Goal: Task Accomplishment & Management: Manage account settings

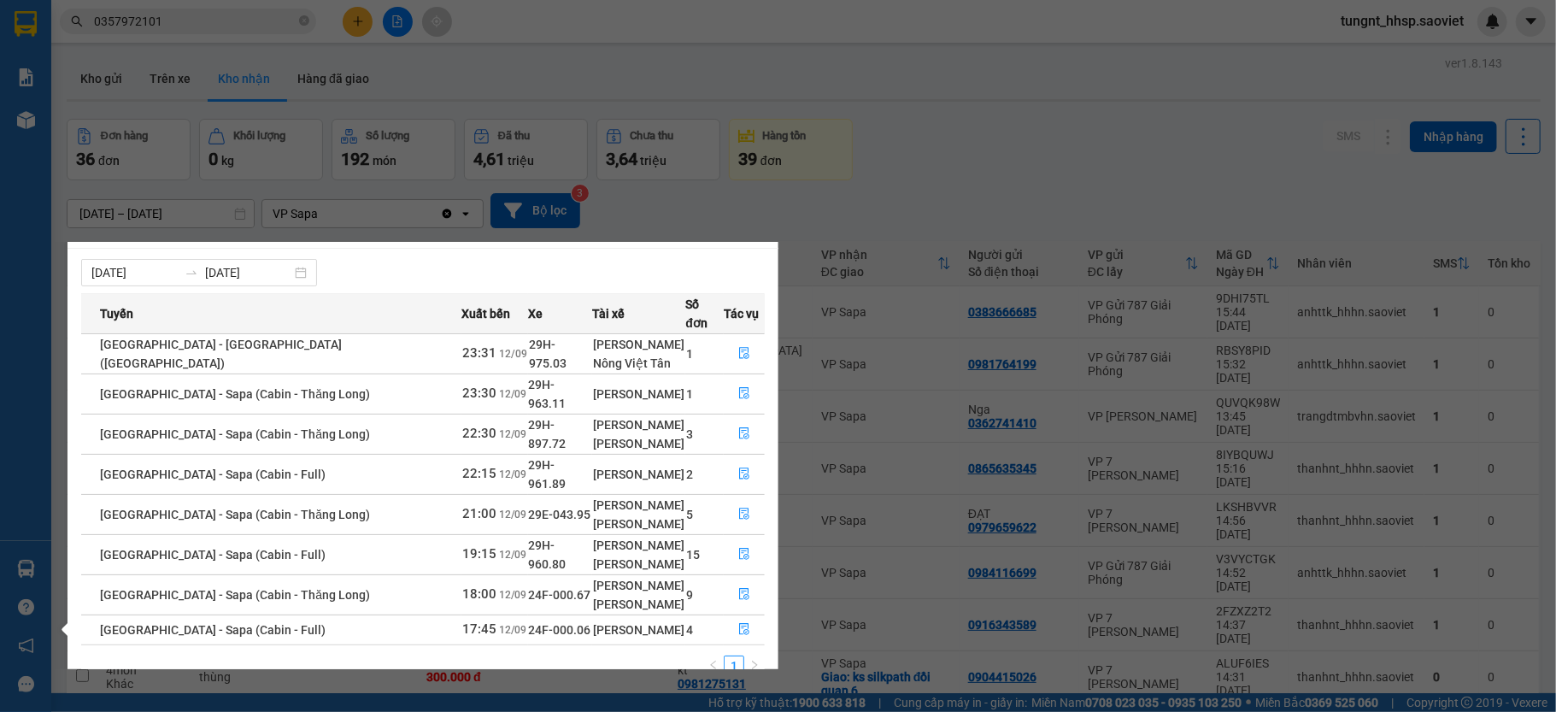
scroll to position [22, 0]
click at [738, 623] on icon "file-done" at bounding box center [744, 629] width 12 height 12
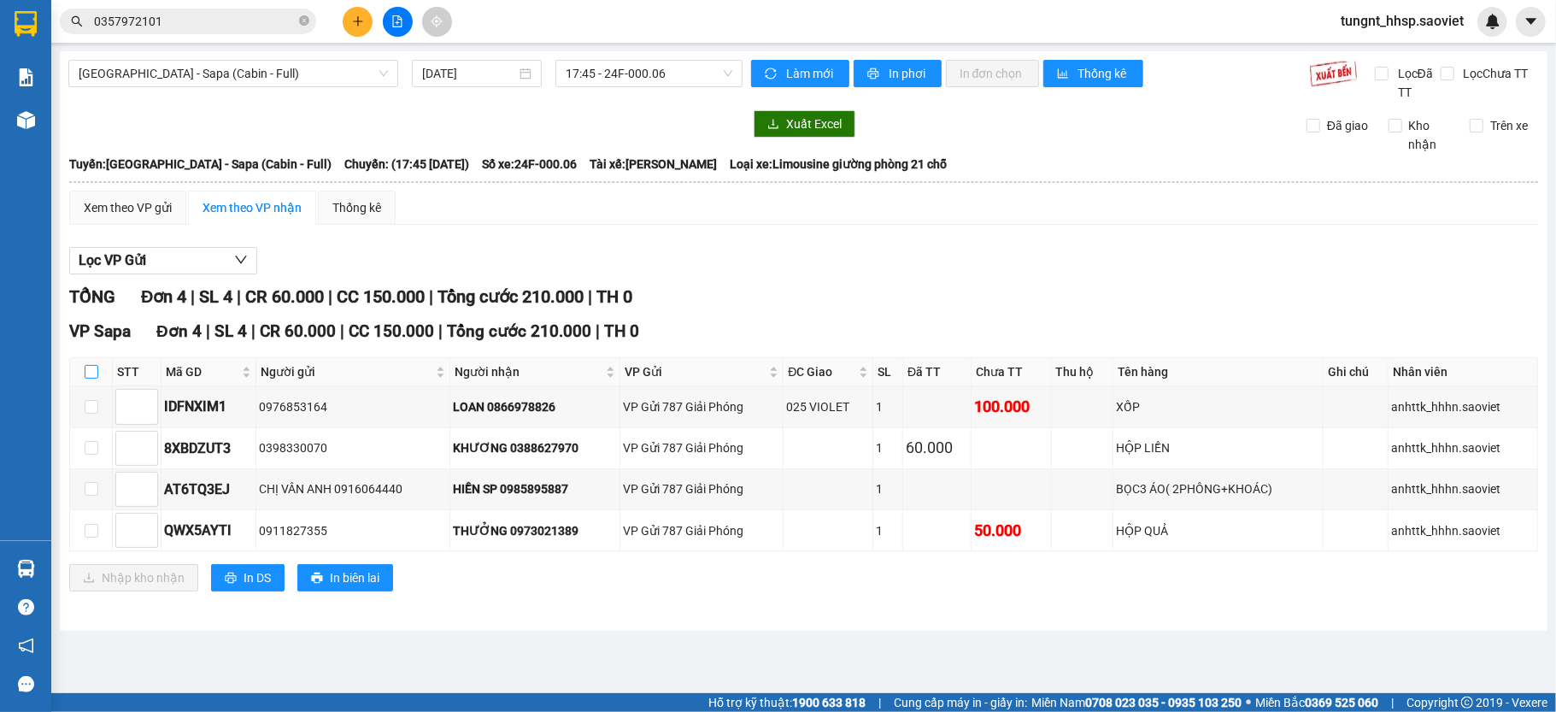
click at [89, 376] on input "checkbox" at bounding box center [92, 372] width 14 height 14
checkbox input "true"
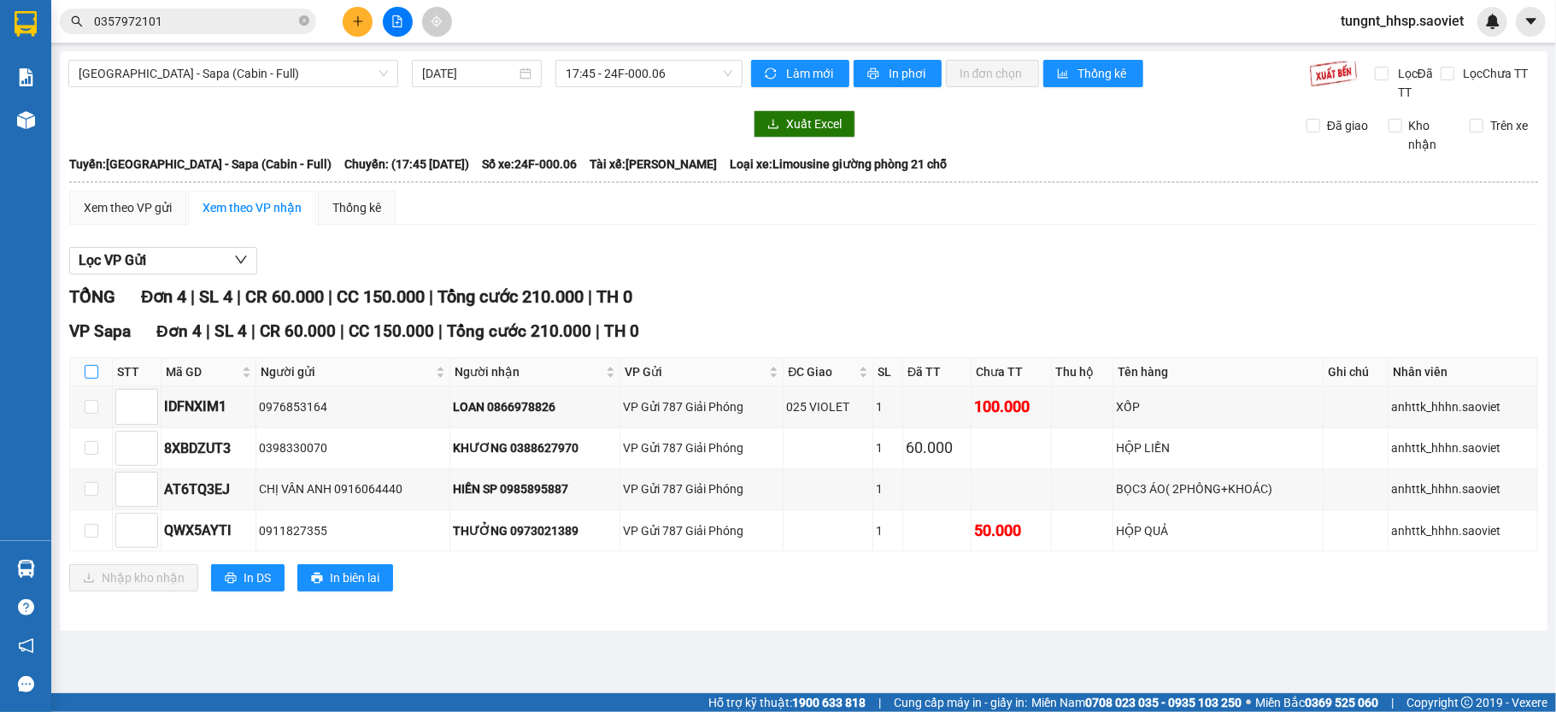
checkbox input "true"
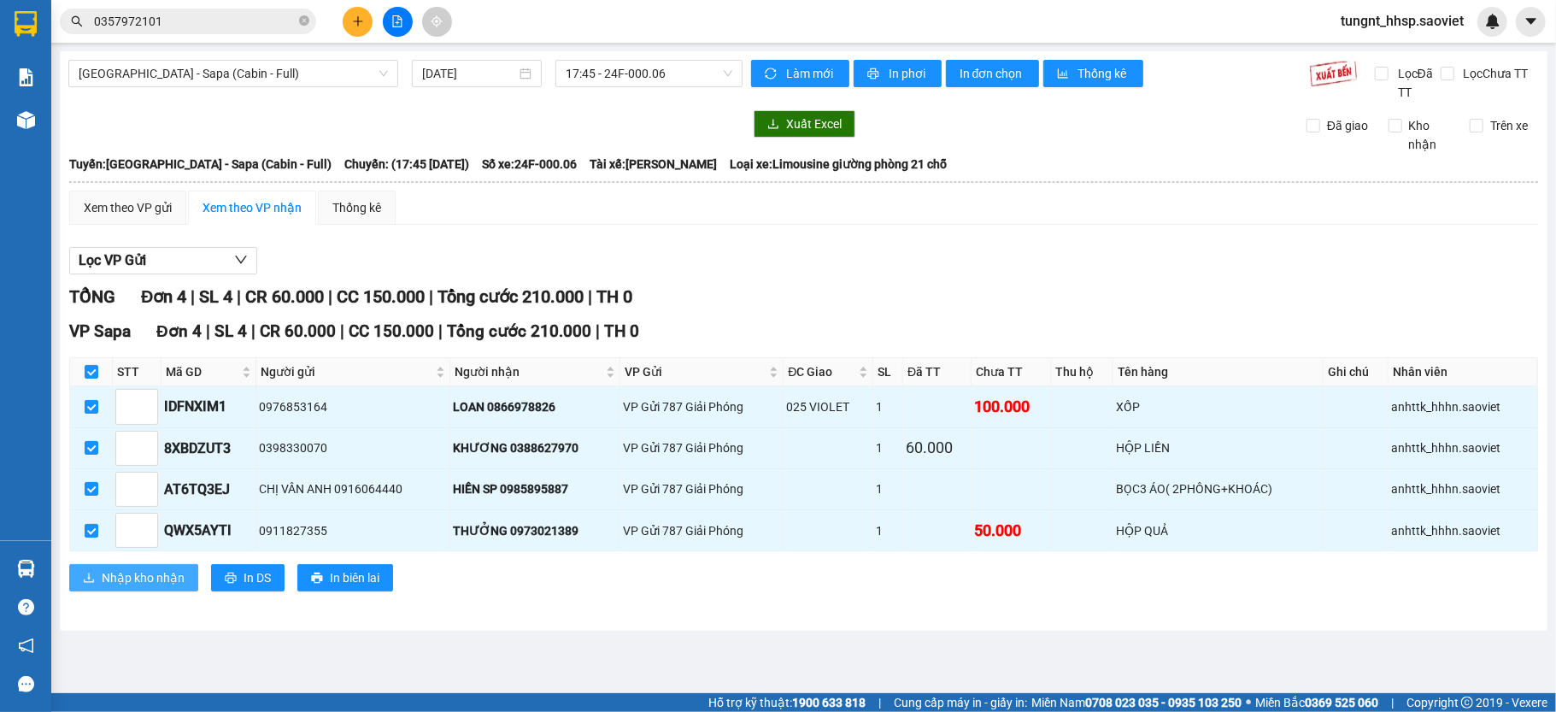
click at [138, 578] on span "Nhập kho nhận" at bounding box center [143, 577] width 83 height 19
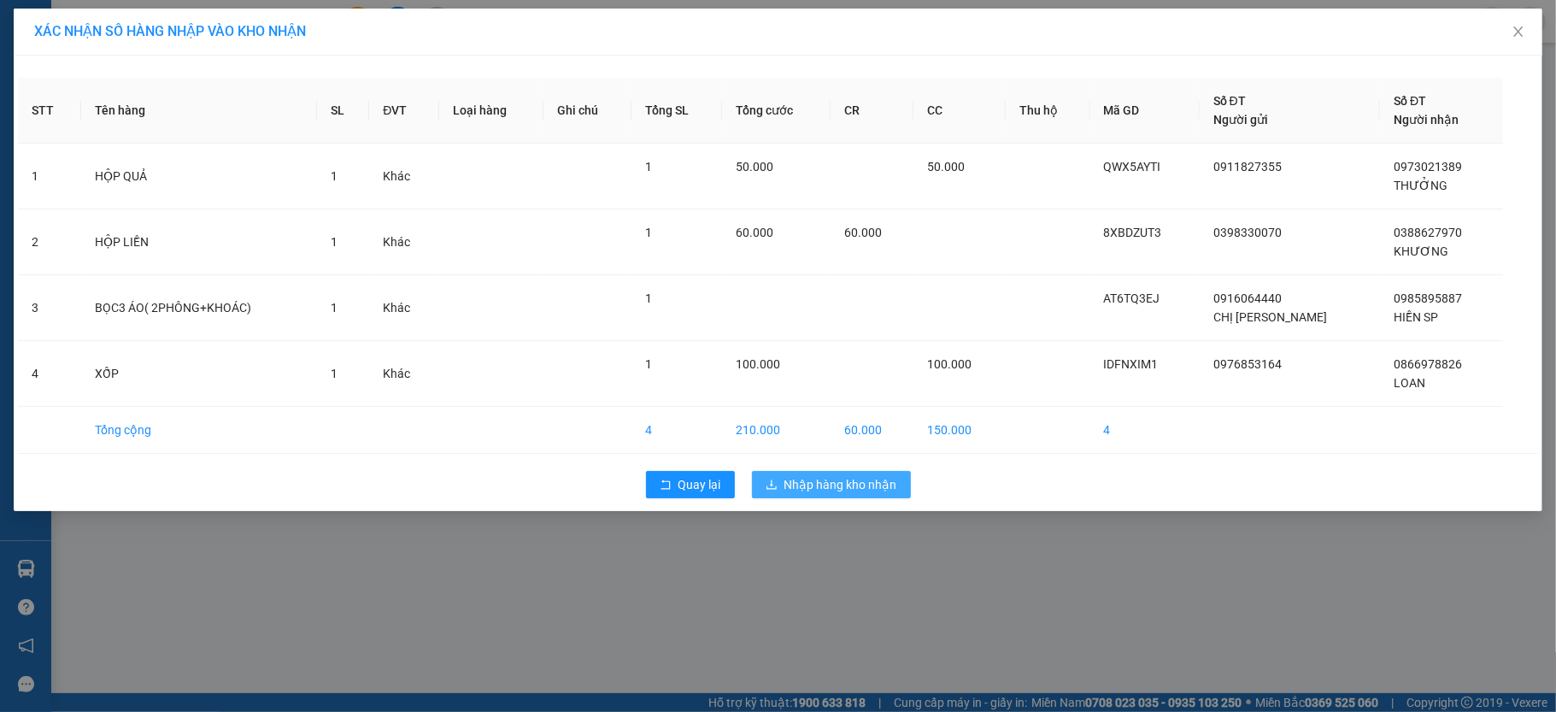
click at [865, 483] on span "Nhập hàng kho nhận" at bounding box center [841, 484] width 113 height 19
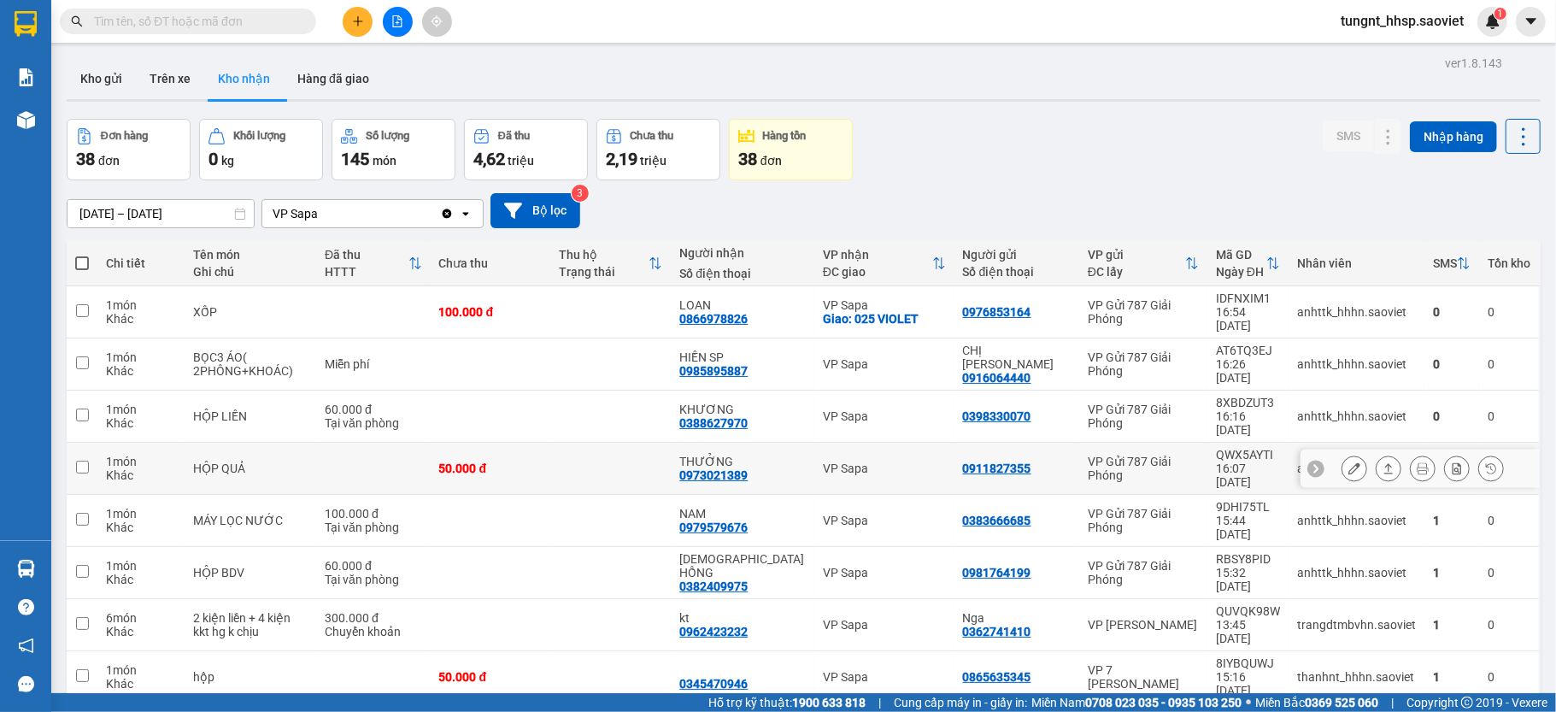
click at [421, 443] on td at bounding box center [373, 469] width 114 height 52
checkbox input "true"
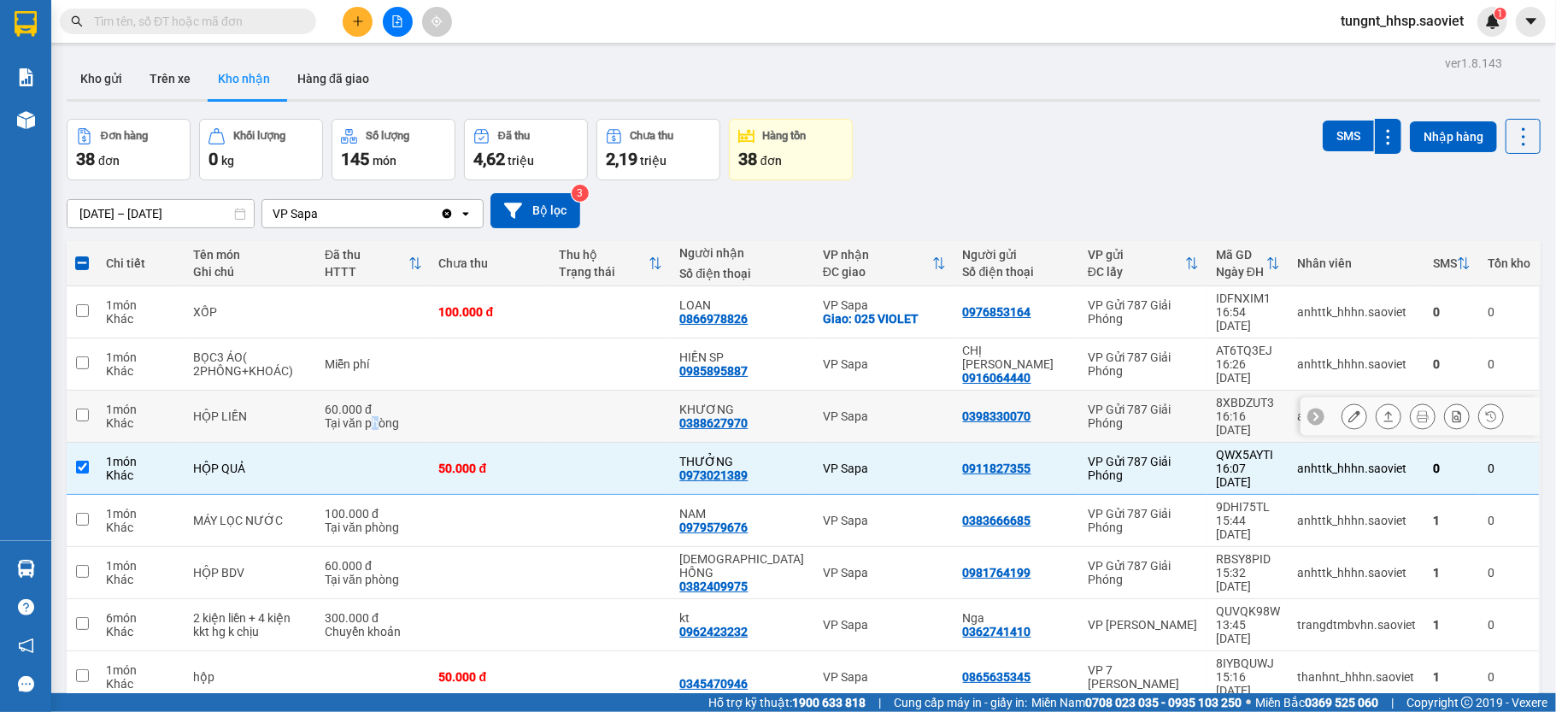
click at [381, 416] on div "Tại văn phòng" at bounding box center [373, 423] width 97 height 14
checkbox input "true"
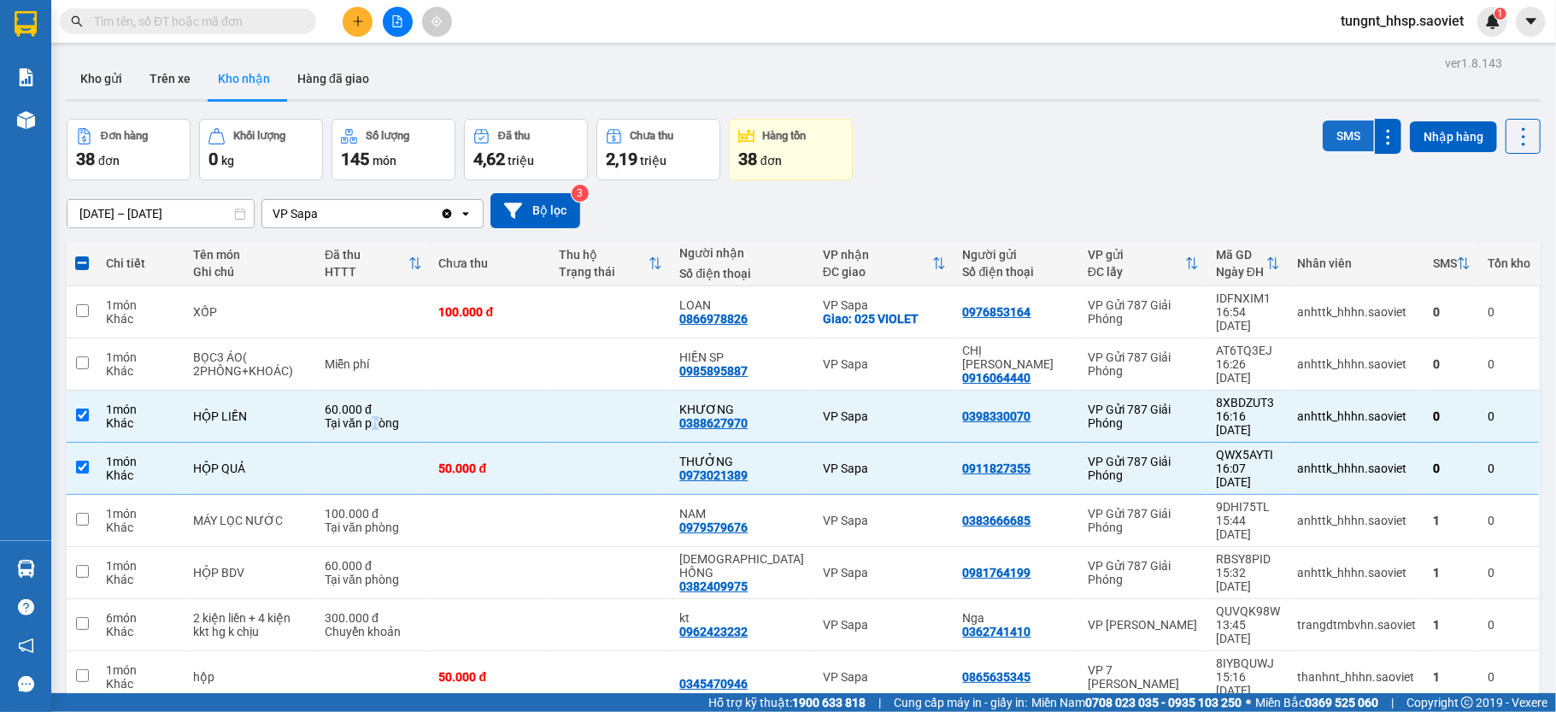
click at [1327, 138] on button "SMS" at bounding box center [1348, 136] width 51 height 31
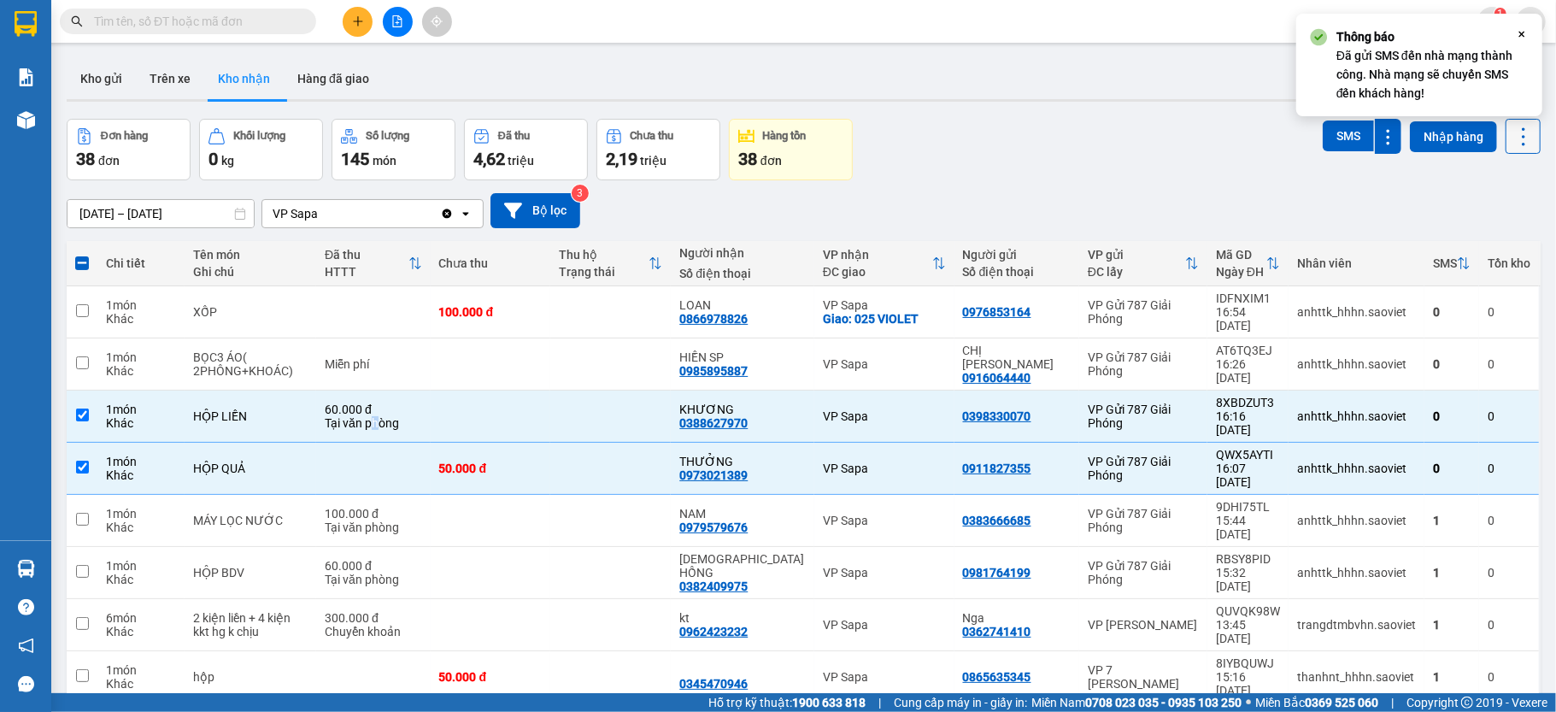
click at [1512, 138] on icon at bounding box center [1524, 137] width 24 height 24
click at [1491, 212] on span "Làm mới" at bounding box center [1480, 212] width 47 height 17
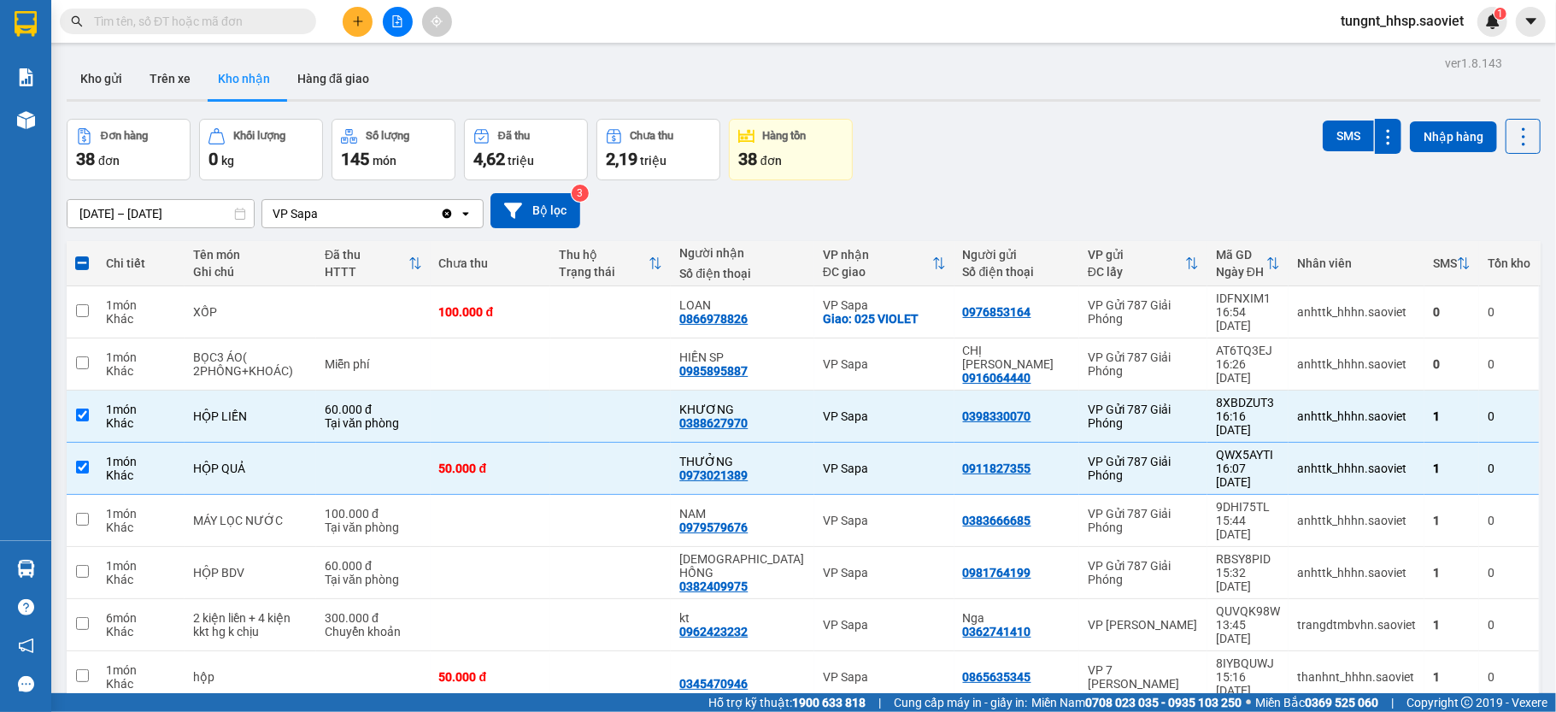
click at [1506, 119] on button at bounding box center [1523, 136] width 35 height 35
click at [150, 468] on div "Khác" at bounding box center [141, 475] width 70 height 14
checkbox input "false"
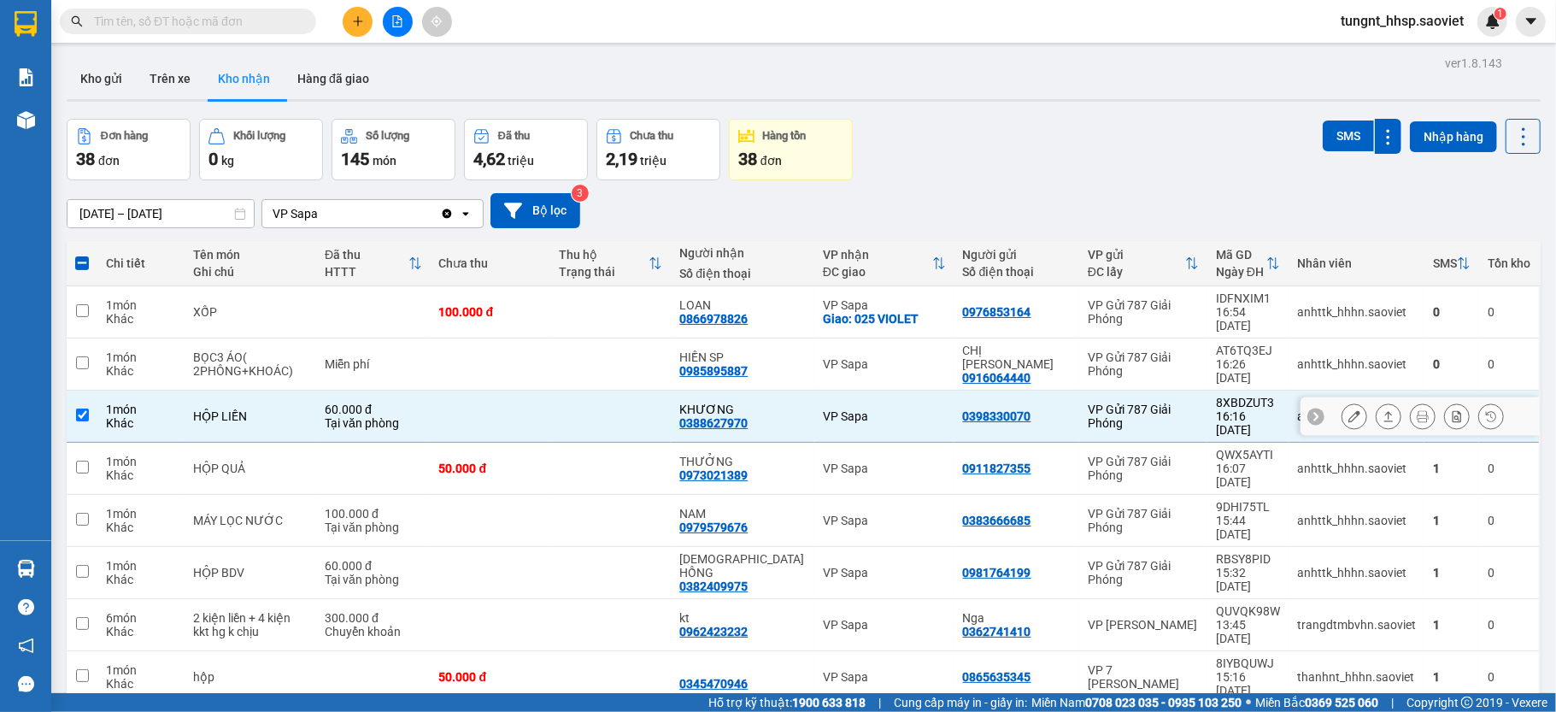
click at [144, 403] on div "1 món" at bounding box center [141, 410] width 70 height 14
checkbox input "false"
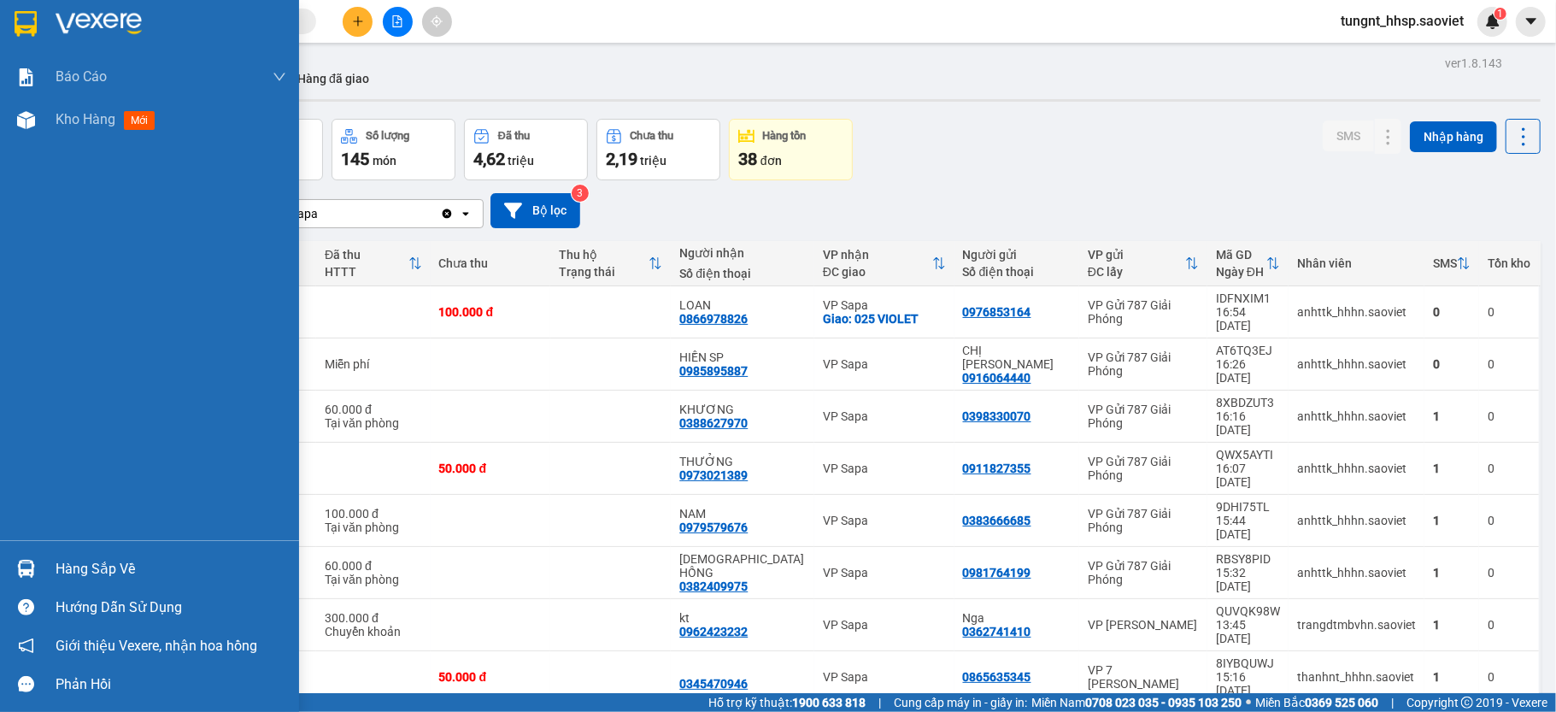
click at [82, 569] on div "Hàng sắp về" at bounding box center [171, 569] width 231 height 26
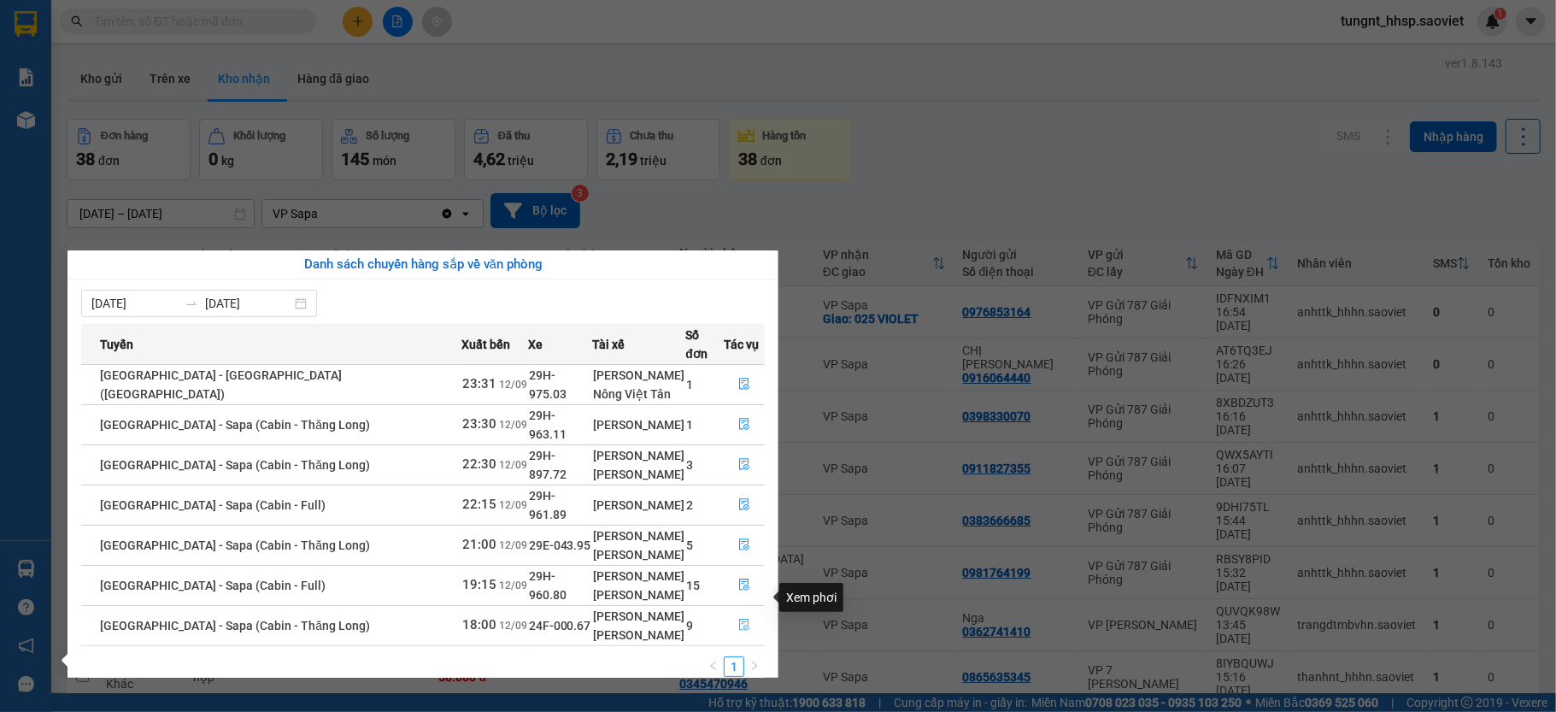
click at [743, 619] on icon "file-done" at bounding box center [744, 625] width 12 height 12
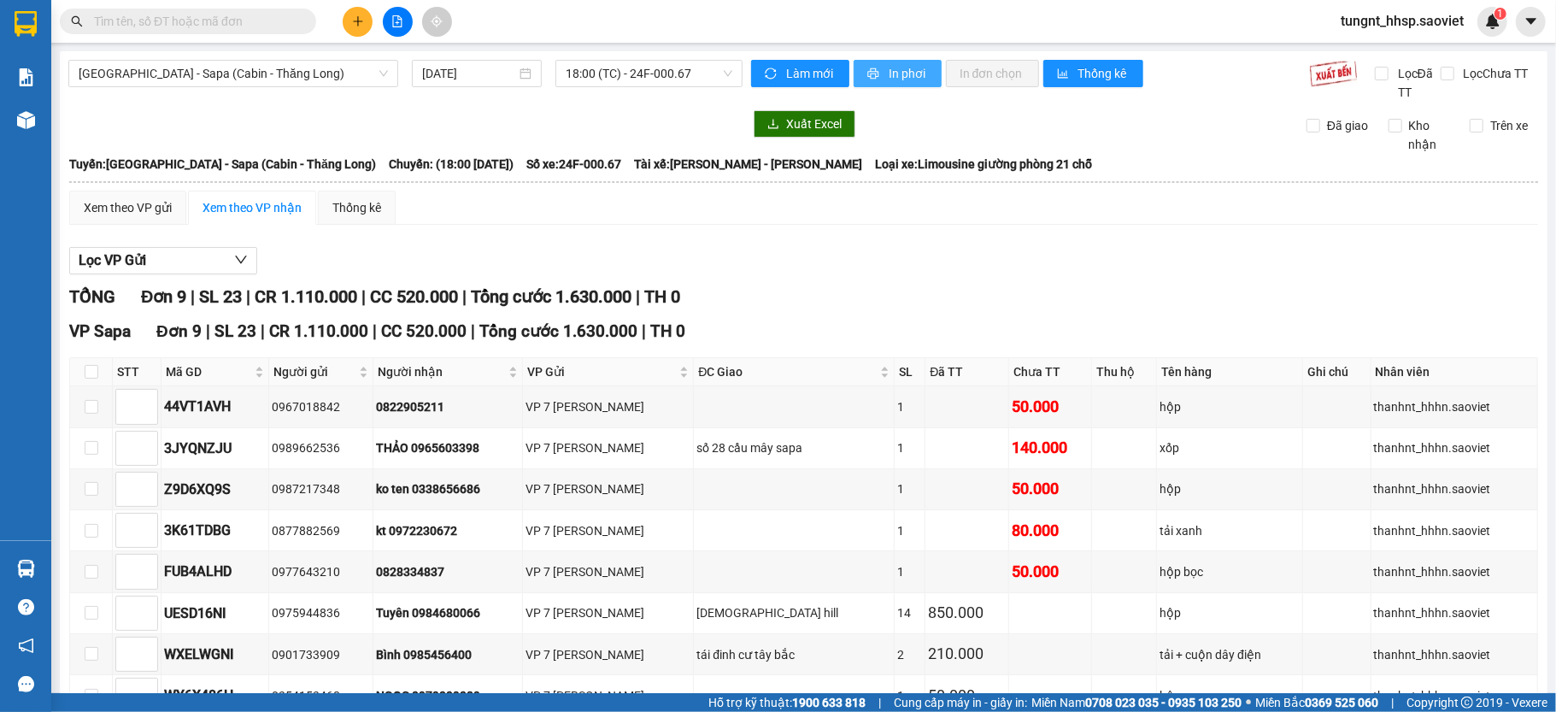
click at [899, 60] on div "[GEOGRAPHIC_DATA] - Sapa (Cabin - Thăng Long) [DATE] 18:00 (TC) - 24F-000.67 Là…" at bounding box center [804, 444] width 1488 height 786
click at [903, 69] on span "In phơi" at bounding box center [908, 73] width 39 height 19
click at [908, 64] on span "In phơi" at bounding box center [908, 73] width 39 height 19
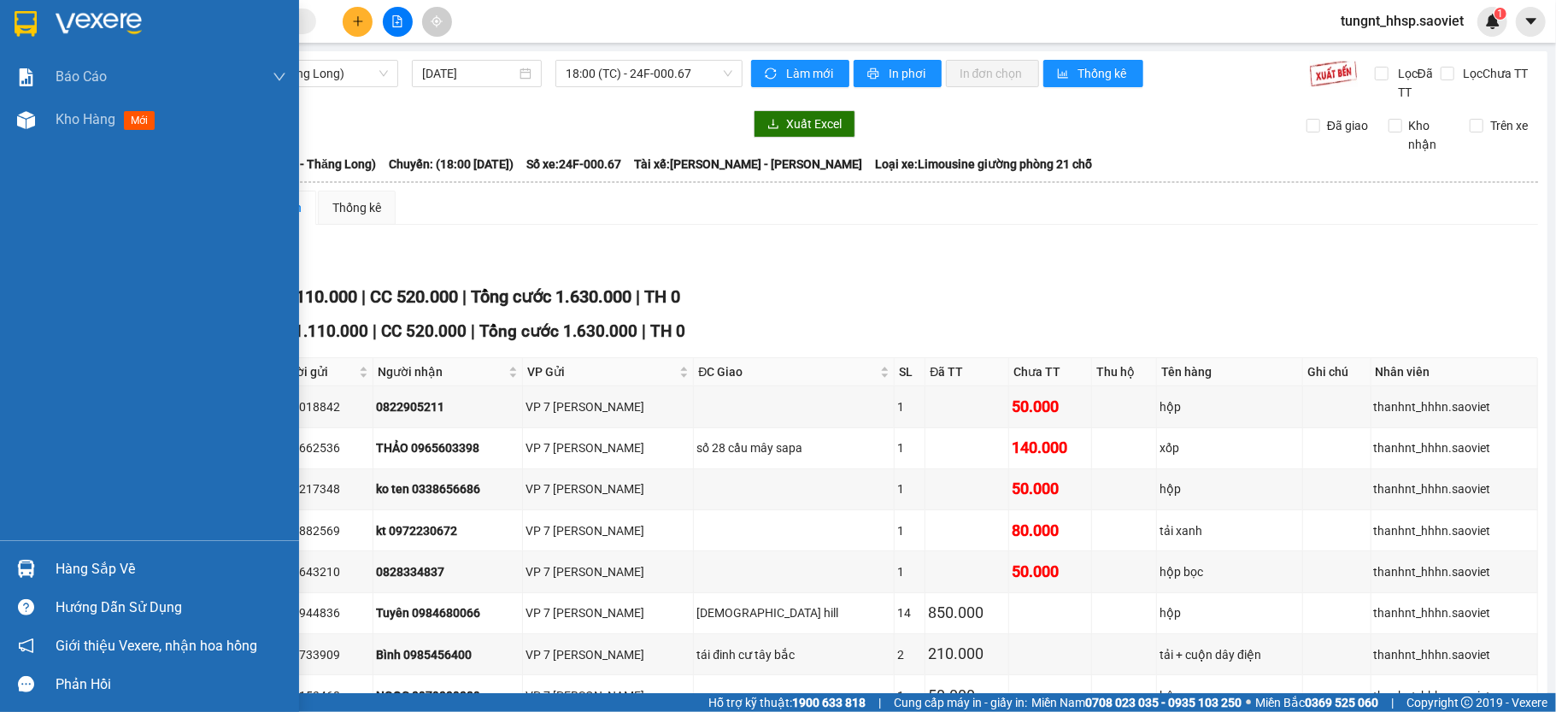
click at [100, 573] on div "Hàng sắp về" at bounding box center [171, 569] width 231 height 26
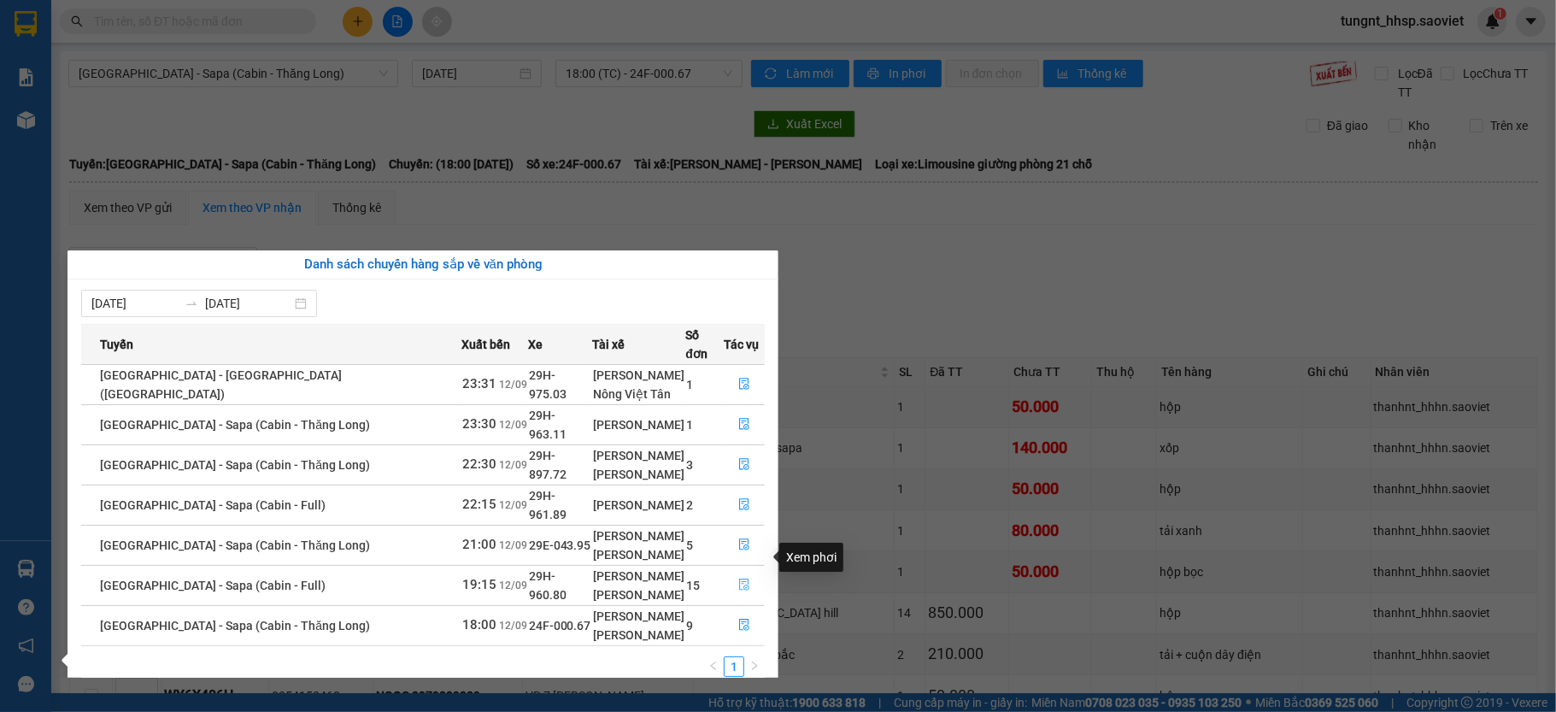
click at [726, 572] on button "button" at bounding box center [744, 585] width 39 height 27
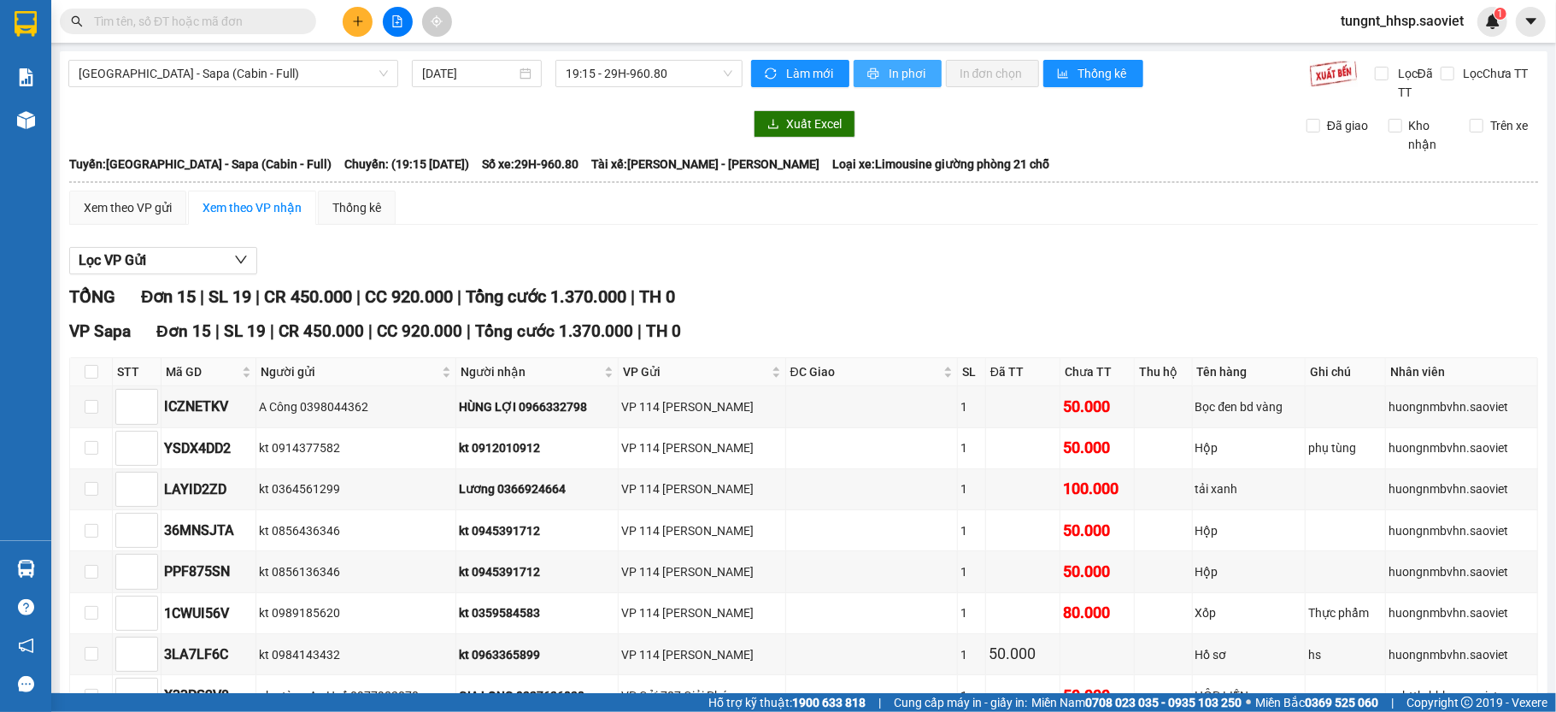
click at [904, 68] on span "In phơi" at bounding box center [908, 73] width 39 height 19
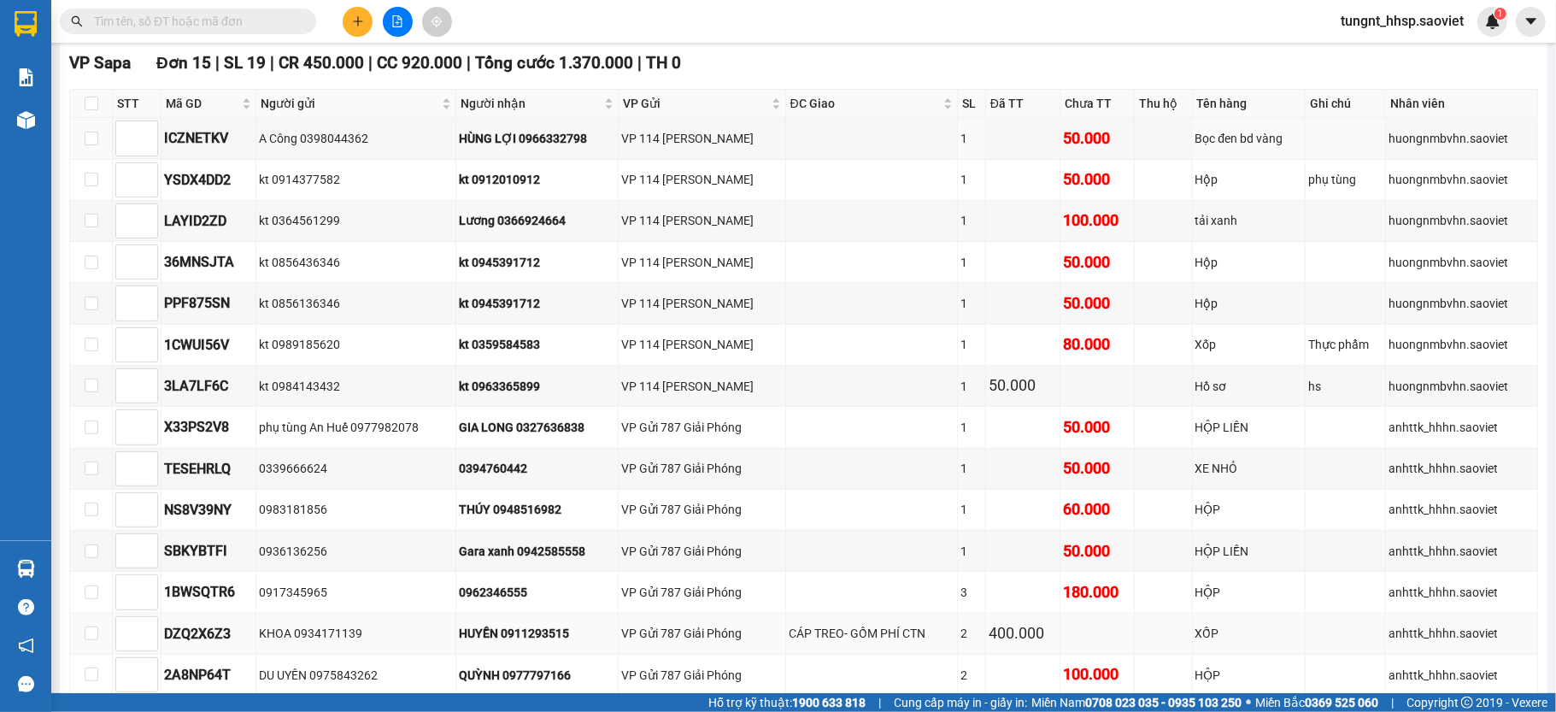
scroll to position [414, 0]
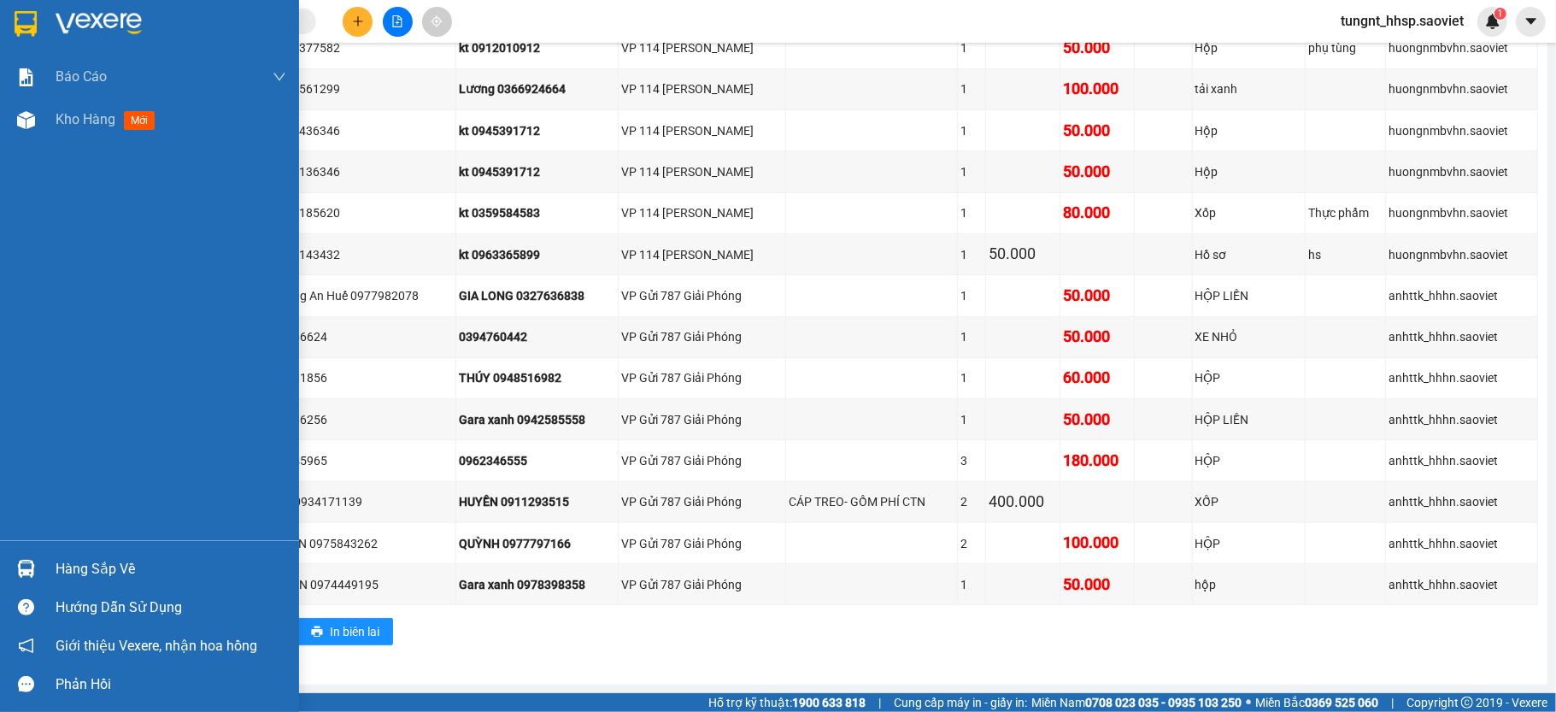
click at [28, 571] on img at bounding box center [26, 569] width 18 height 18
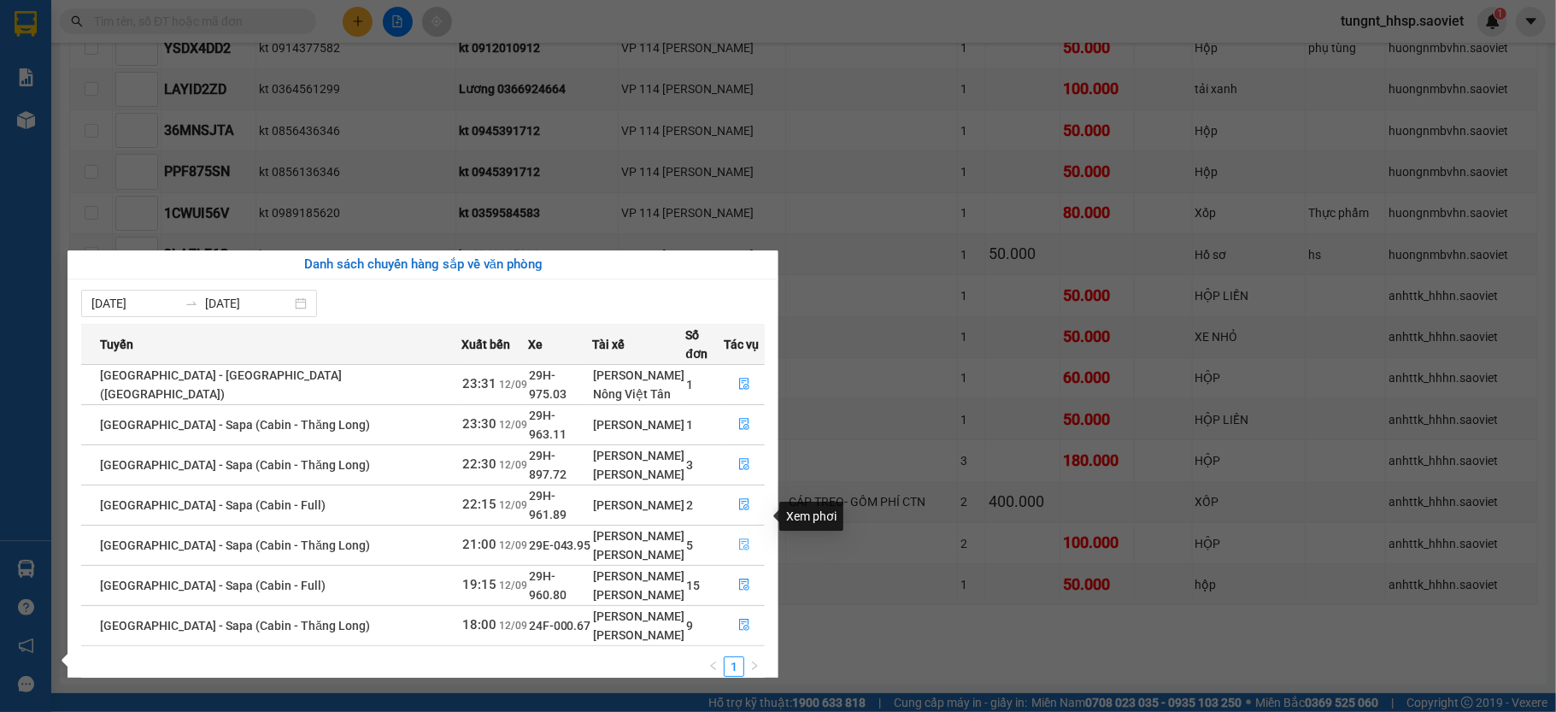
click at [726, 532] on button "button" at bounding box center [744, 545] width 39 height 27
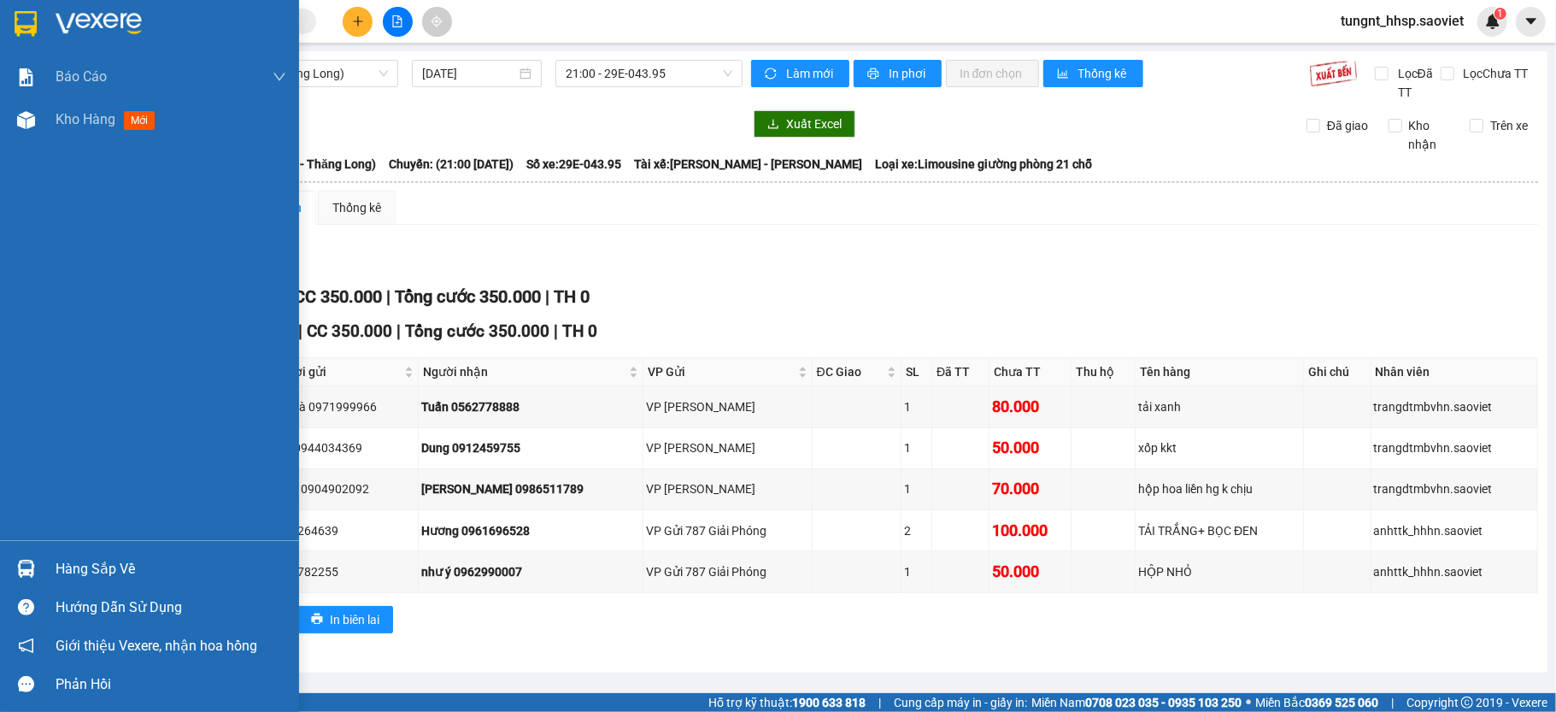
click at [22, 583] on div at bounding box center [26, 569] width 30 height 30
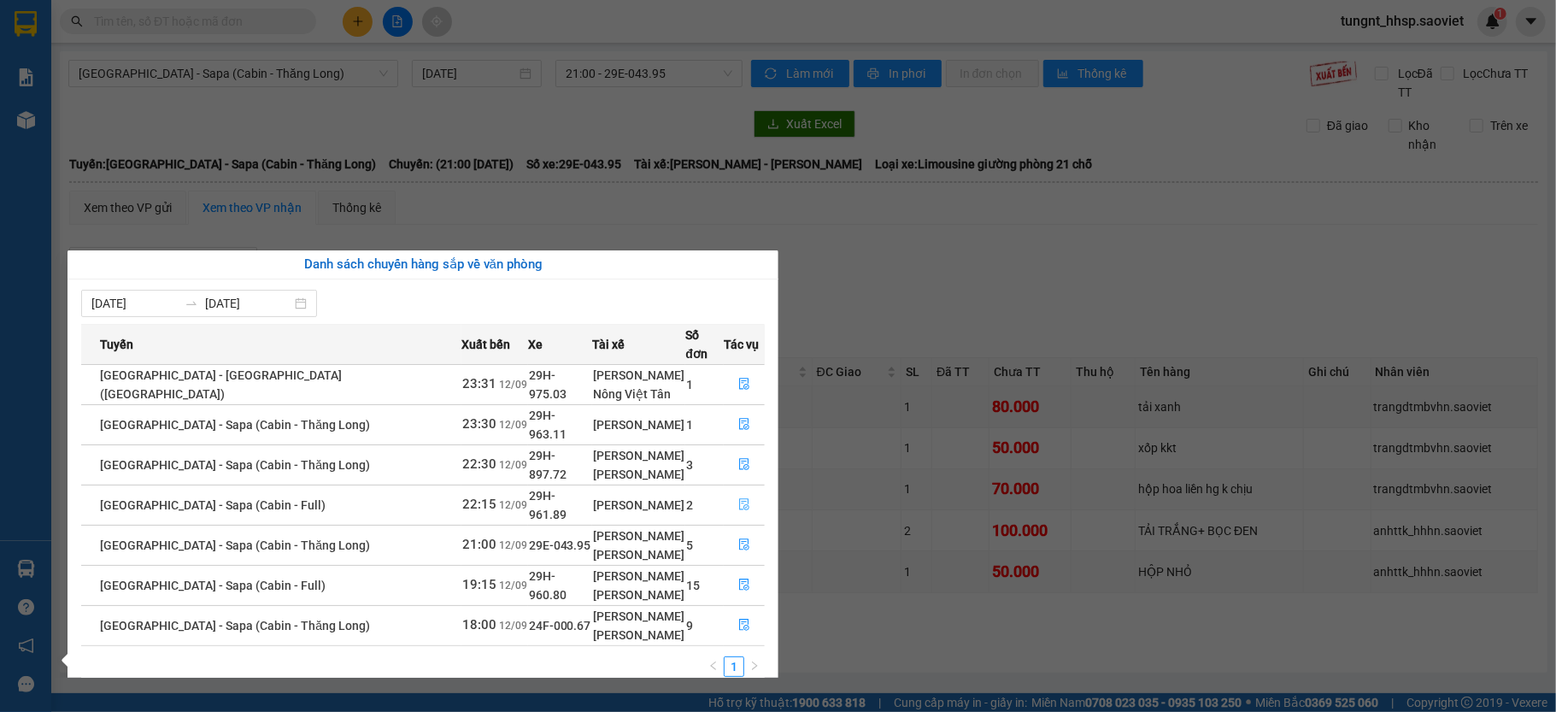
click at [730, 491] on button "button" at bounding box center [744, 504] width 39 height 27
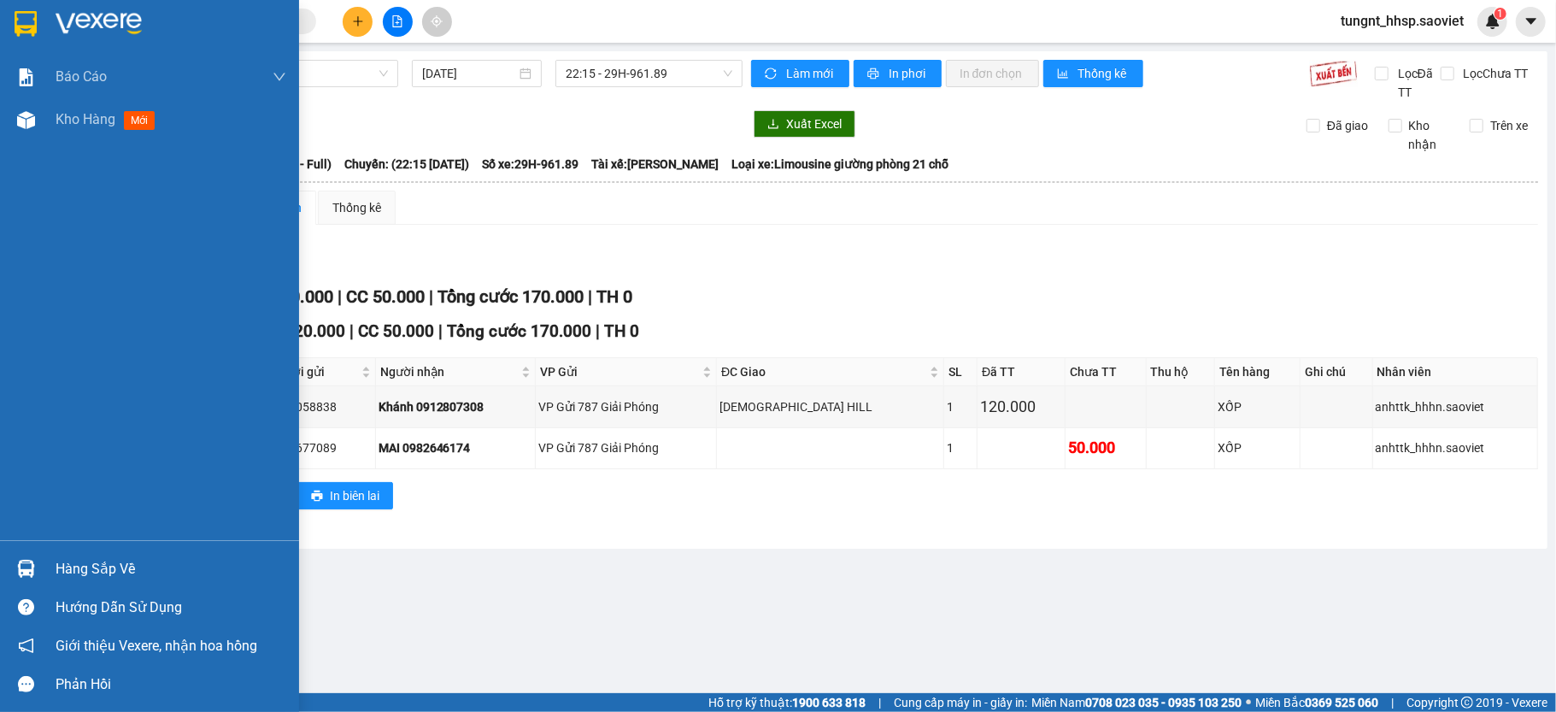
click at [68, 557] on div "Hàng sắp về" at bounding box center [171, 569] width 231 height 26
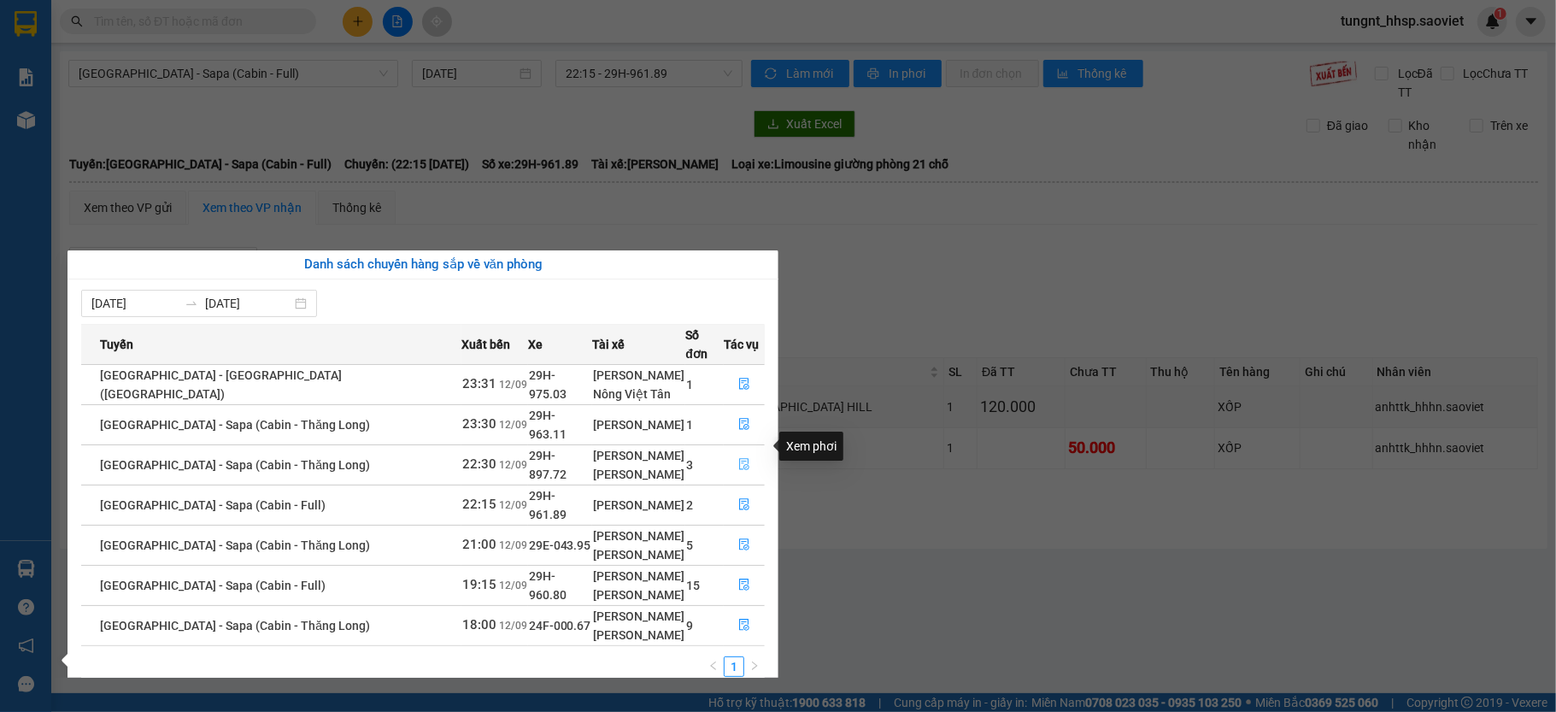
click at [739, 458] on icon "file-done" at bounding box center [744, 464] width 12 height 12
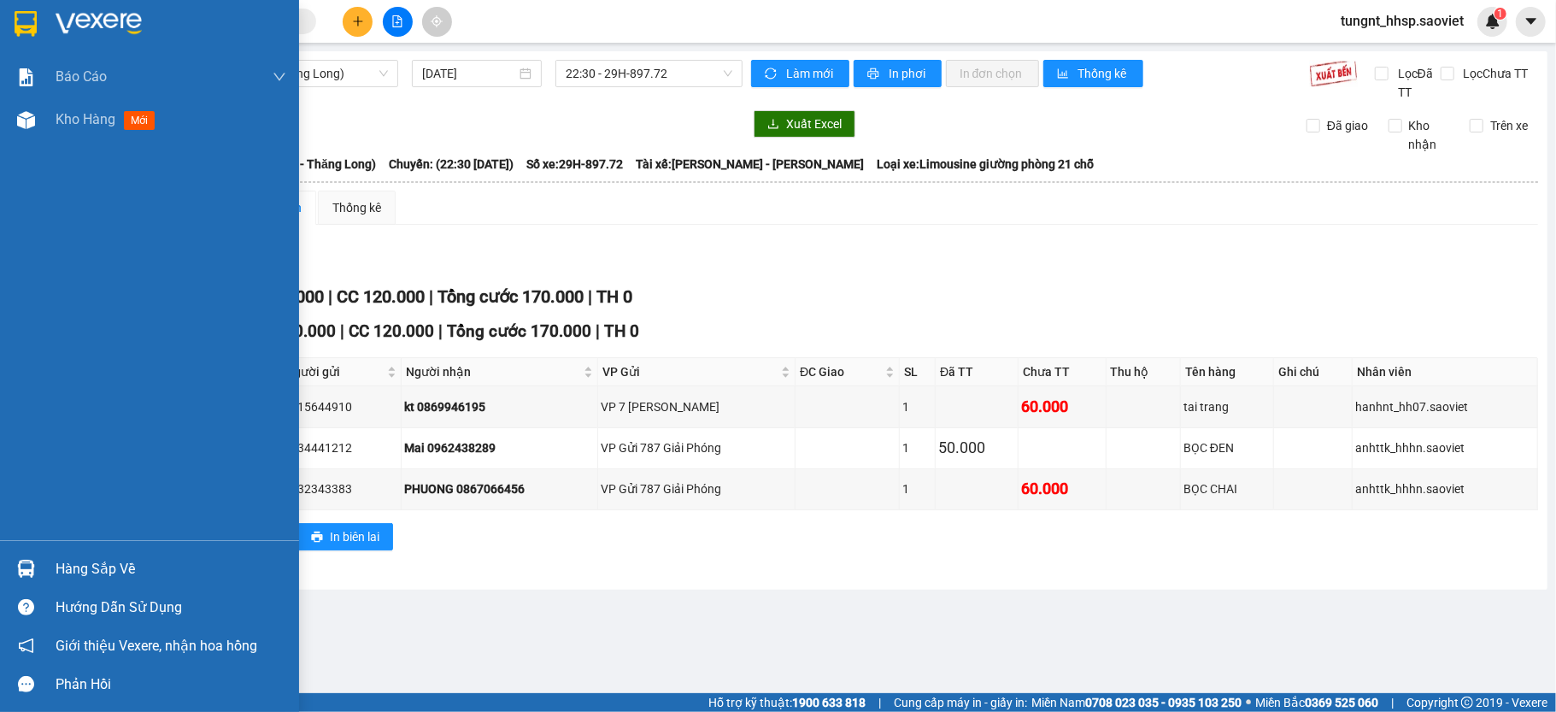
drag, startPoint x: 108, startPoint y: 564, endPoint x: 473, endPoint y: 500, distance: 370.5
click at [109, 564] on div "Hàng sắp về" at bounding box center [171, 569] width 231 height 26
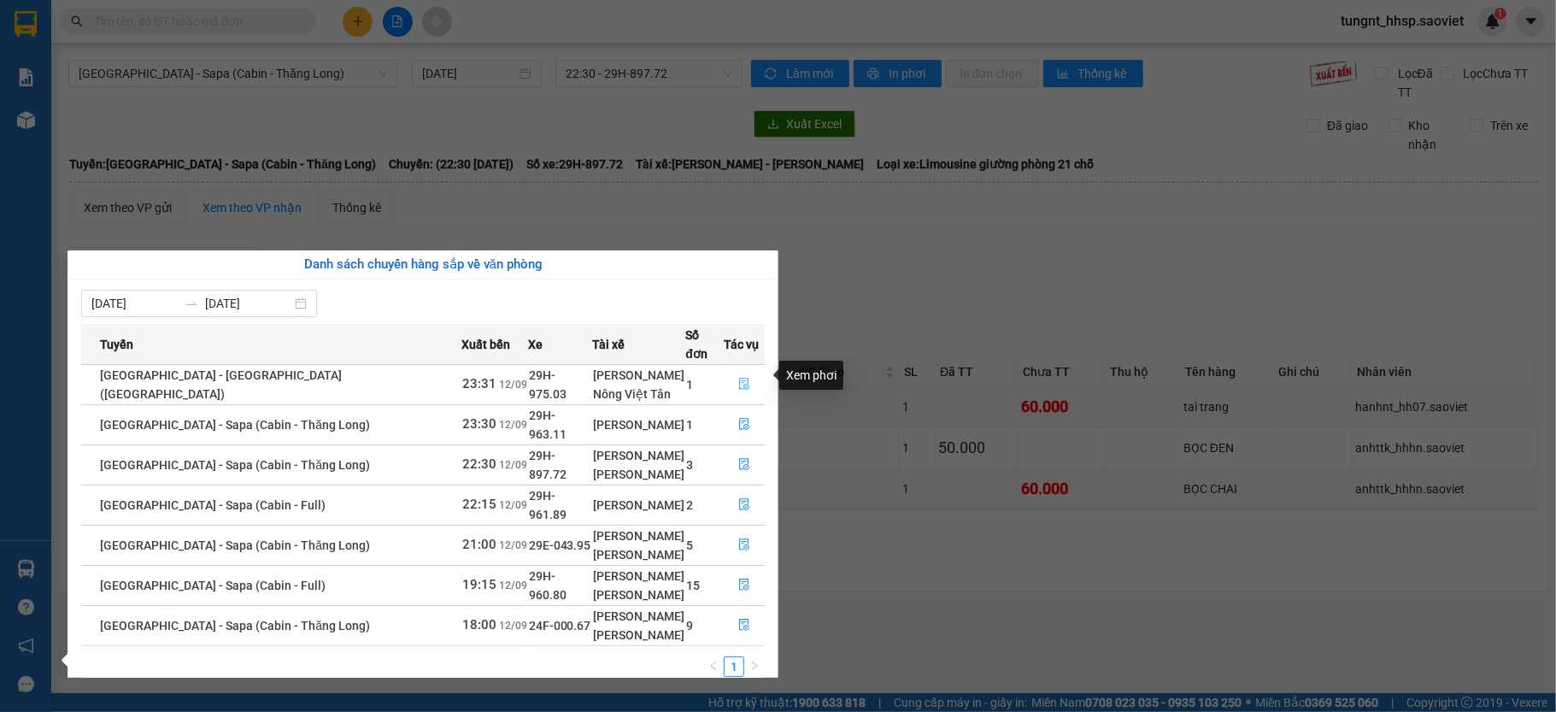
click at [743, 378] on icon "file-done" at bounding box center [744, 384] width 12 height 12
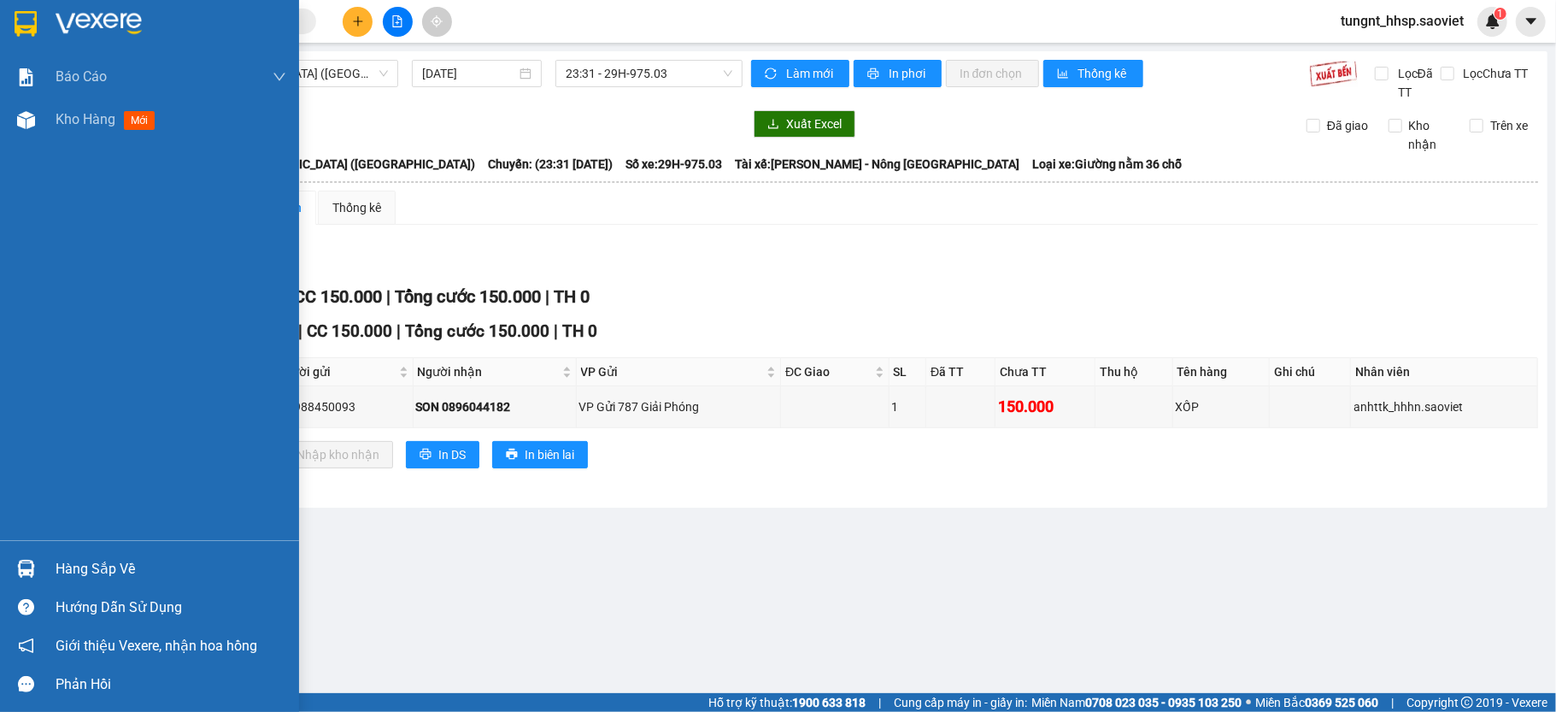
click at [32, 564] on img at bounding box center [26, 569] width 18 height 18
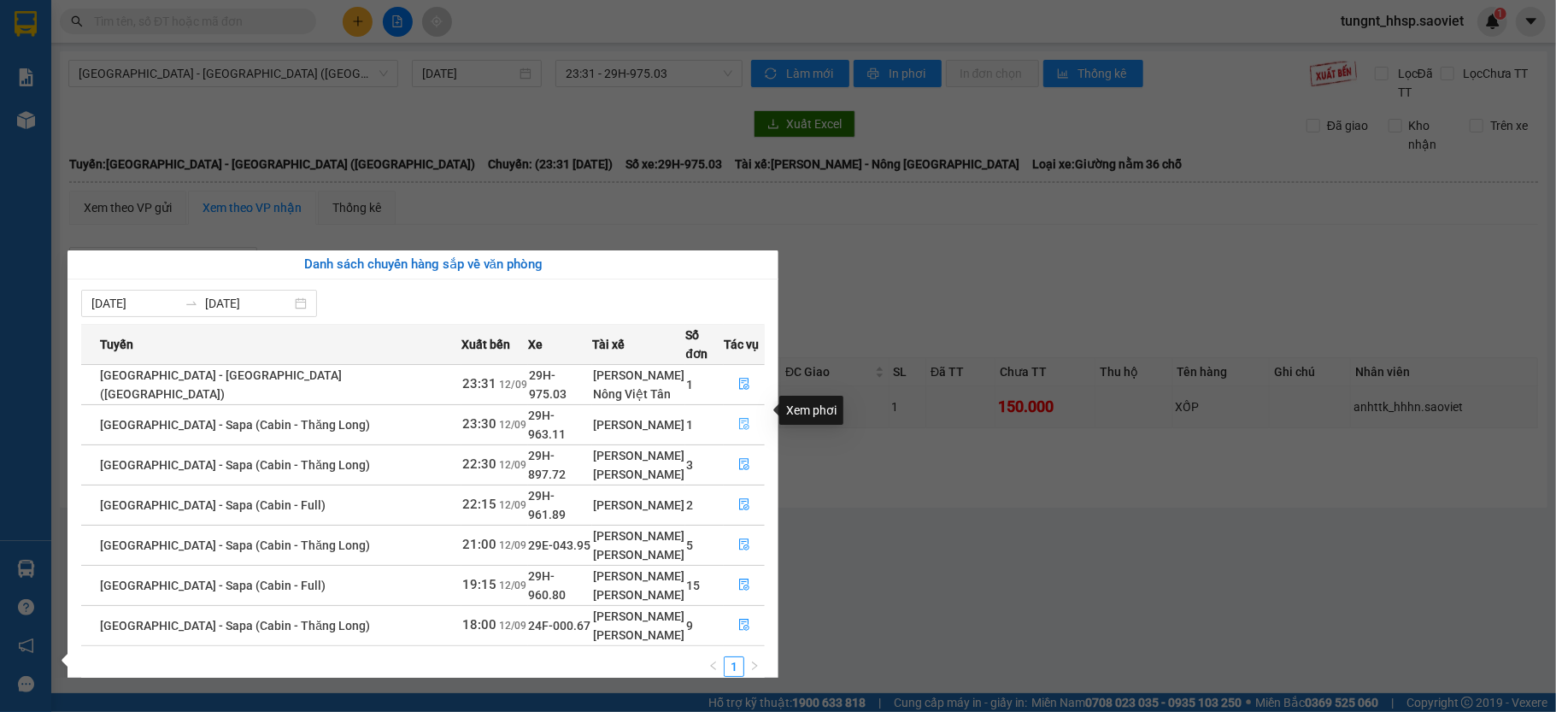
click at [738, 418] on icon "file-done" at bounding box center [744, 424] width 12 height 12
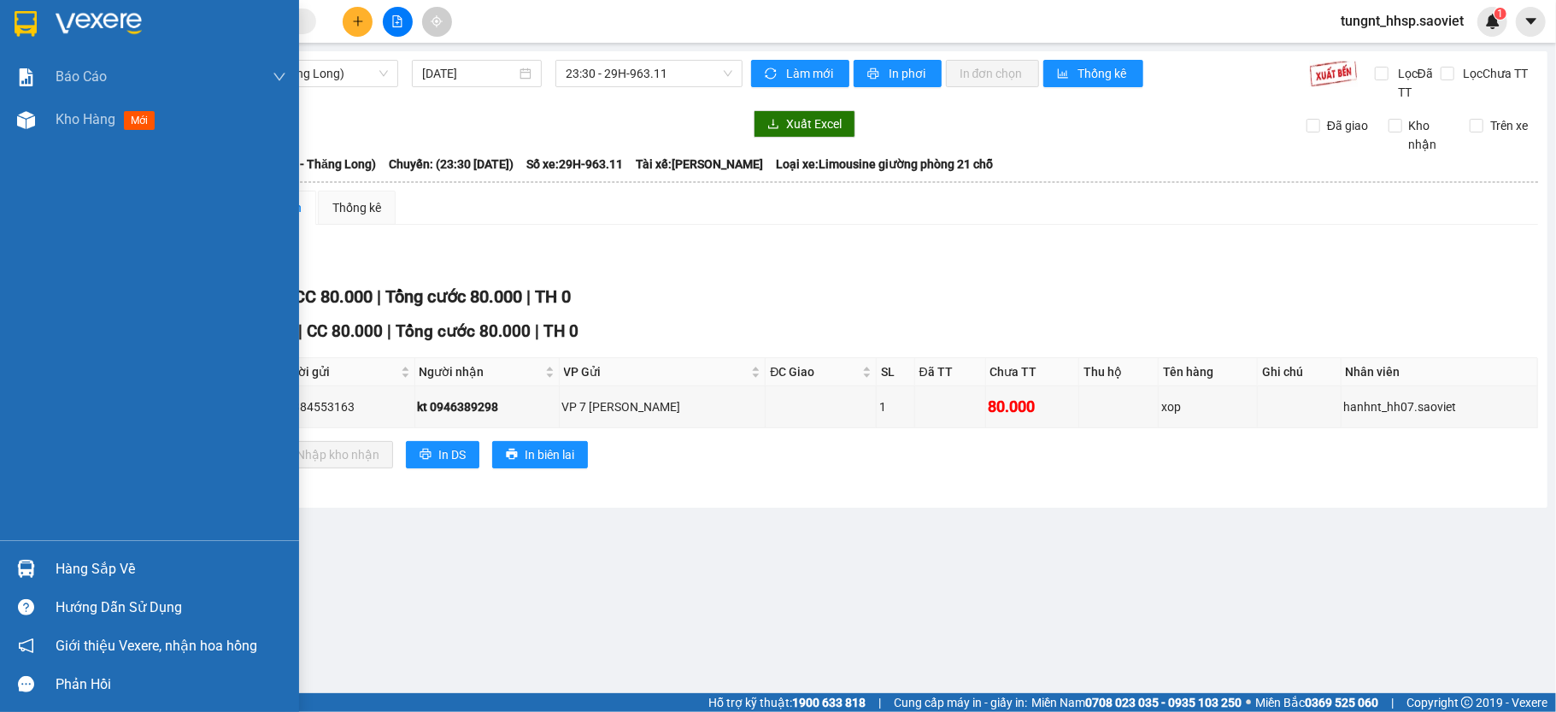
click at [38, 555] on div at bounding box center [26, 569] width 30 height 30
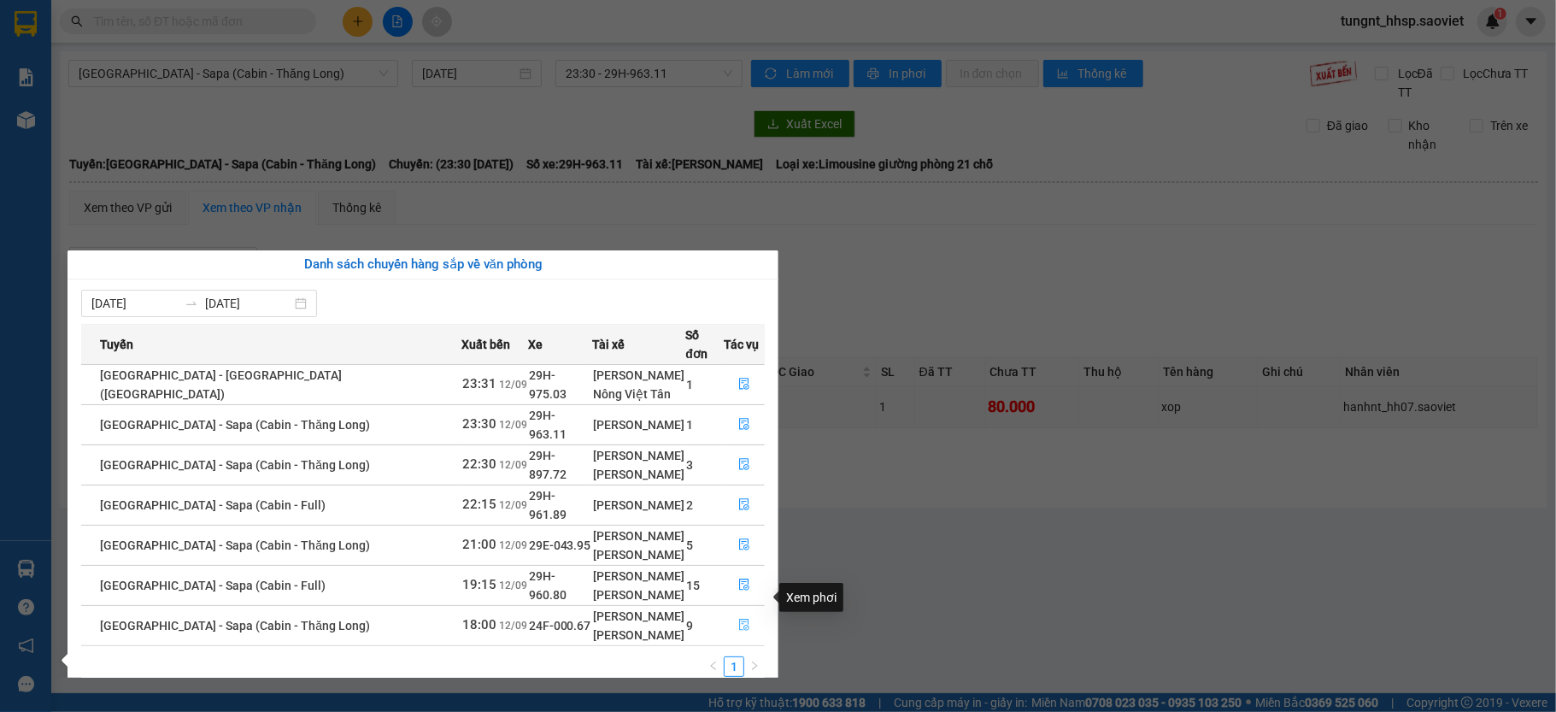
click at [740, 619] on icon "file-done" at bounding box center [744, 625] width 12 height 12
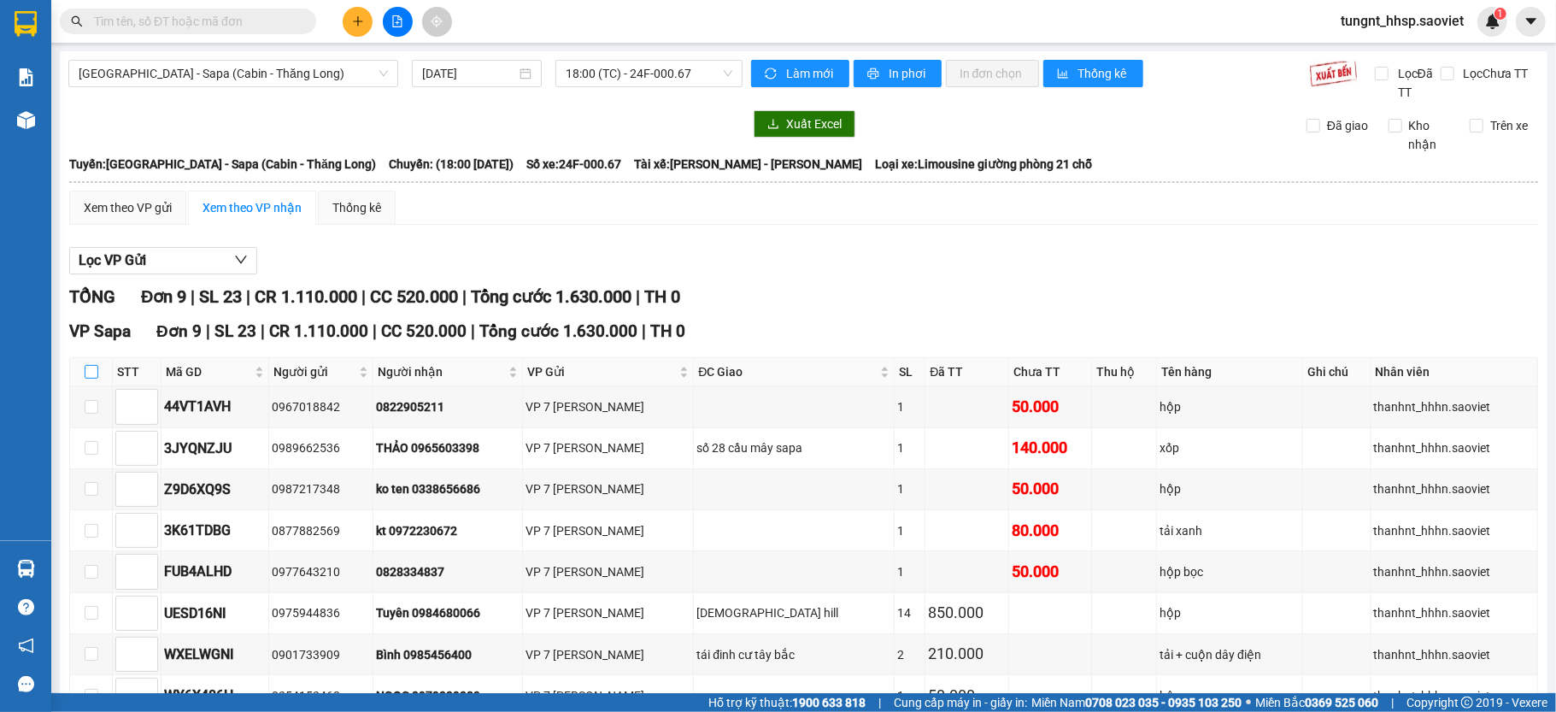
click at [89, 369] on input "checkbox" at bounding box center [92, 372] width 14 height 14
checkbox input "true"
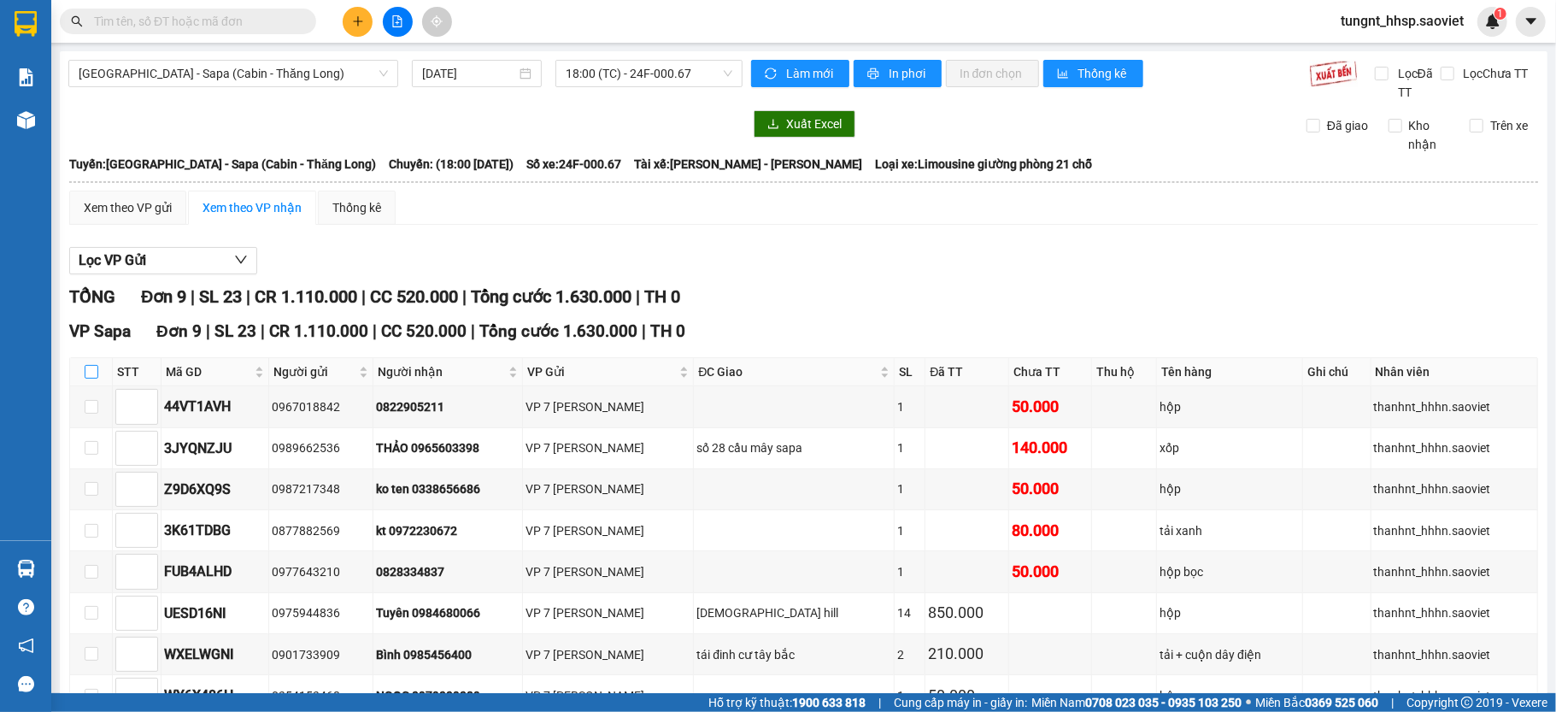
checkbox input "true"
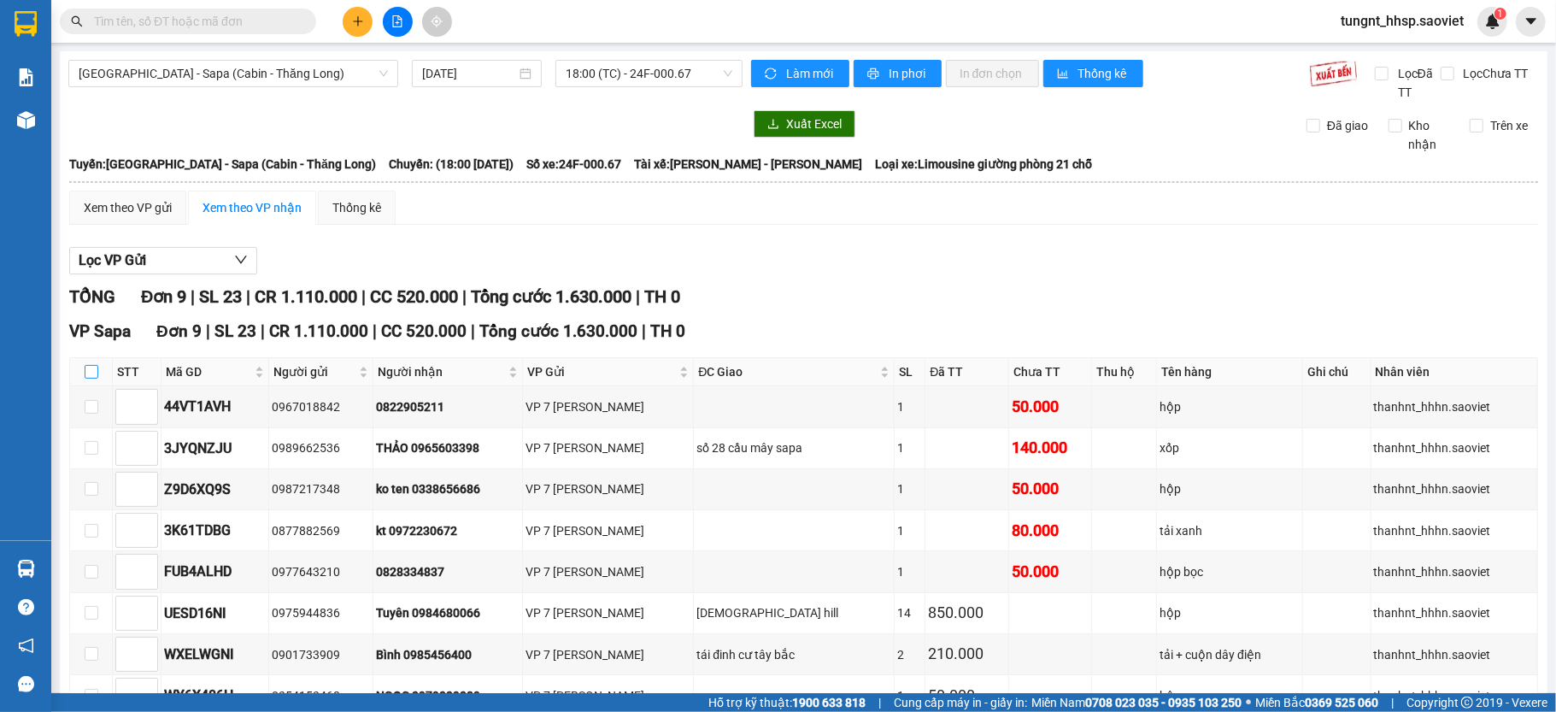
checkbox input "true"
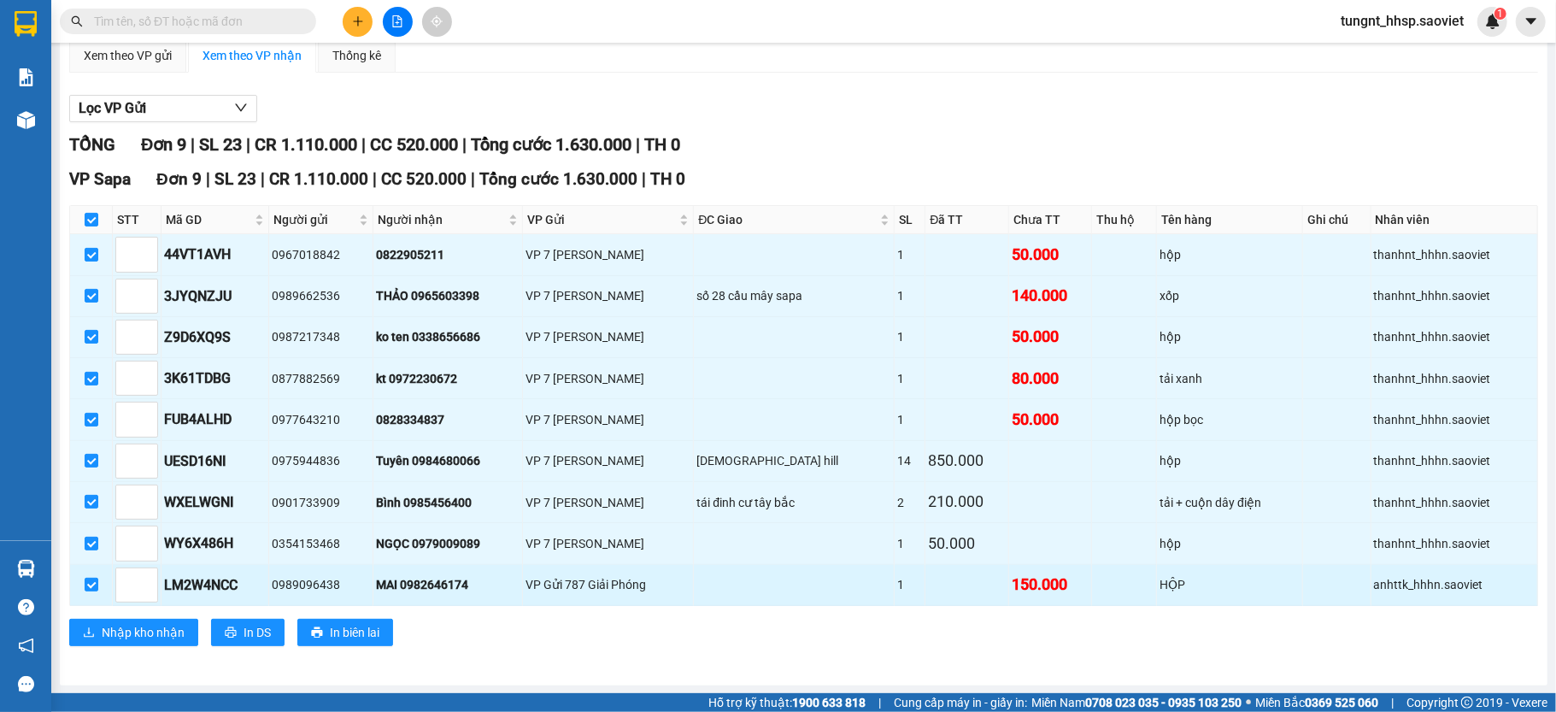
scroll to position [162, 0]
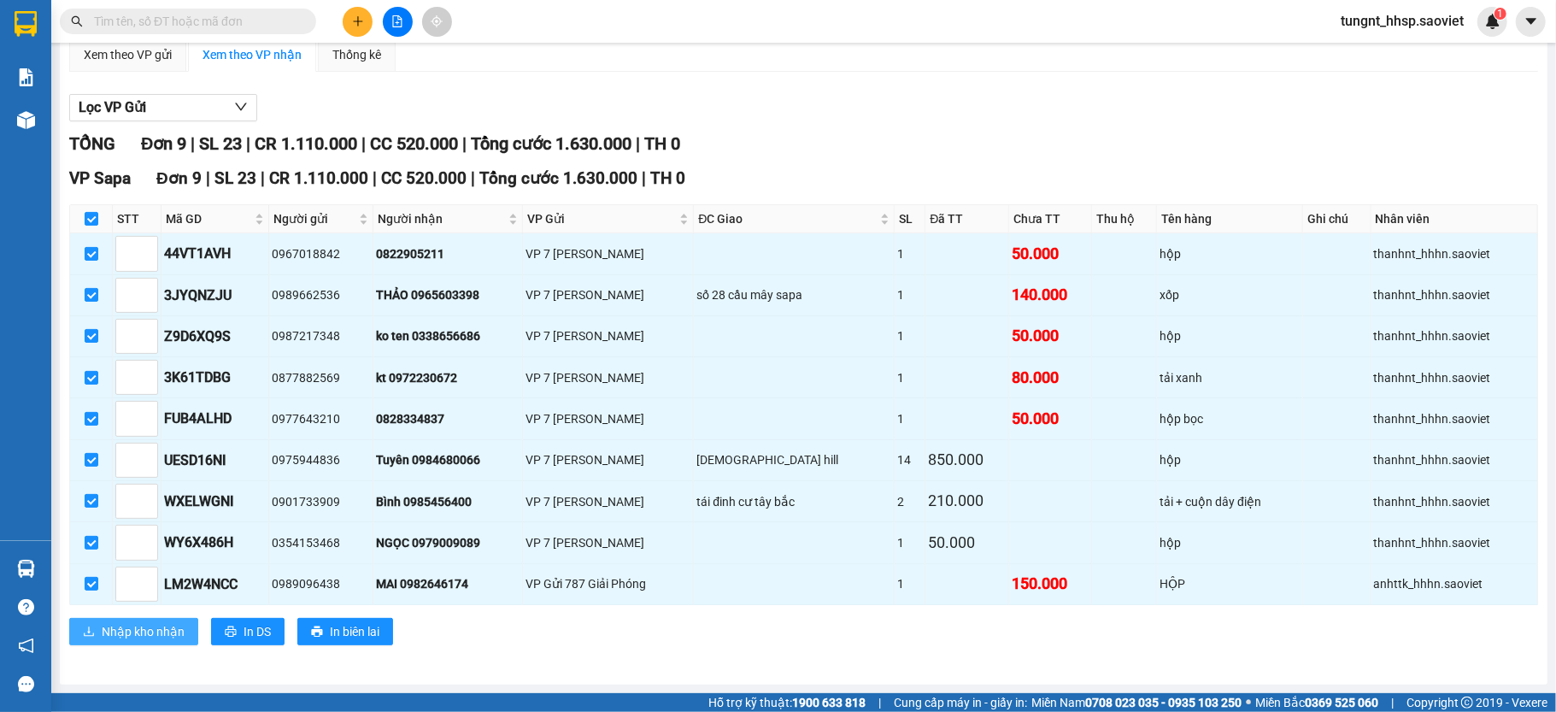
drag, startPoint x: 124, startPoint y: 631, endPoint x: 142, endPoint y: 634, distance: 18.3
click at [126, 634] on span "Nhập kho nhận" at bounding box center [143, 631] width 83 height 19
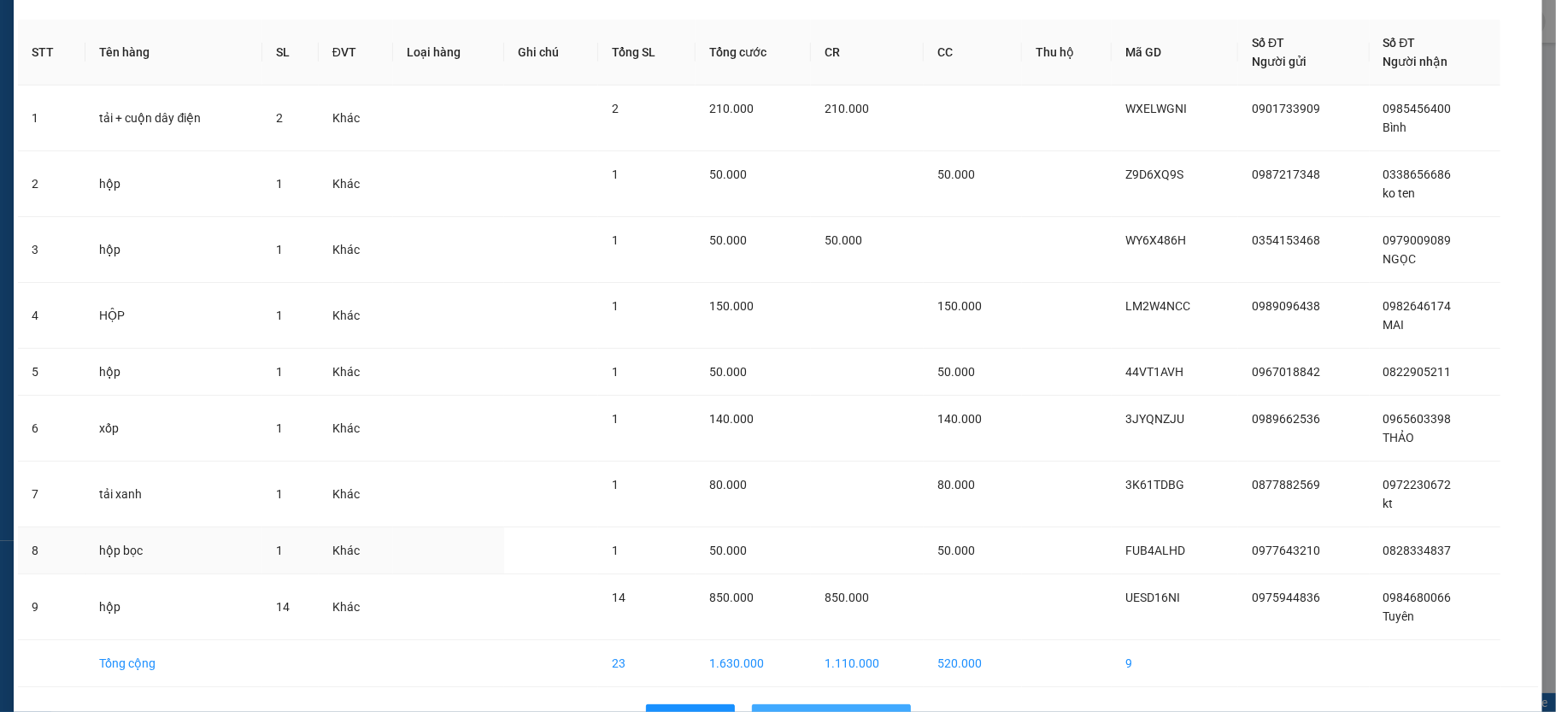
scroll to position [114, 0]
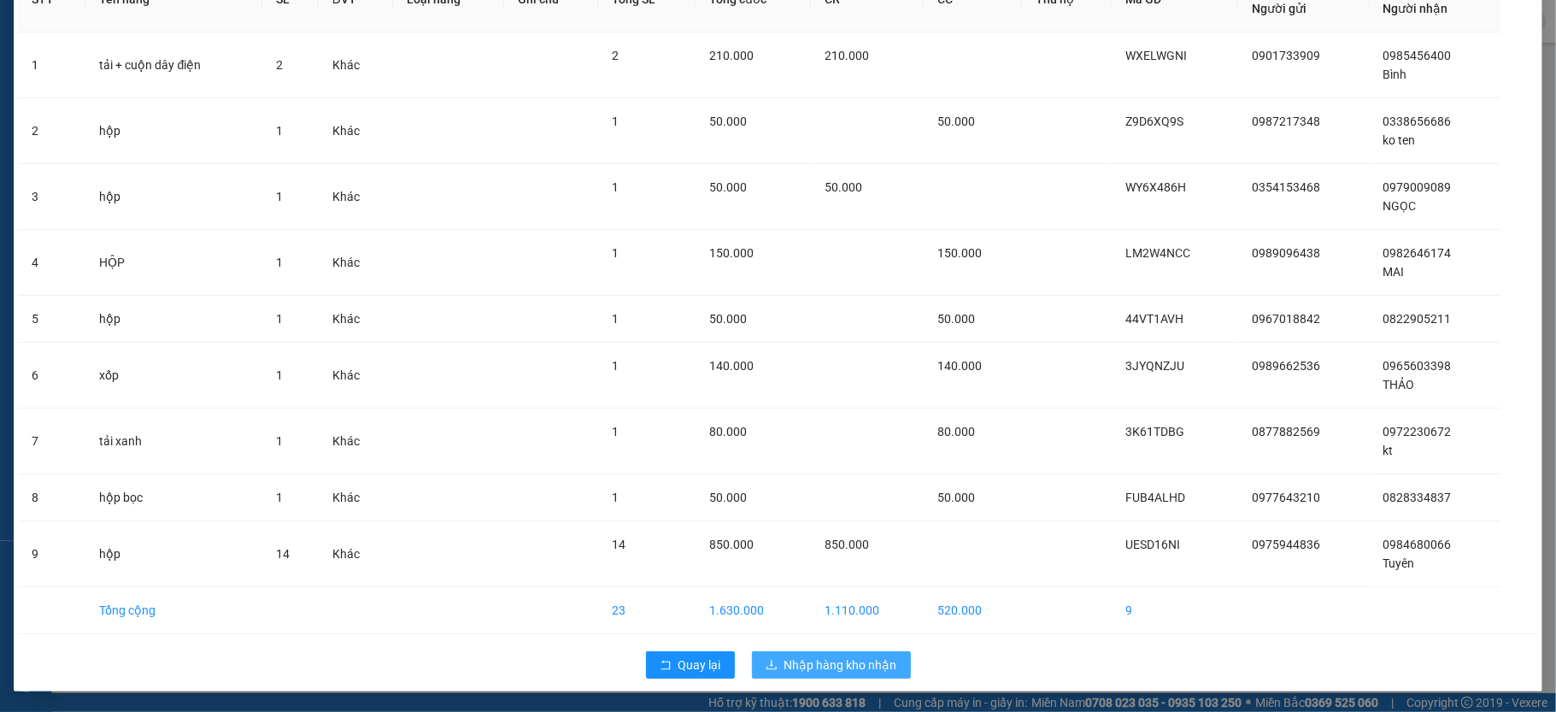
click at [862, 677] on button "Nhập hàng kho nhận" at bounding box center [831, 664] width 159 height 27
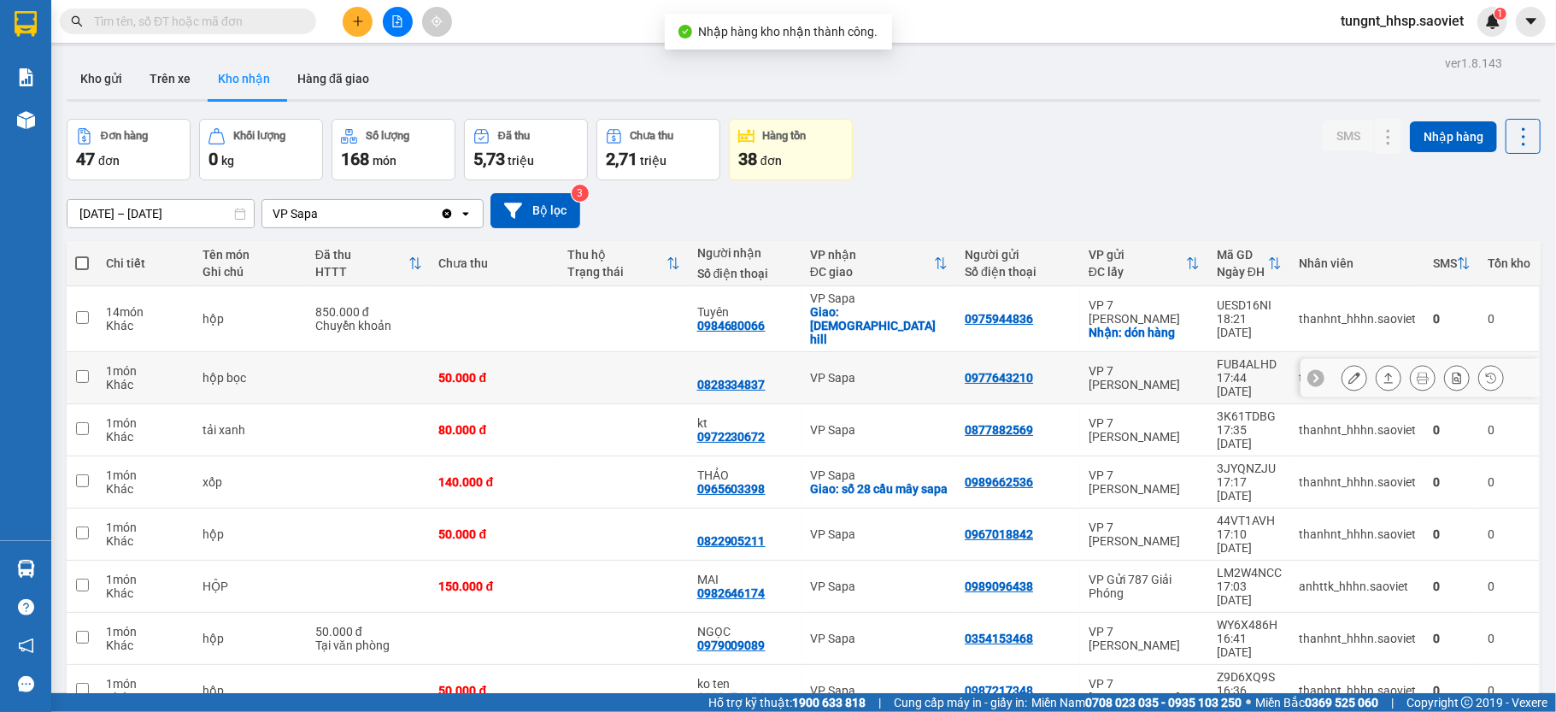
drag, startPoint x: 627, startPoint y: 357, endPoint x: 640, endPoint y: 403, distance: 47.9
click at [627, 359] on td at bounding box center [624, 378] width 129 height 52
checkbox input "true"
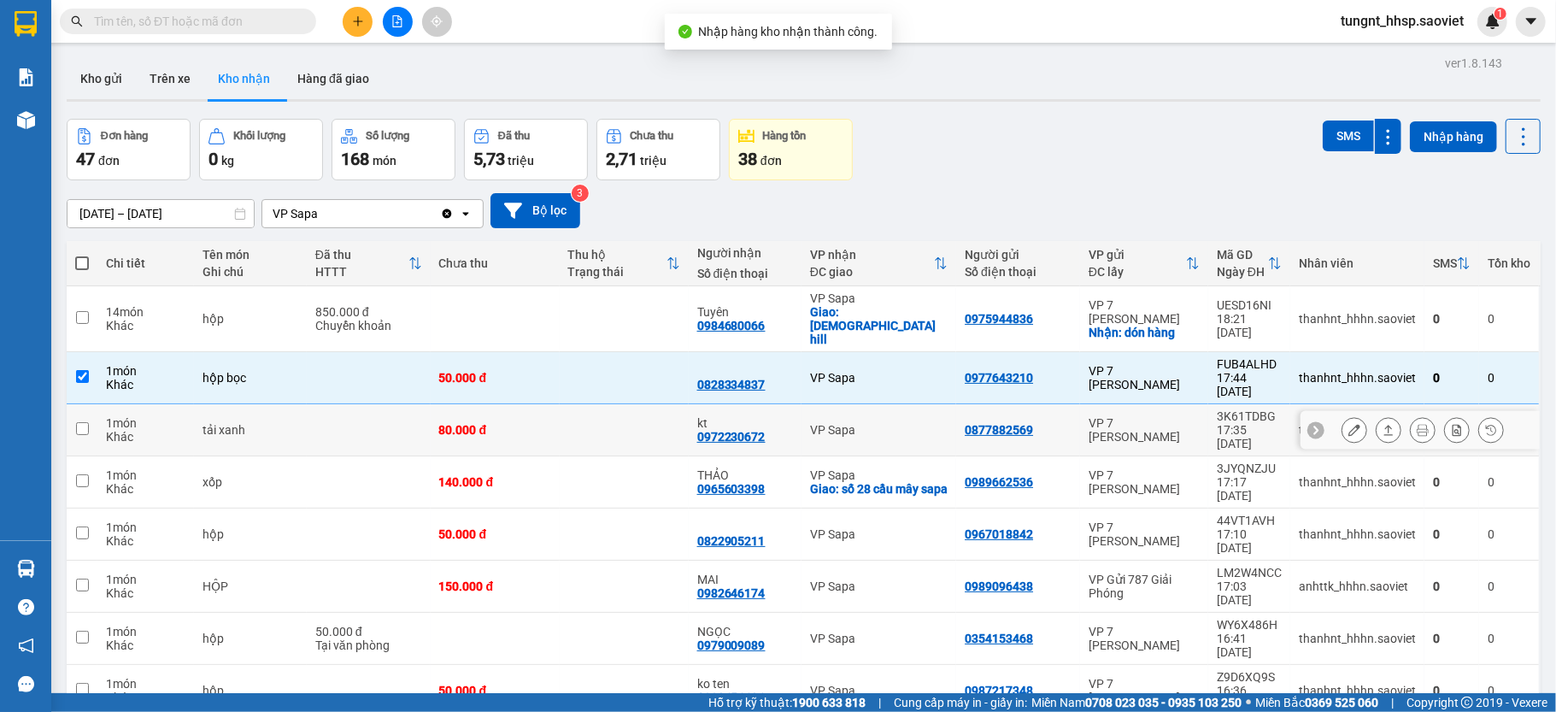
click at [609, 409] on td at bounding box center [624, 430] width 129 height 52
checkbox input "true"
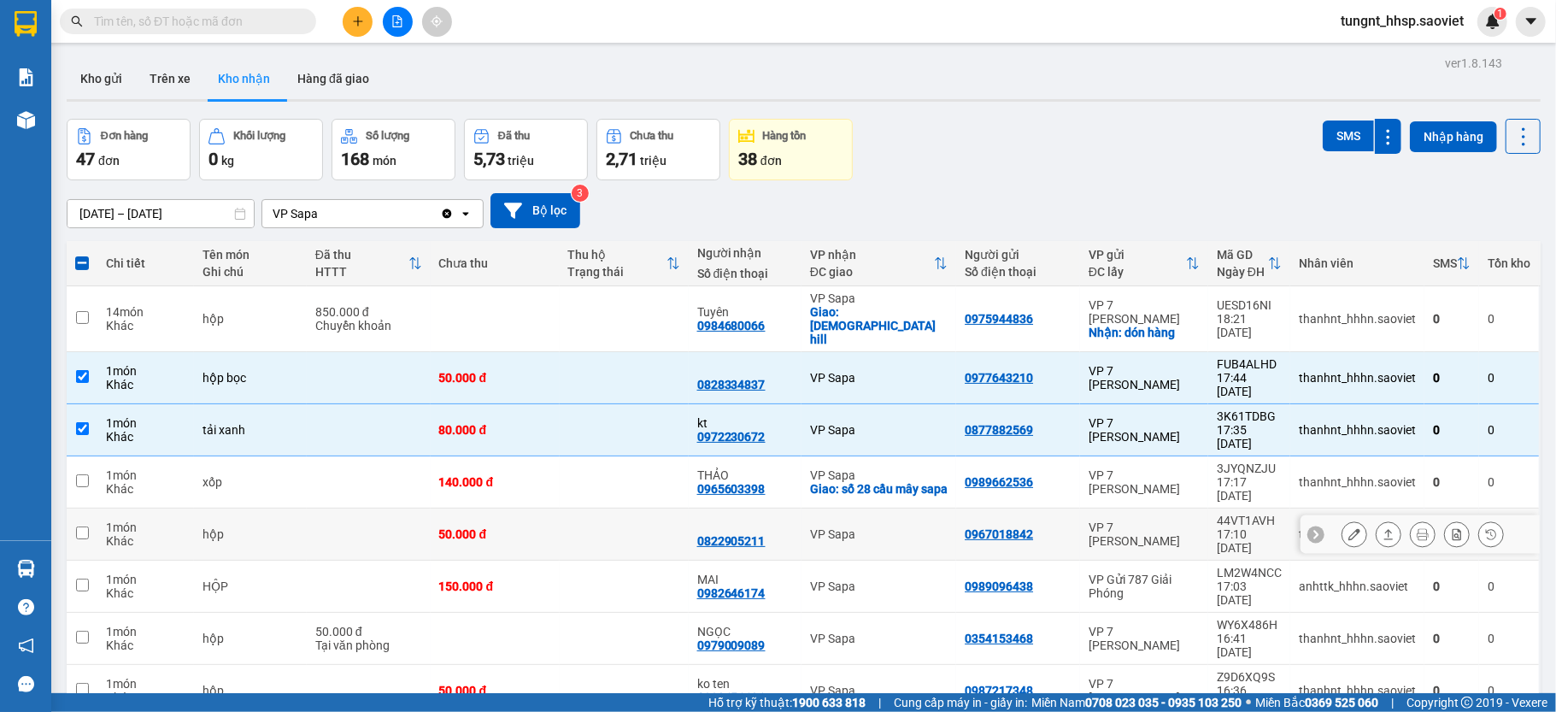
click at [916, 527] on div "VP Sapa" at bounding box center [879, 534] width 138 height 14
checkbox input "true"
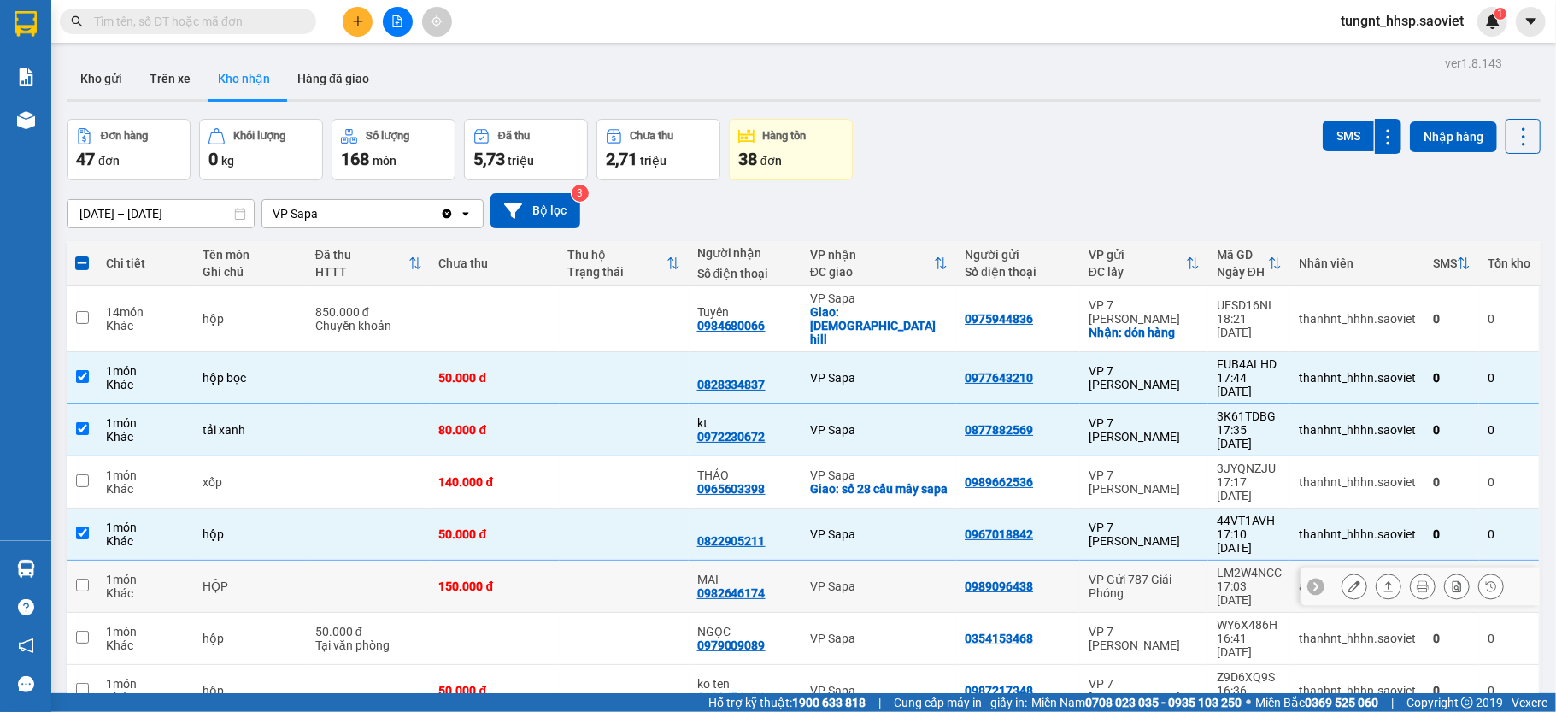
click at [897, 579] on div "VP Sapa" at bounding box center [879, 586] width 138 height 14
checkbox input "true"
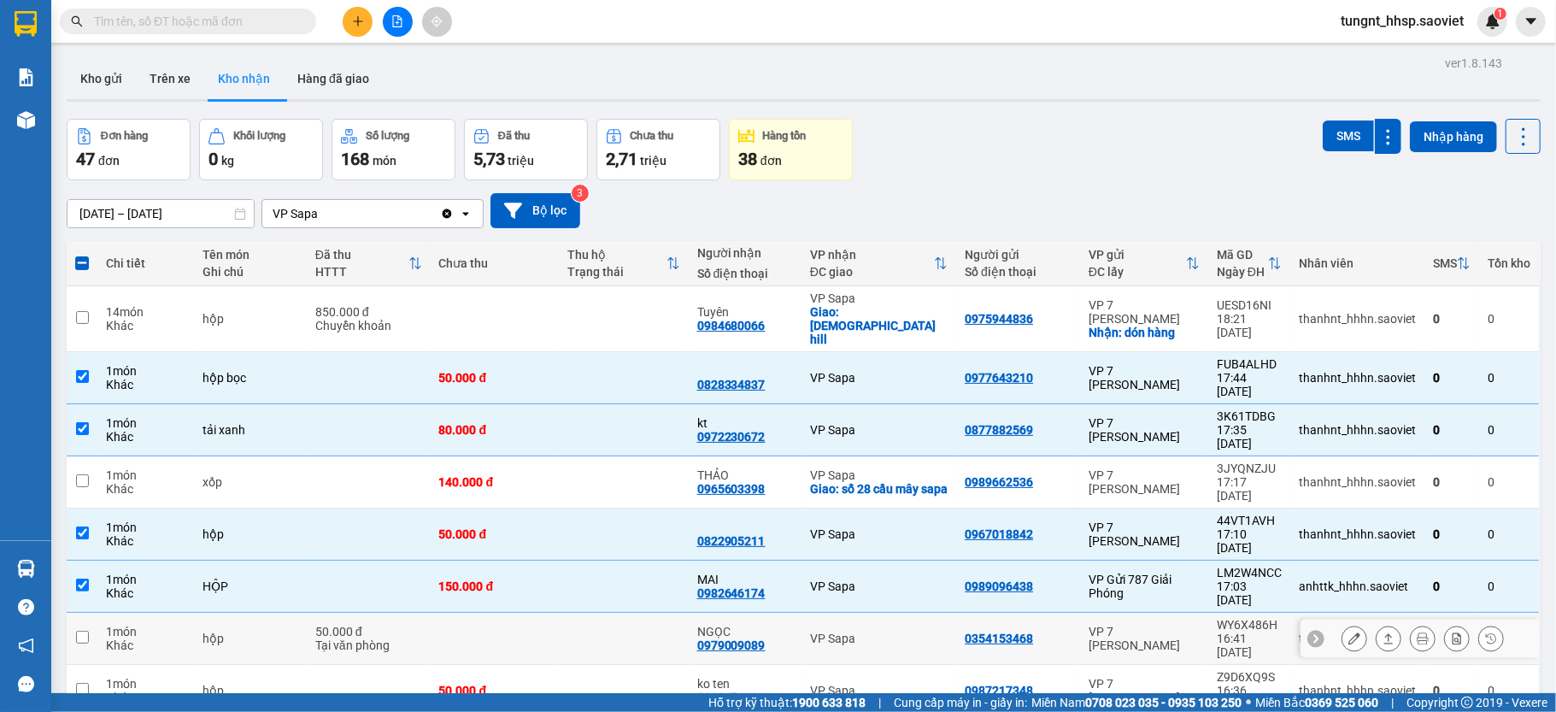
click at [894, 632] on div "VP Sapa" at bounding box center [879, 639] width 138 height 14
checkbox input "true"
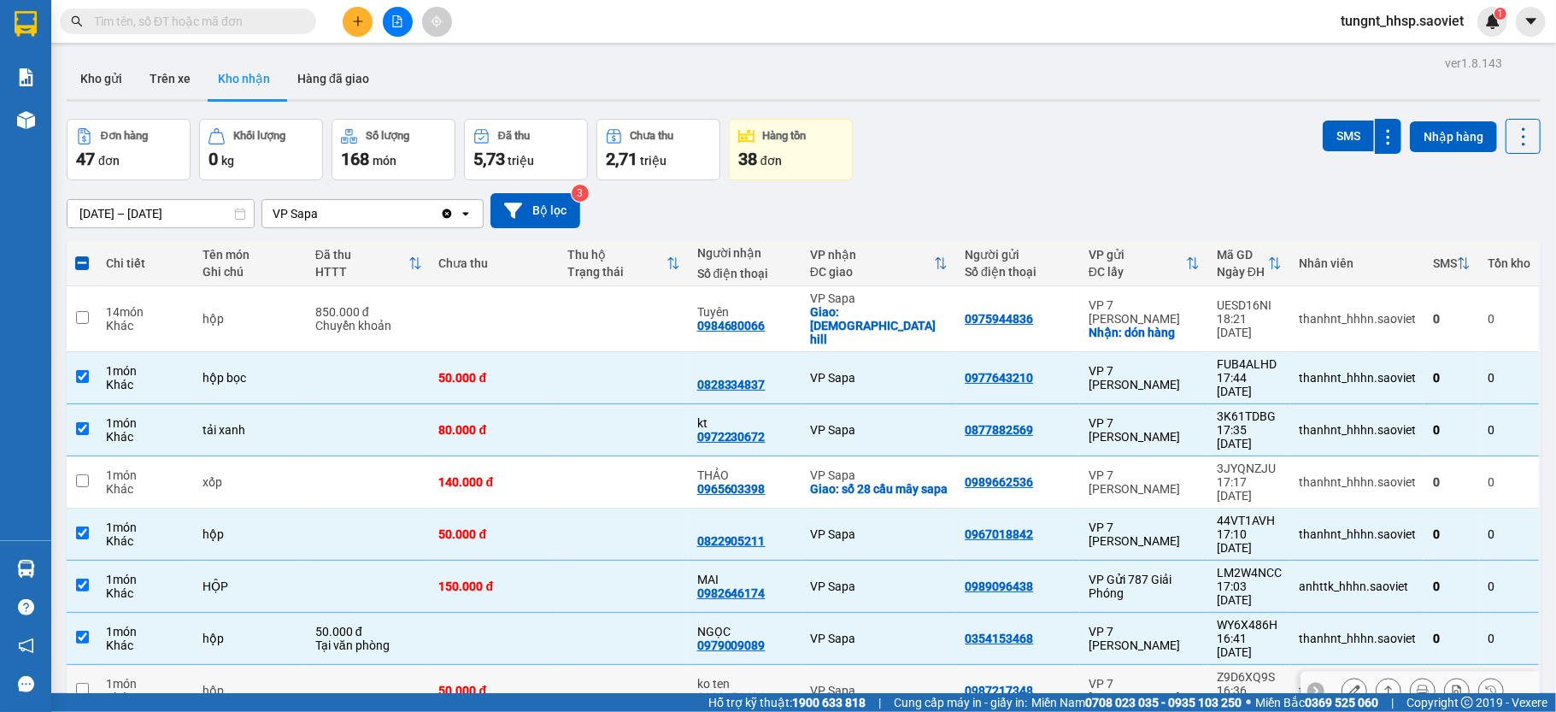
click at [882, 684] on div "VP Sapa" at bounding box center [879, 691] width 138 height 14
checkbox input "true"
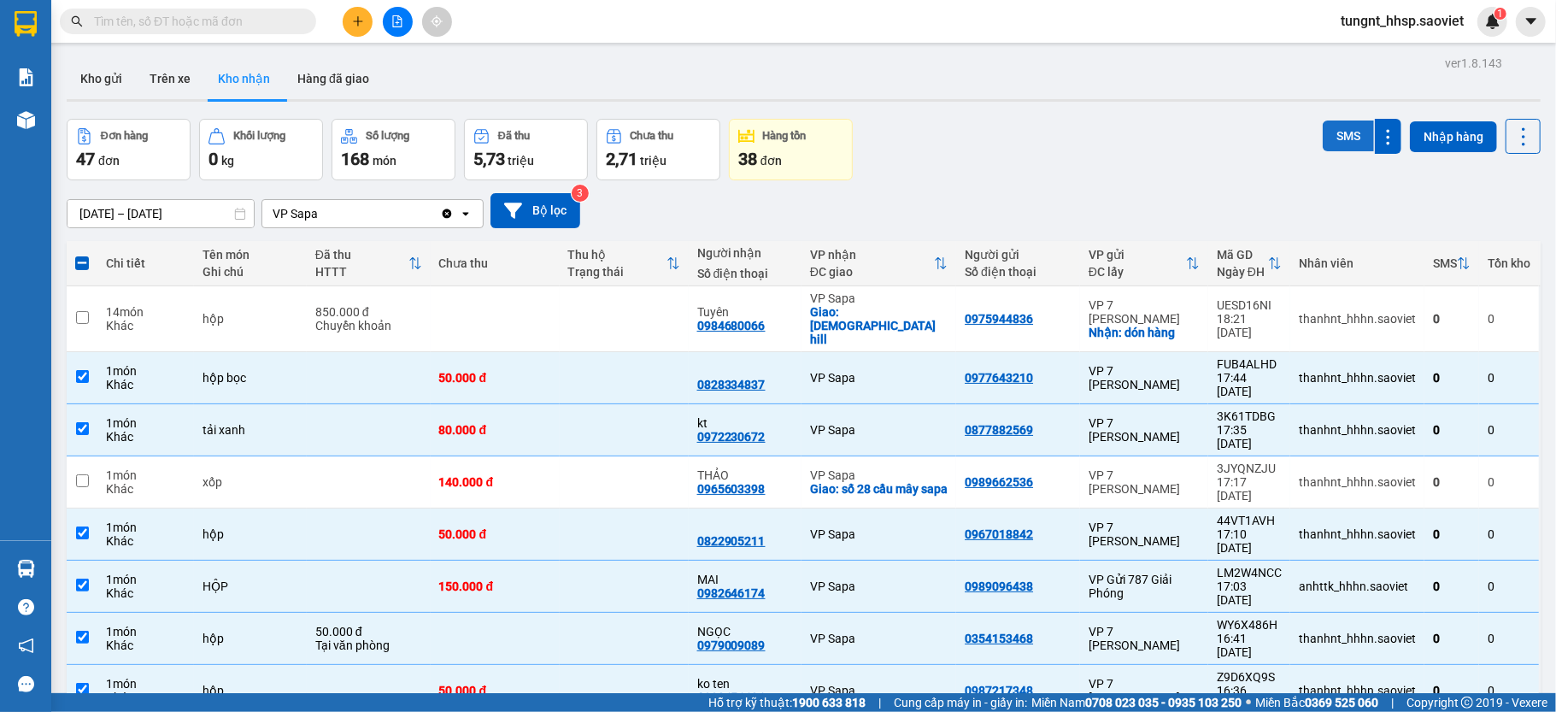
click at [1323, 121] on button "SMS" at bounding box center [1348, 136] width 51 height 31
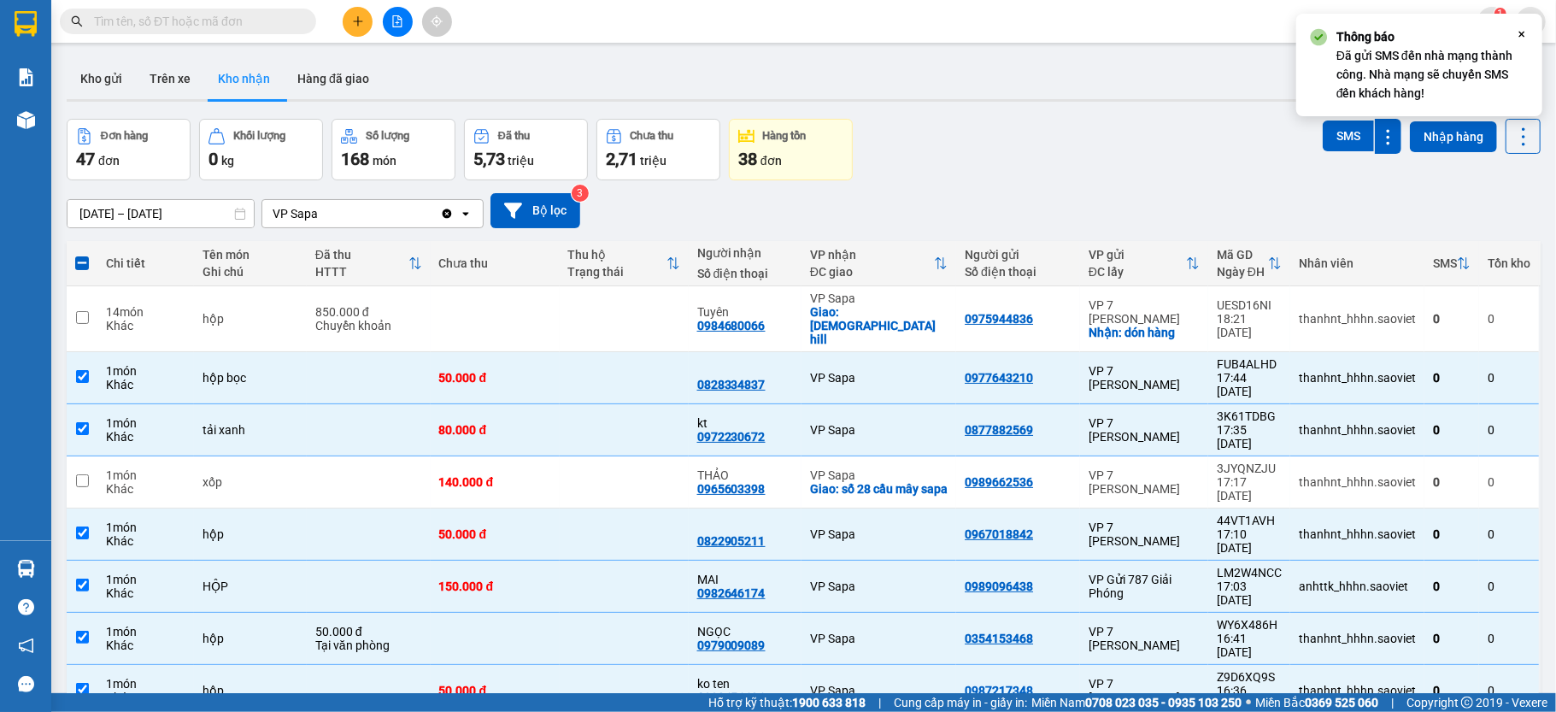
click at [75, 264] on span at bounding box center [82, 263] width 14 height 14
click at [82, 255] on input "checkbox" at bounding box center [82, 255] width 0 height 0
checkbox input "true"
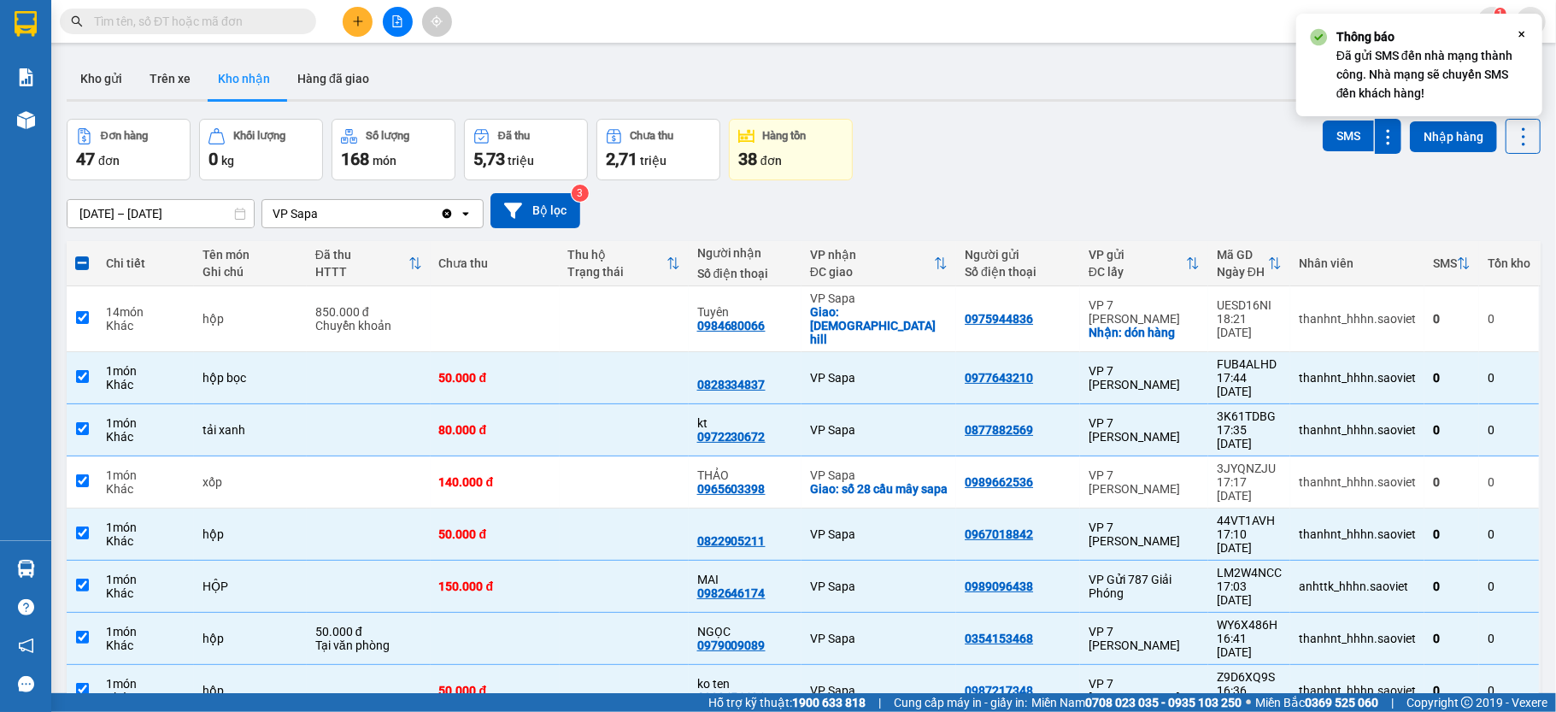
checkbox input "true"
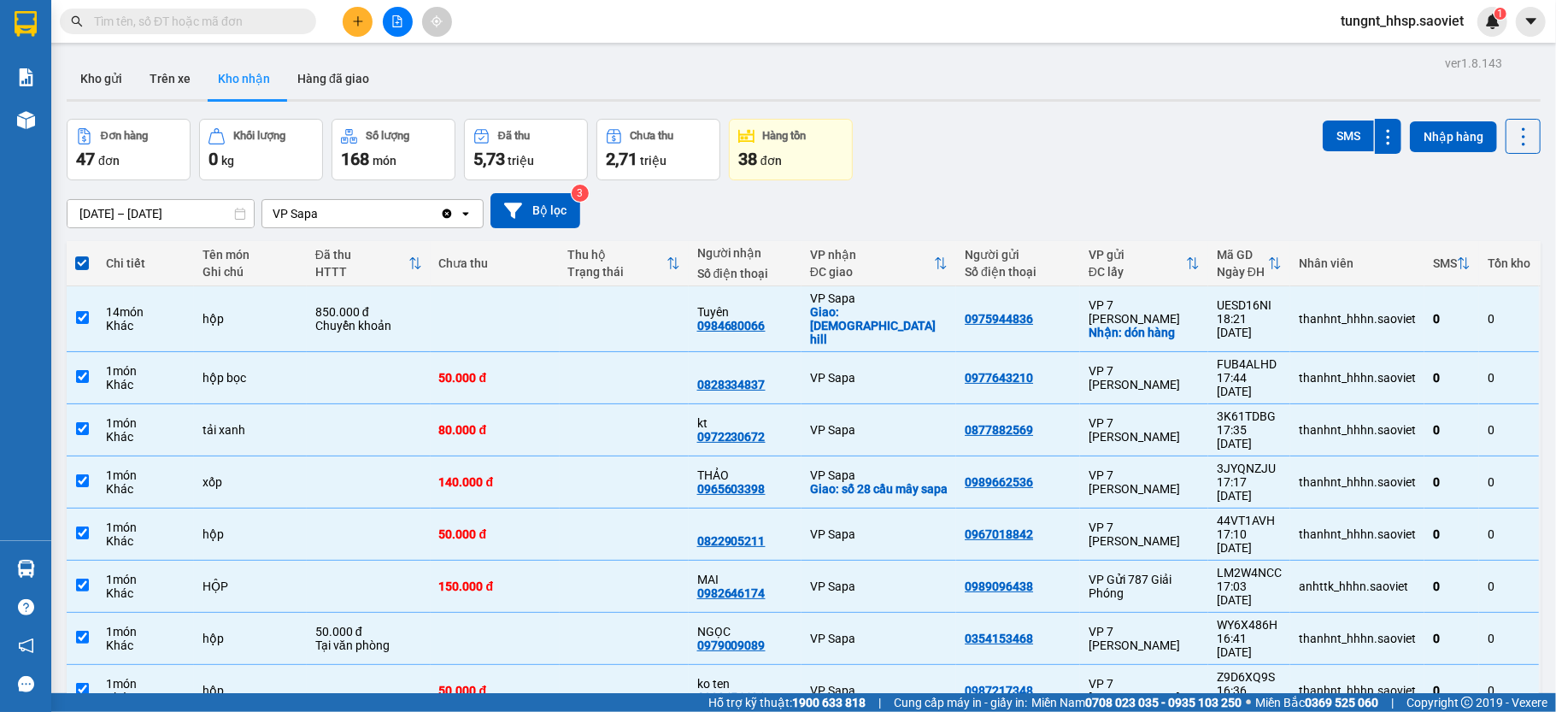
click at [76, 264] on span at bounding box center [82, 263] width 14 height 14
click at [82, 255] on input "checkbox" at bounding box center [82, 255] width 0 height 0
checkbox input "false"
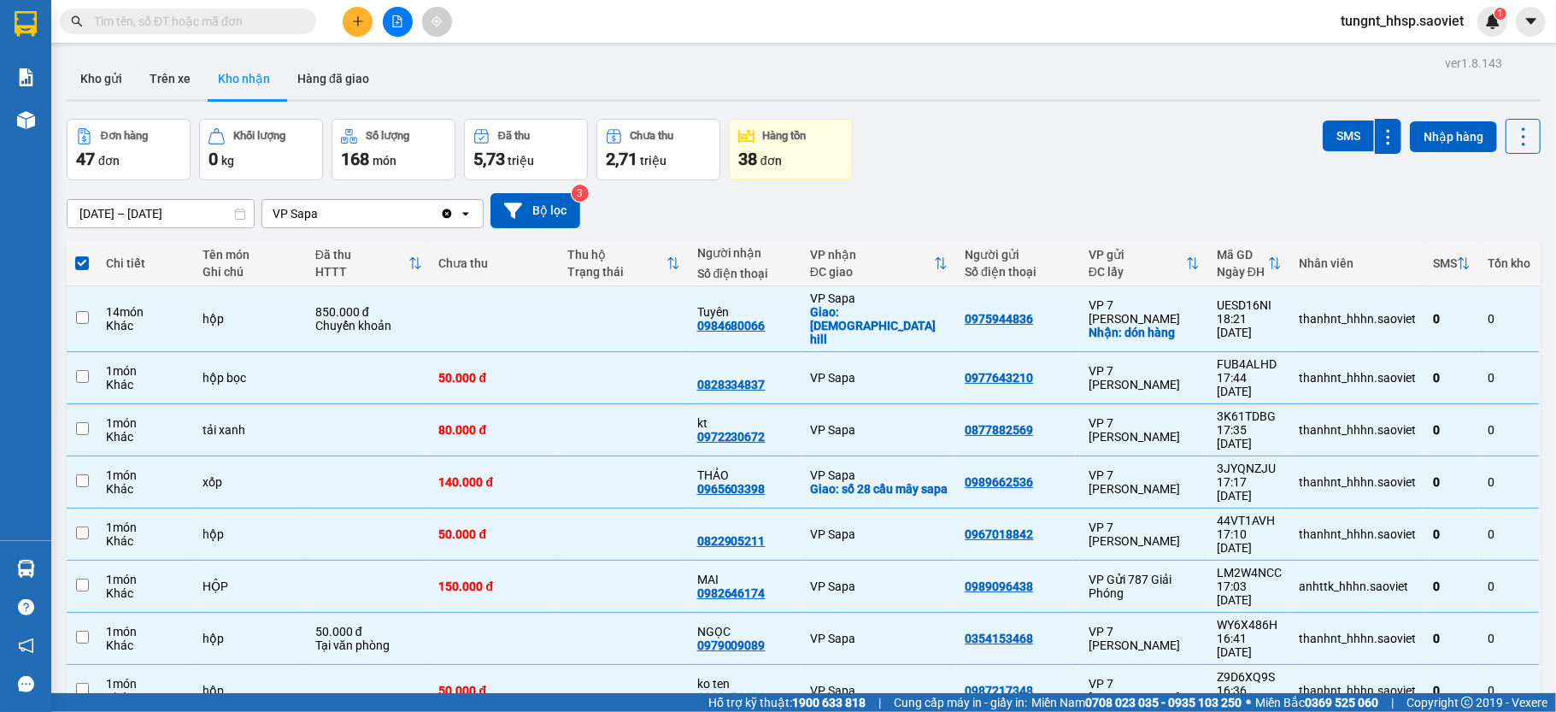
checkbox input "false"
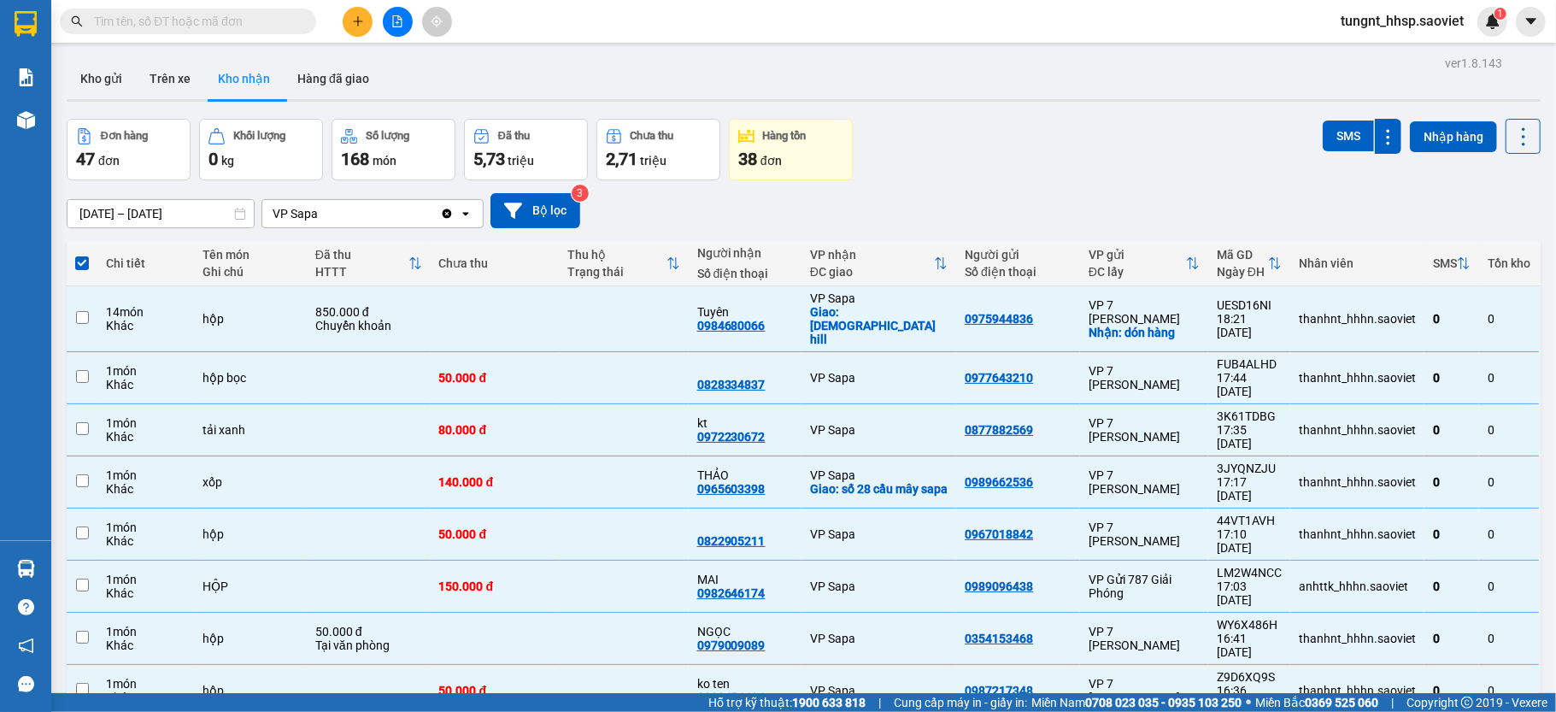
checkbox input "false"
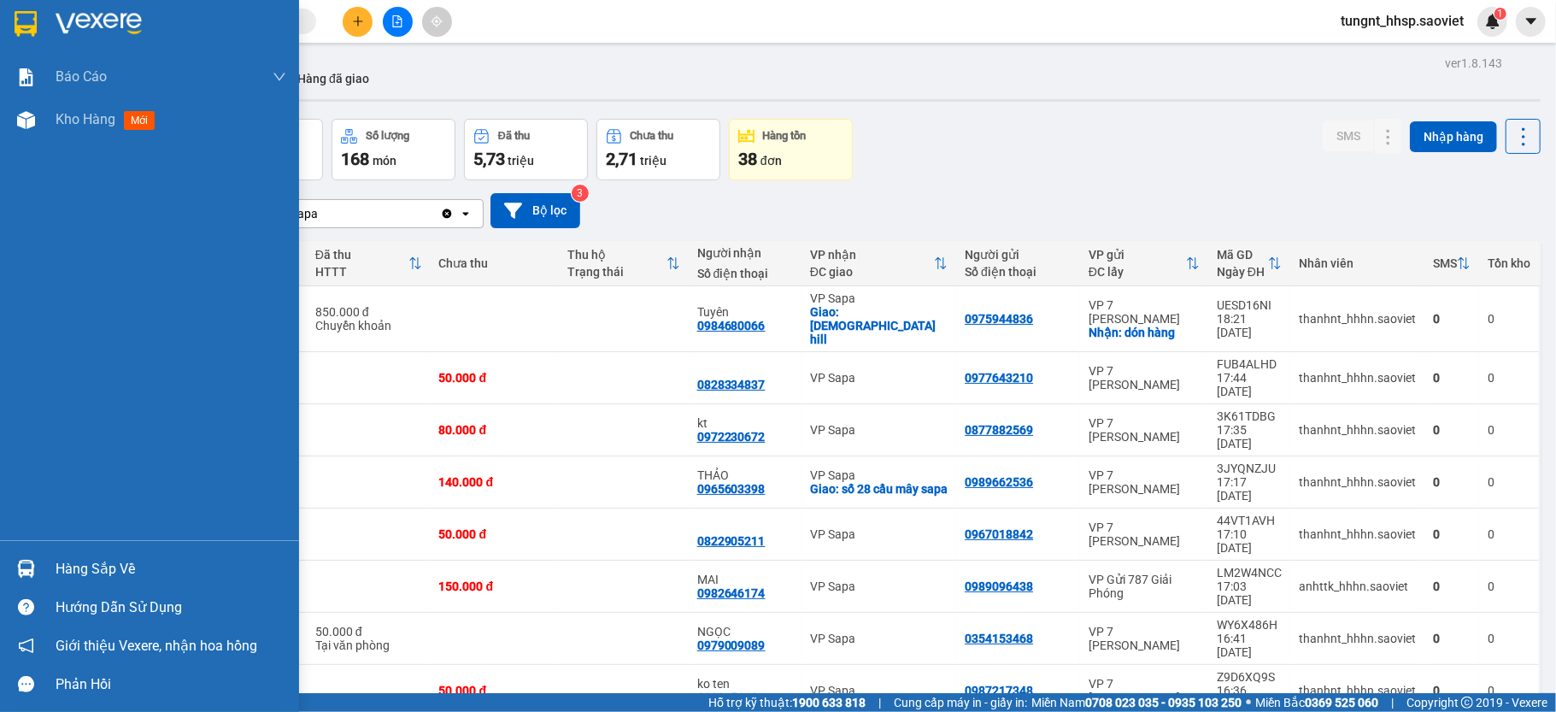
click at [83, 562] on div "Hàng sắp về" at bounding box center [171, 569] width 231 height 26
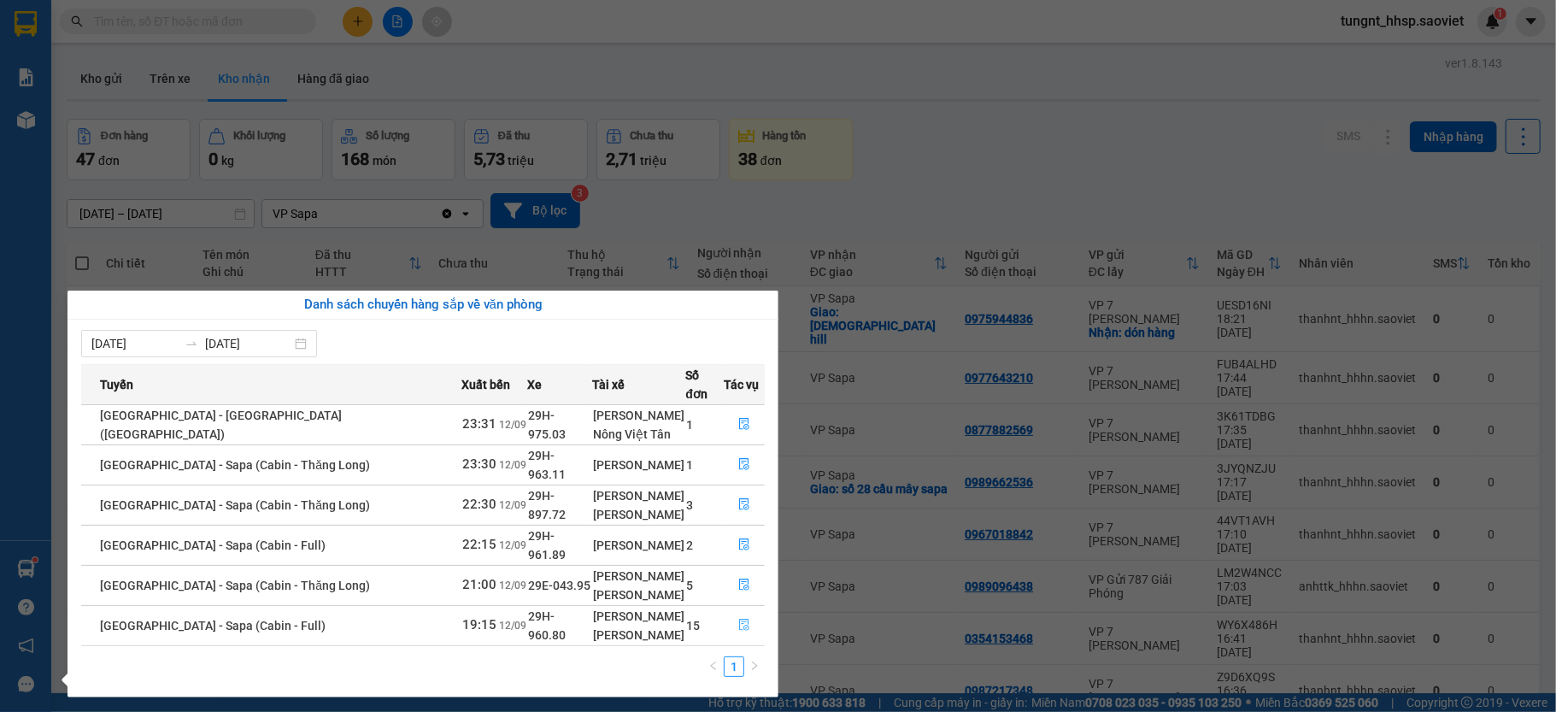
click at [738, 619] on icon "file-done" at bounding box center [744, 625] width 12 height 12
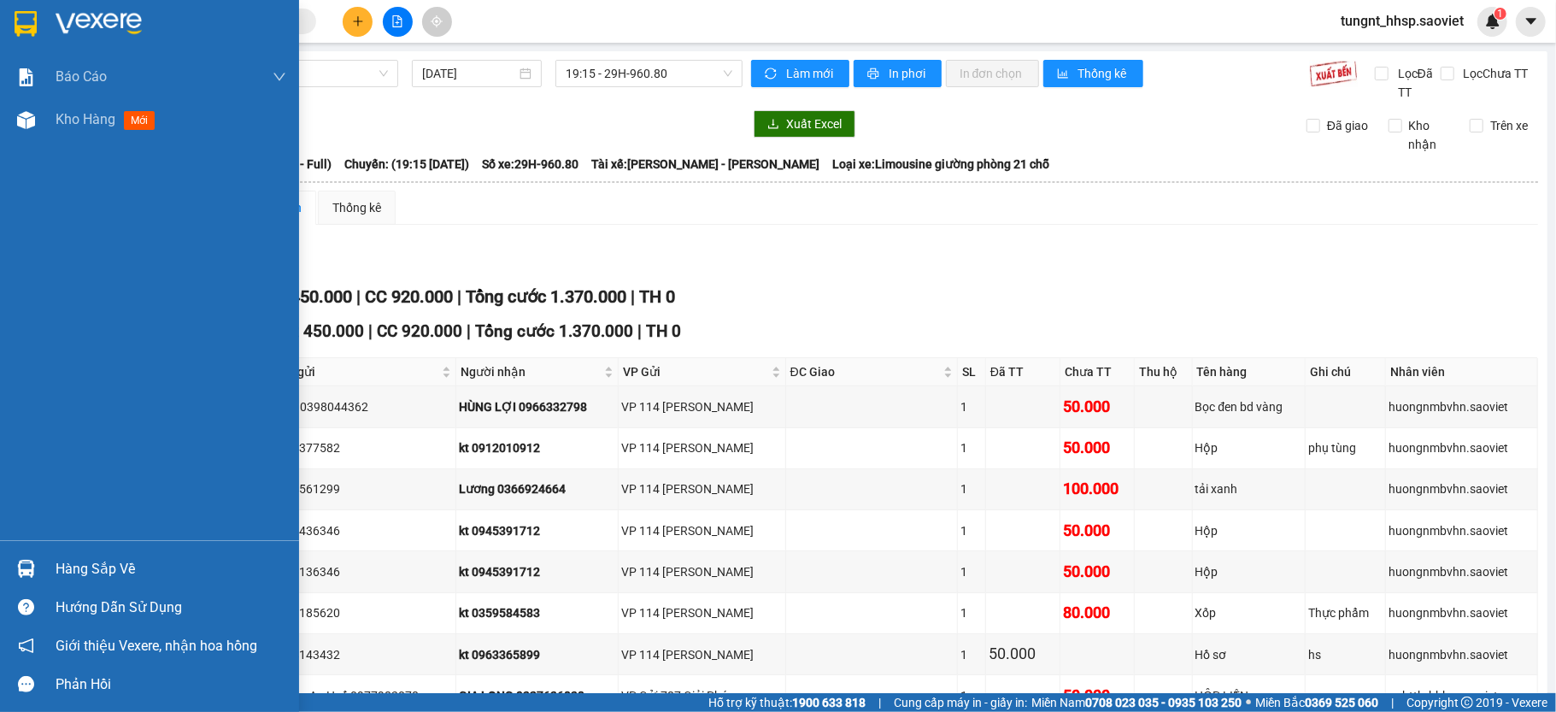
click at [103, 579] on div "Hàng sắp về" at bounding box center [171, 569] width 231 height 26
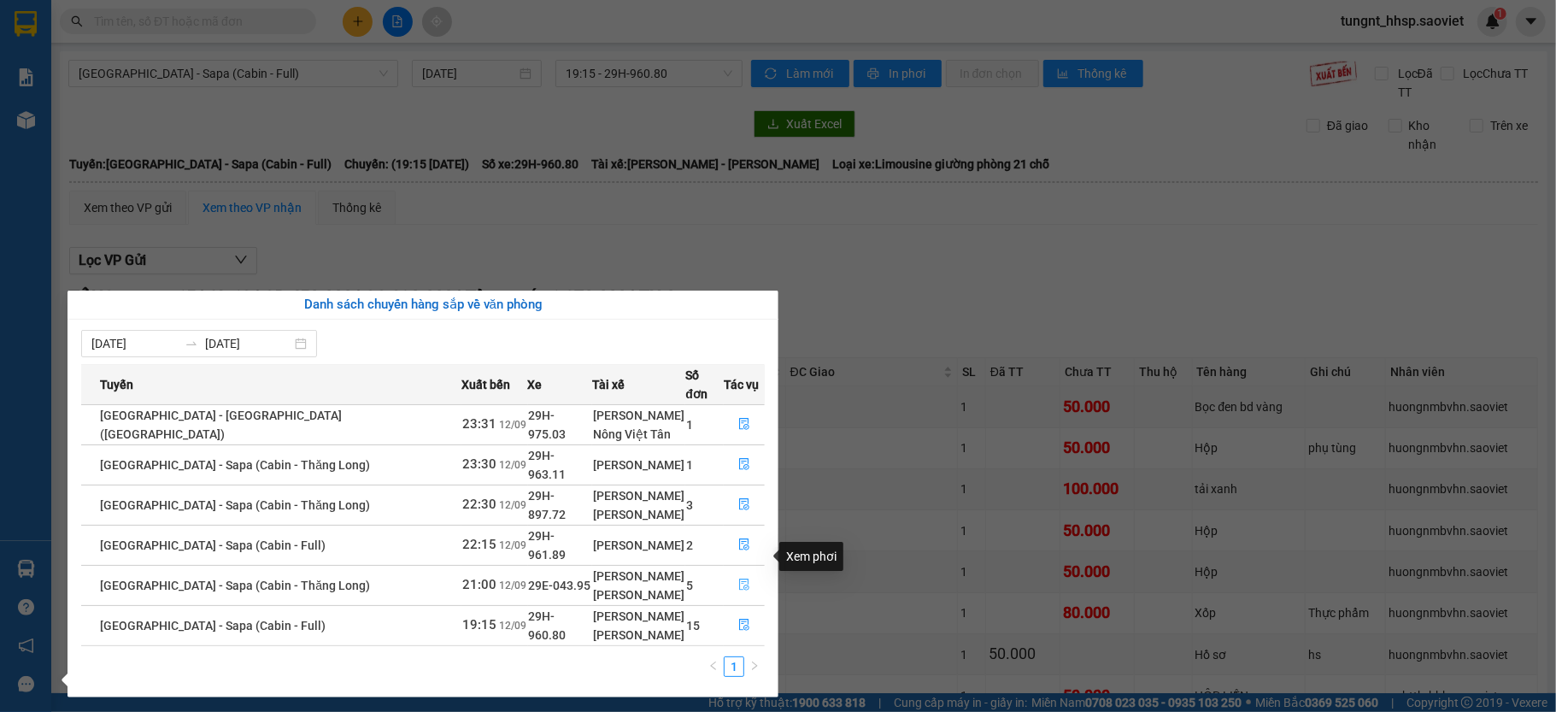
click at [743, 579] on icon "file-done" at bounding box center [744, 585] width 12 height 12
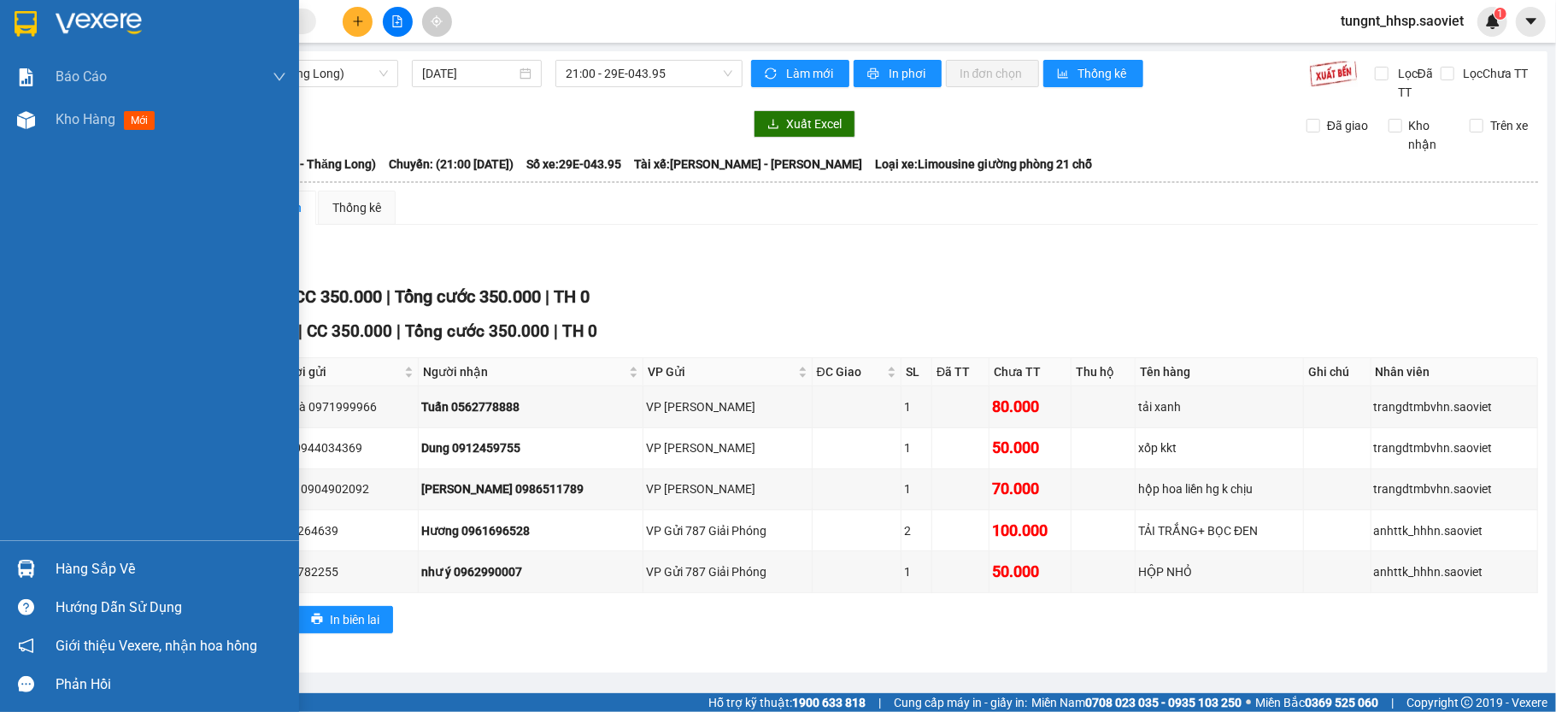
click at [100, 565] on div "Hàng sắp về" at bounding box center [171, 569] width 231 height 26
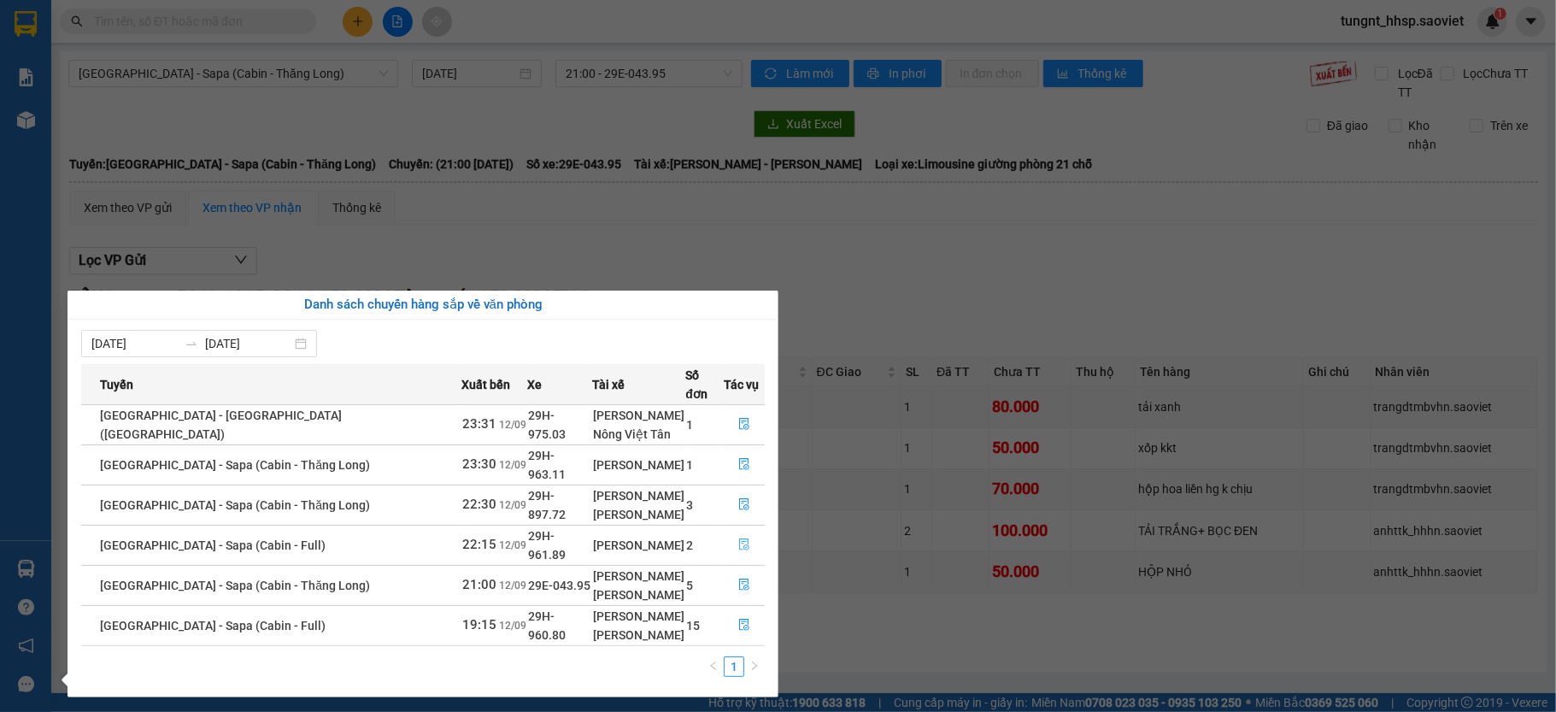
click at [729, 532] on button "button" at bounding box center [744, 545] width 39 height 27
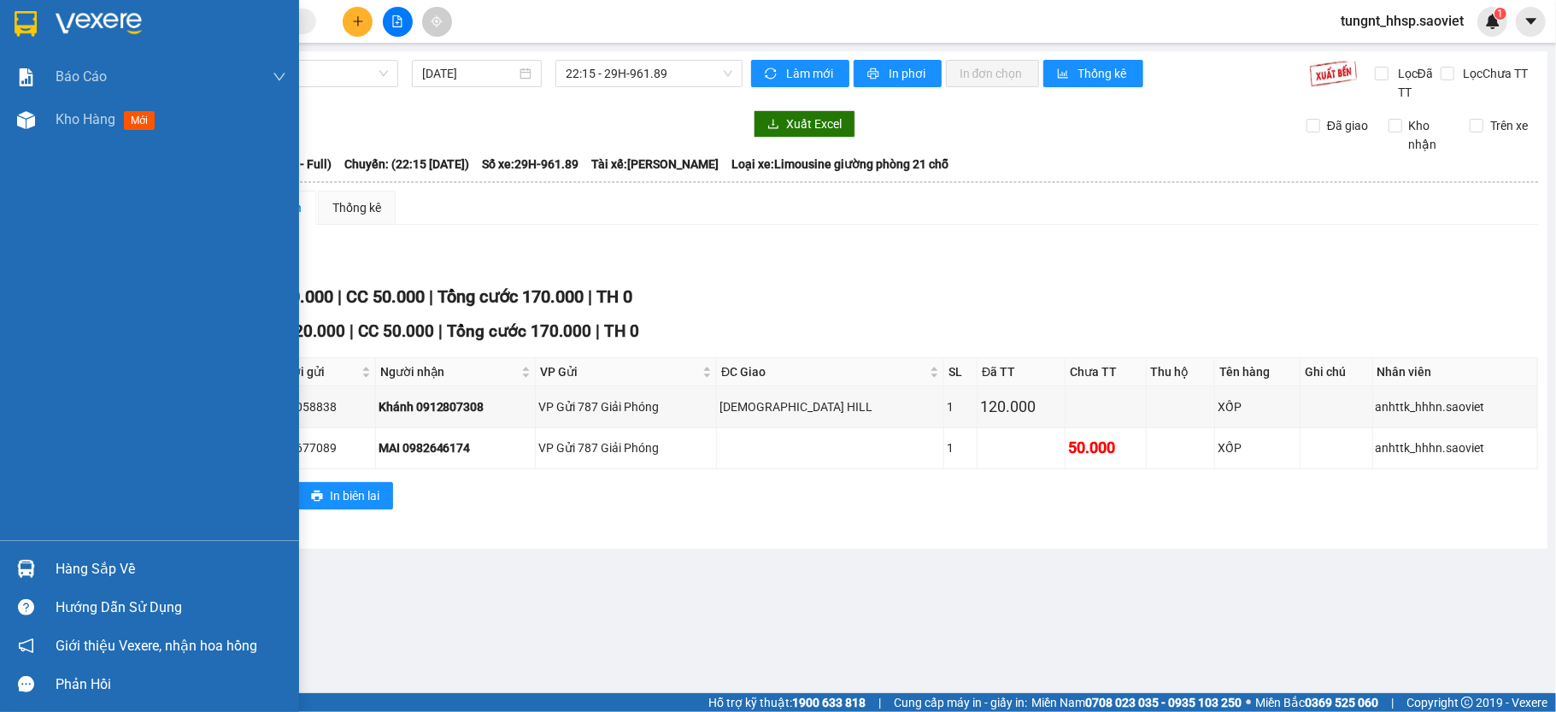
click at [74, 572] on div "Hàng sắp về" at bounding box center [171, 569] width 231 height 26
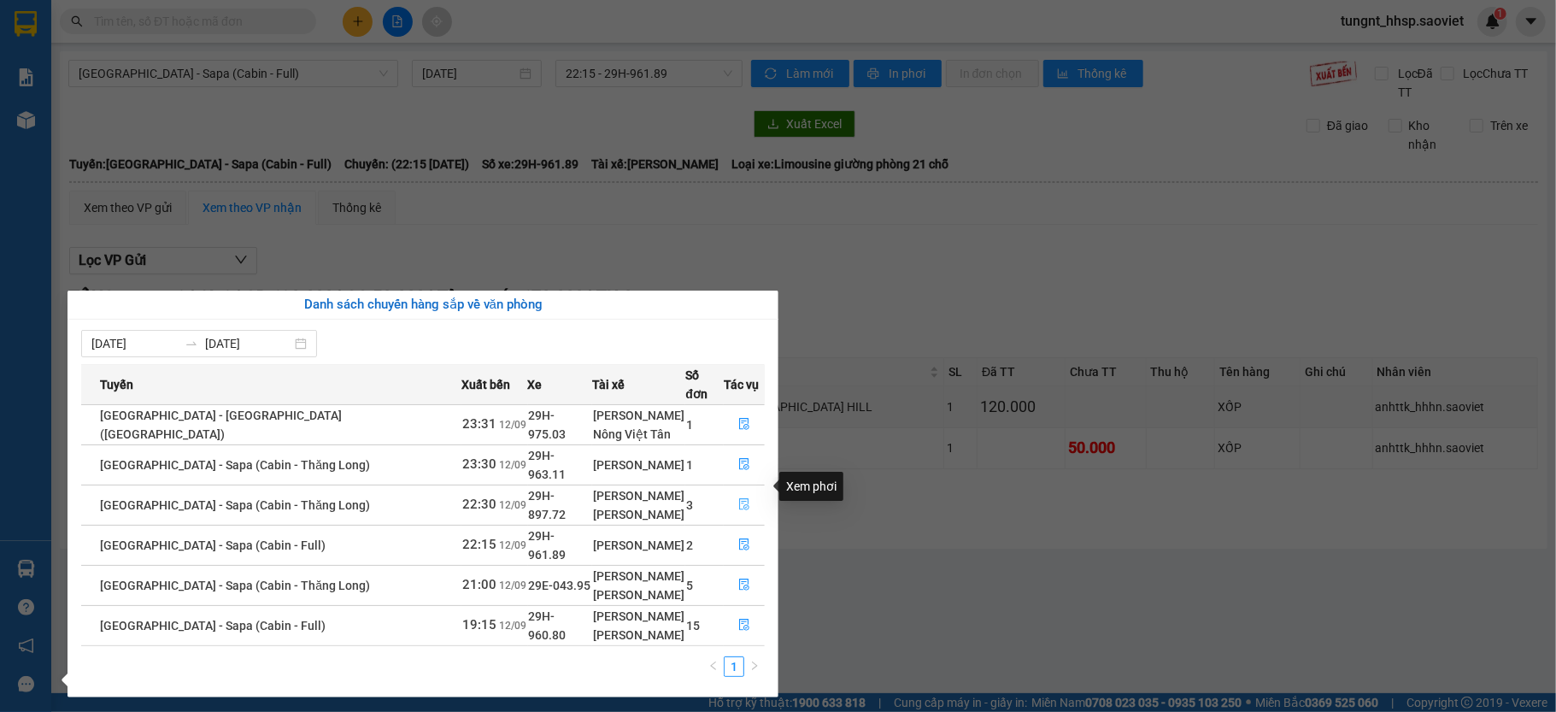
click at [740, 494] on button "button" at bounding box center [744, 504] width 39 height 27
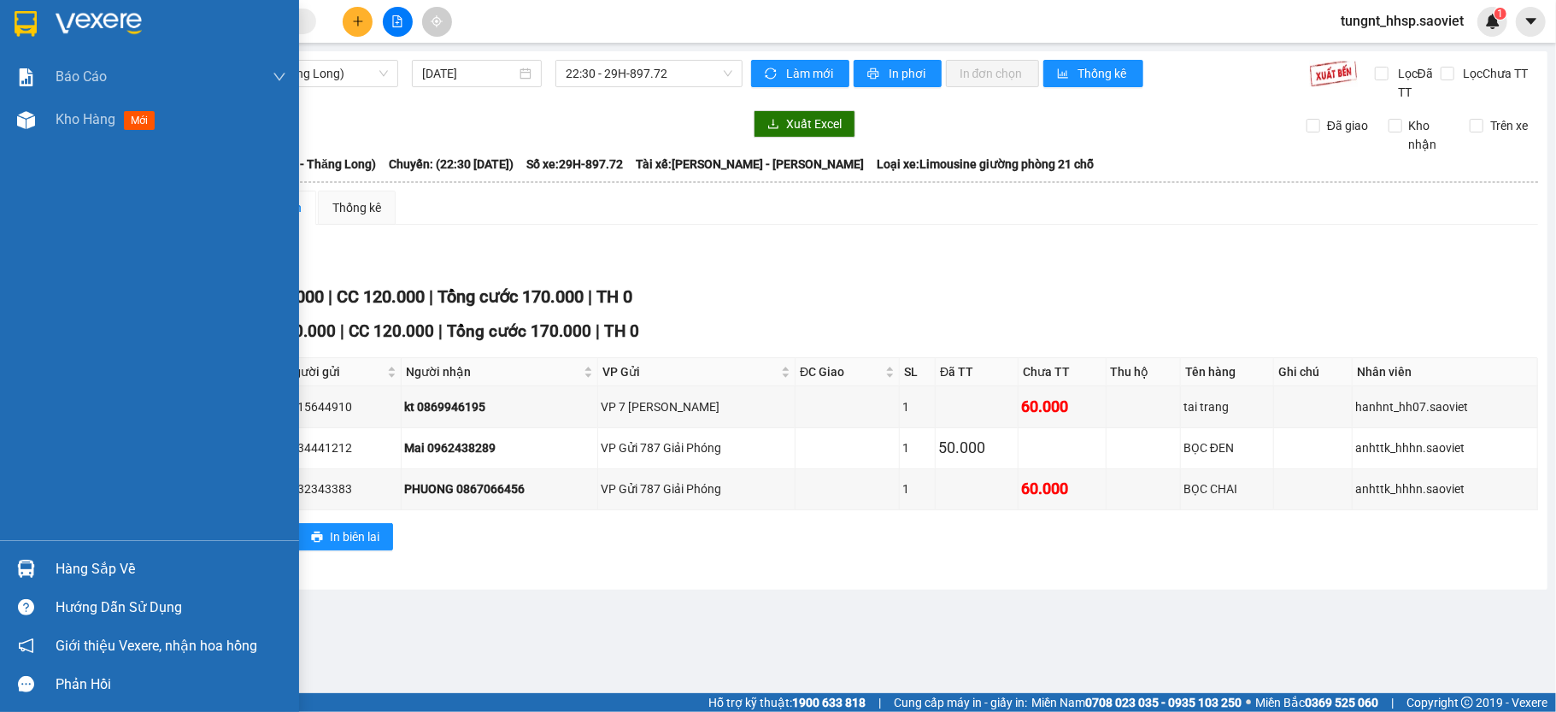
click at [101, 568] on div "Hàng sắp về" at bounding box center [171, 569] width 231 height 26
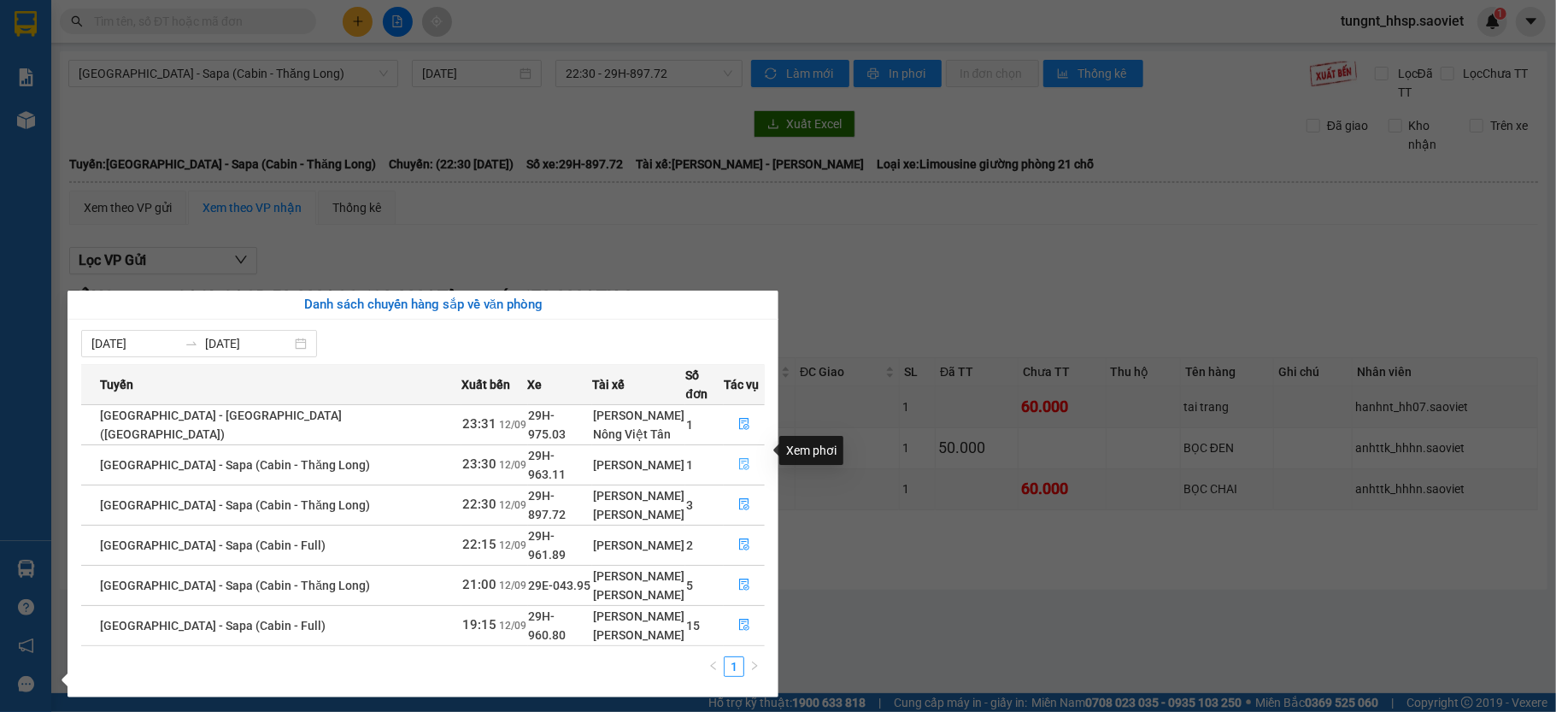
click at [738, 458] on icon "file-done" at bounding box center [744, 464] width 12 height 12
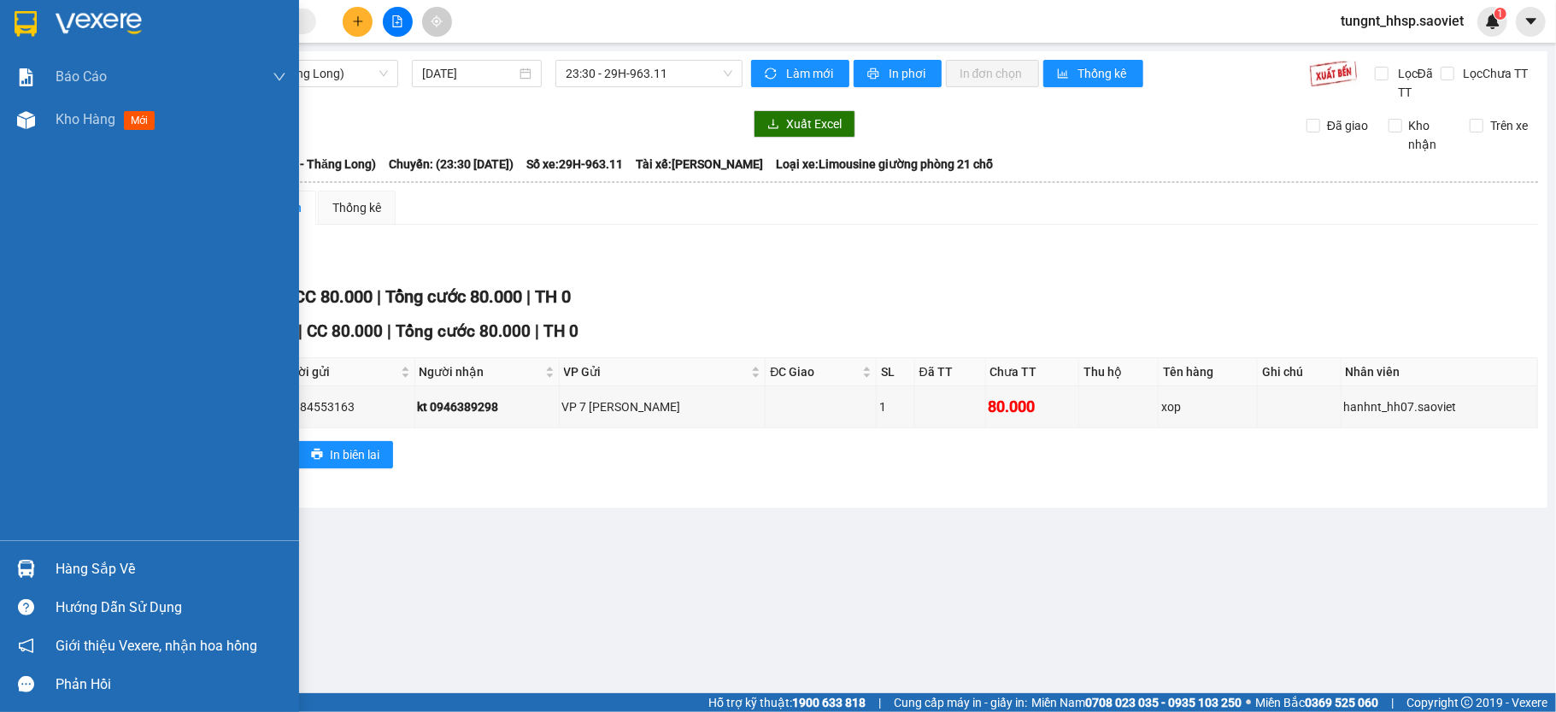
click at [109, 576] on div "Hàng sắp về" at bounding box center [171, 569] width 231 height 26
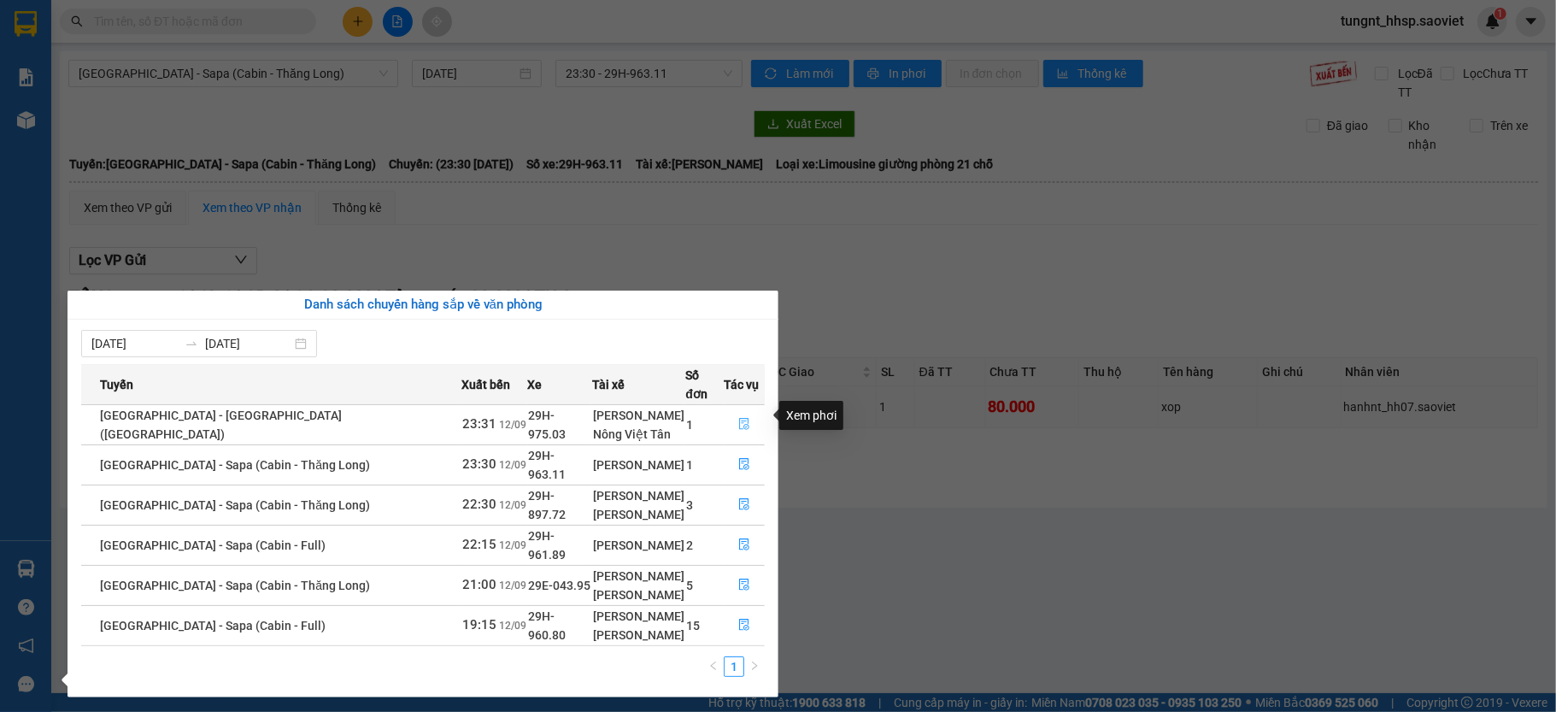
click at [728, 422] on button "button" at bounding box center [744, 424] width 39 height 27
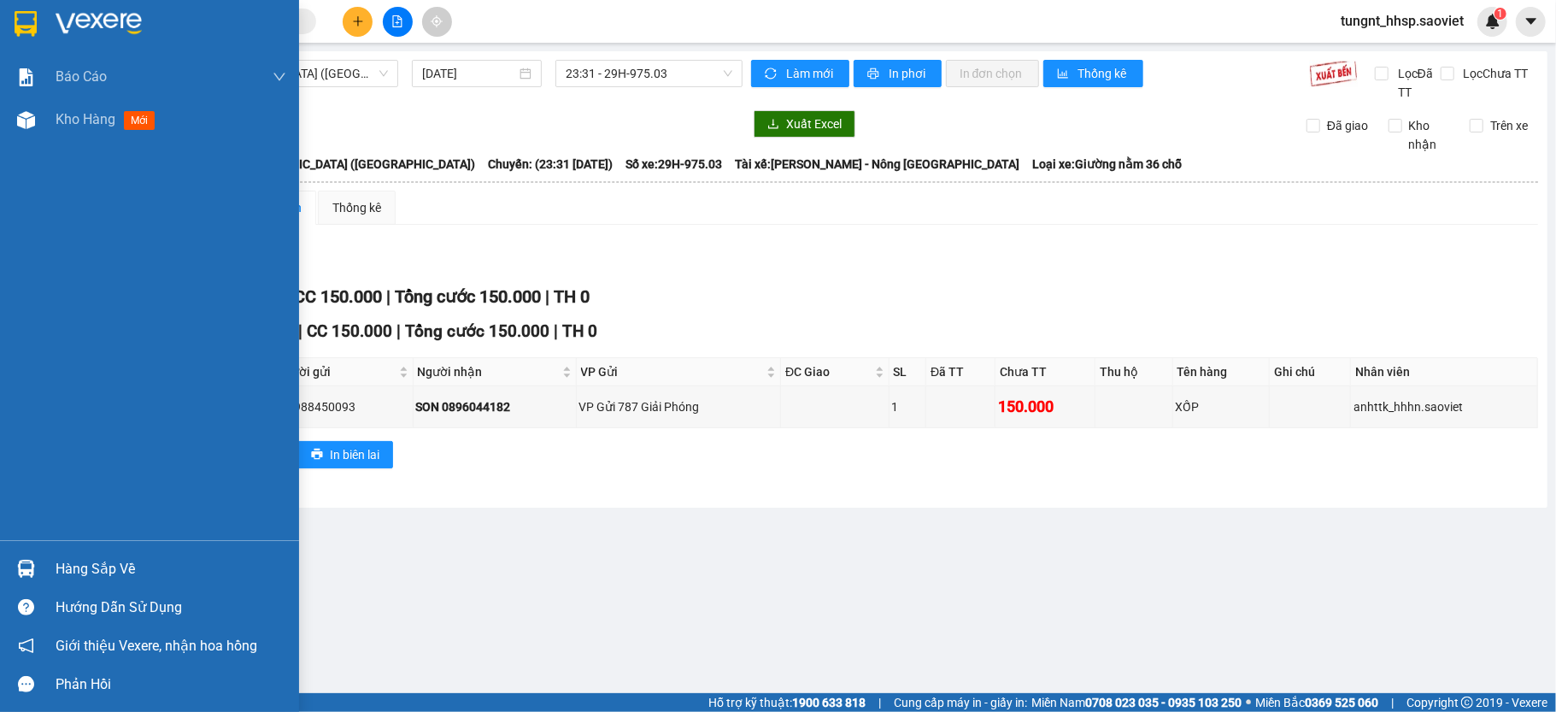
click at [49, 557] on div "Hàng sắp về" at bounding box center [149, 569] width 299 height 38
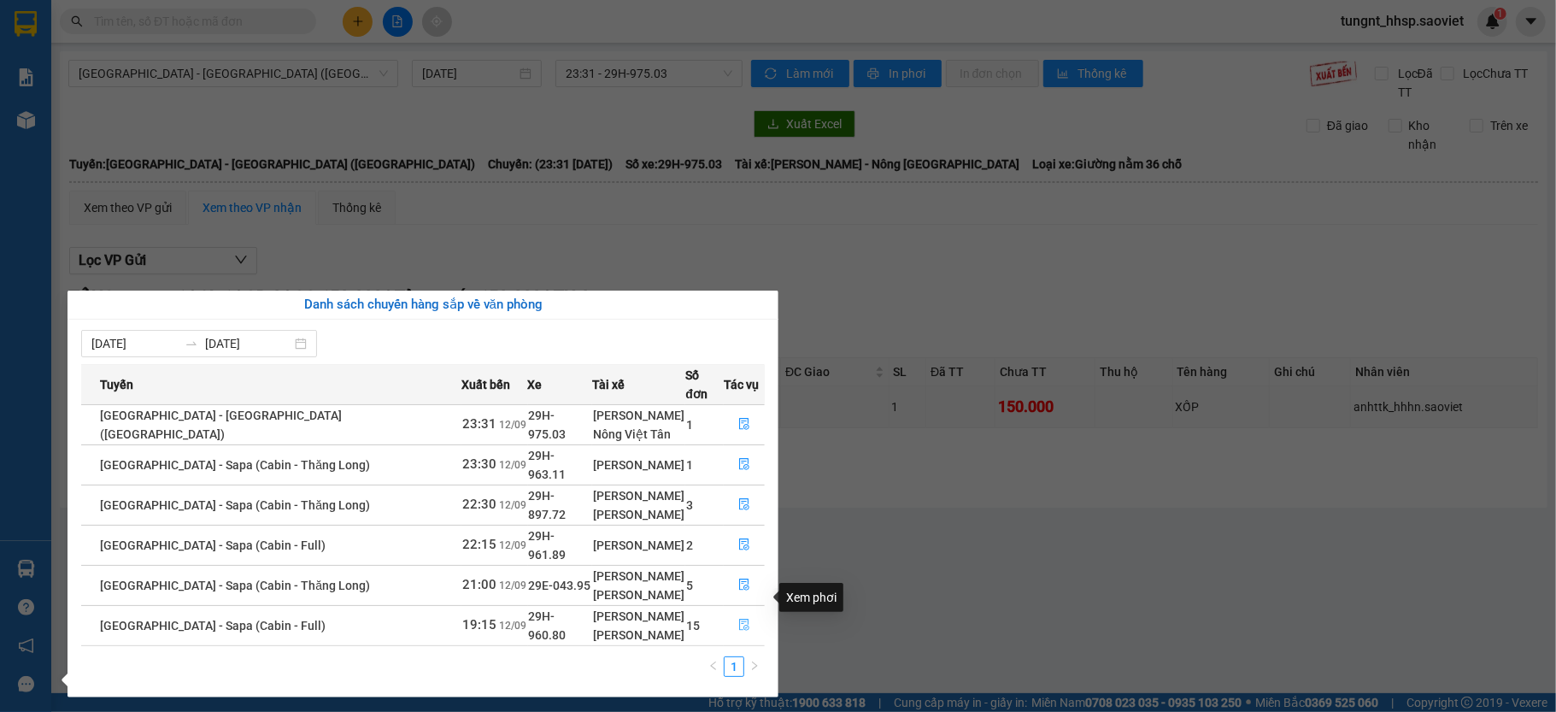
click at [743, 619] on icon "file-done" at bounding box center [744, 625] width 12 height 12
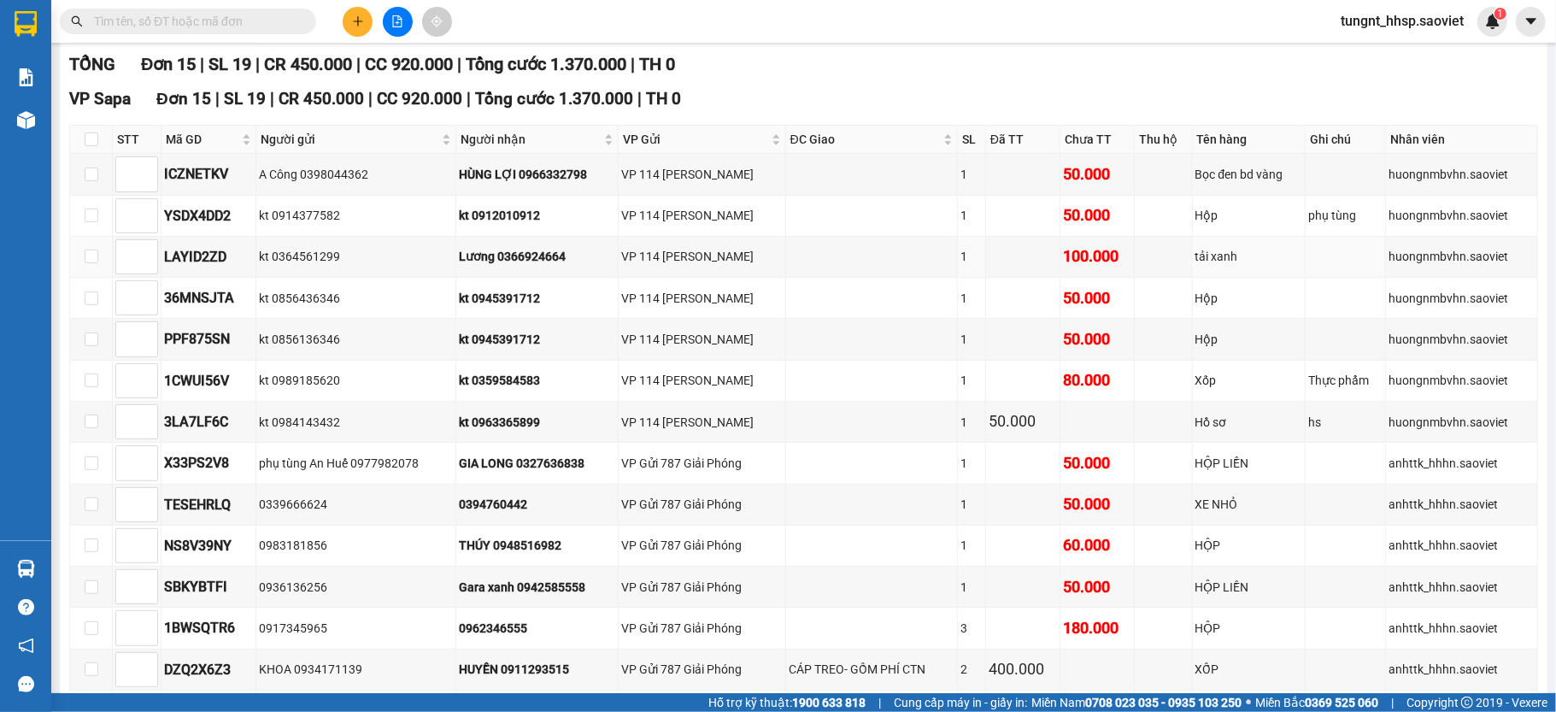
scroll to position [114, 0]
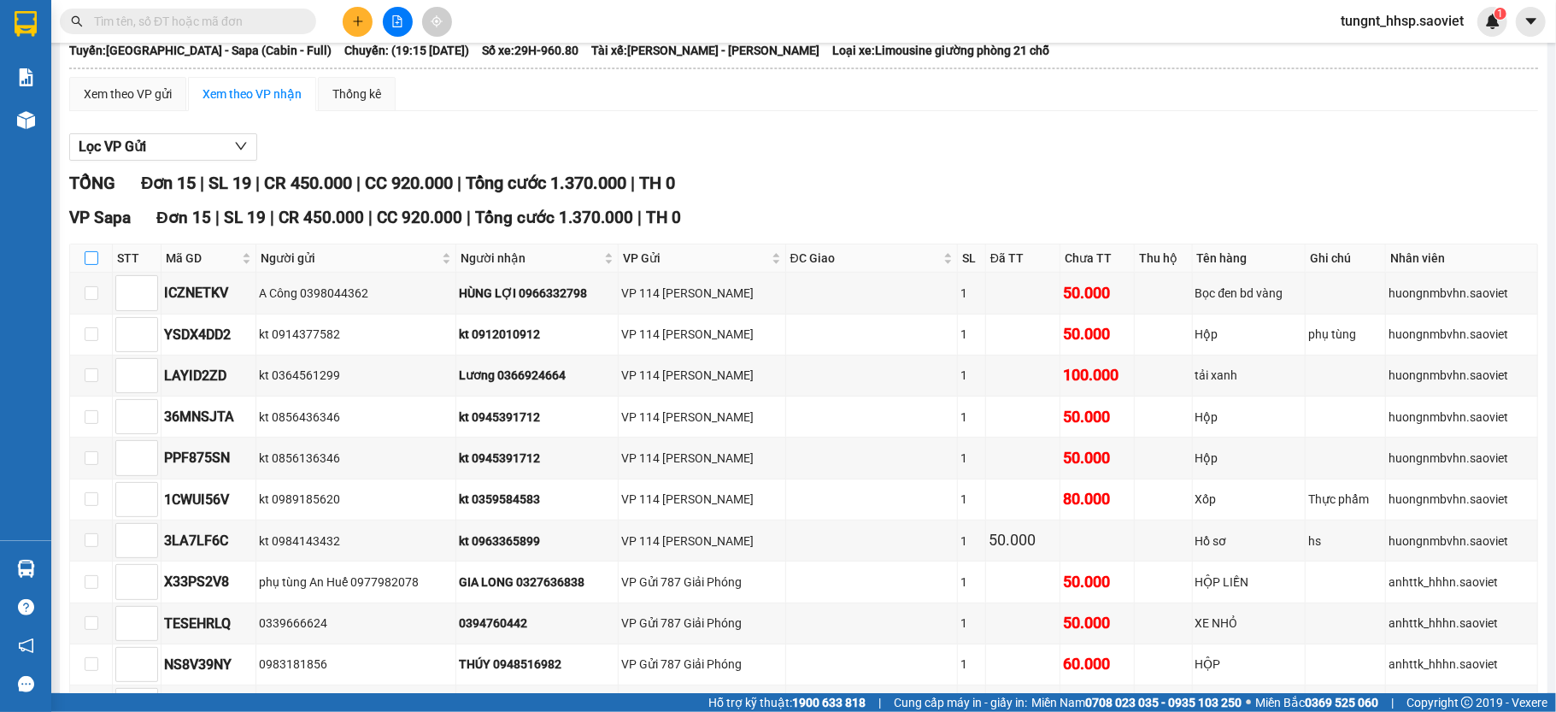
click at [96, 265] on input "checkbox" at bounding box center [92, 258] width 14 height 14
checkbox input "true"
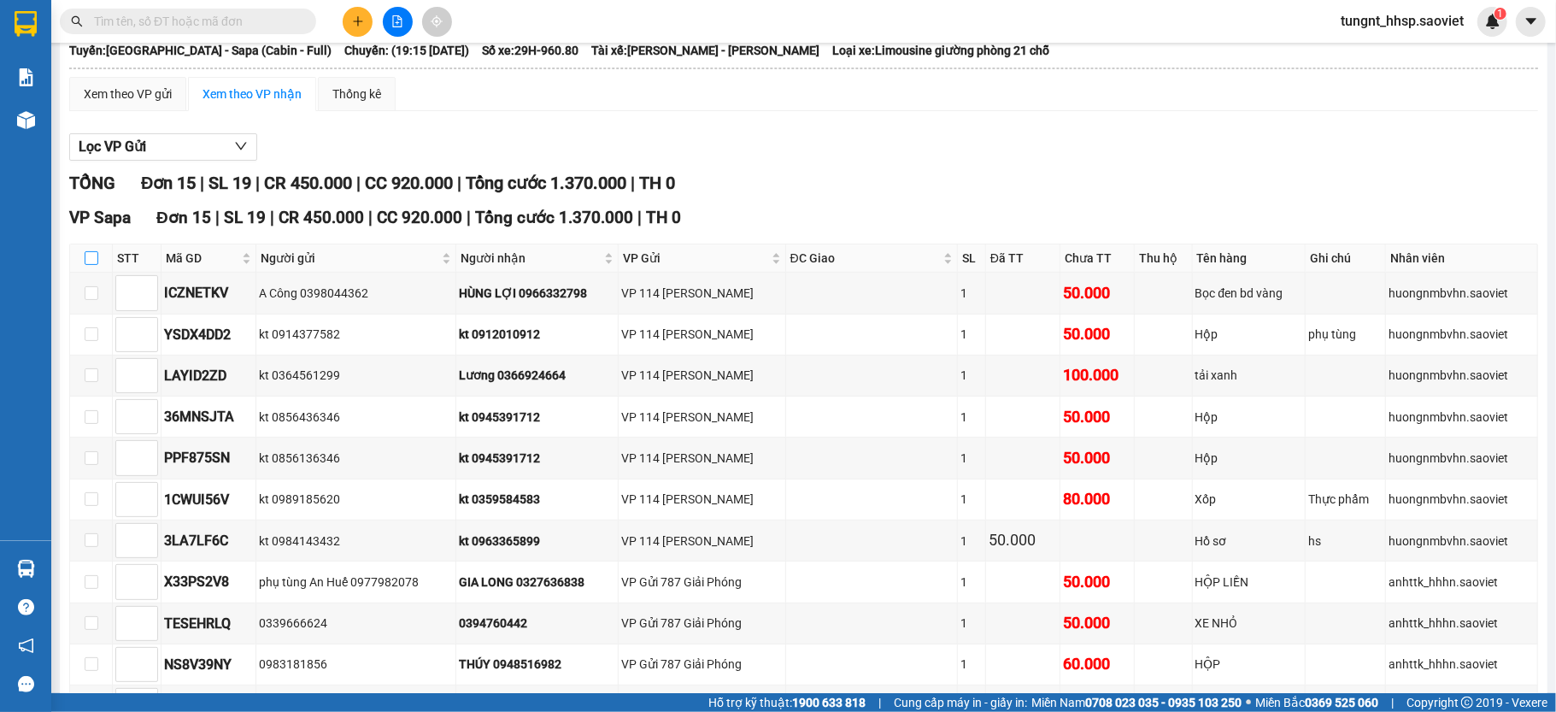
checkbox input "true"
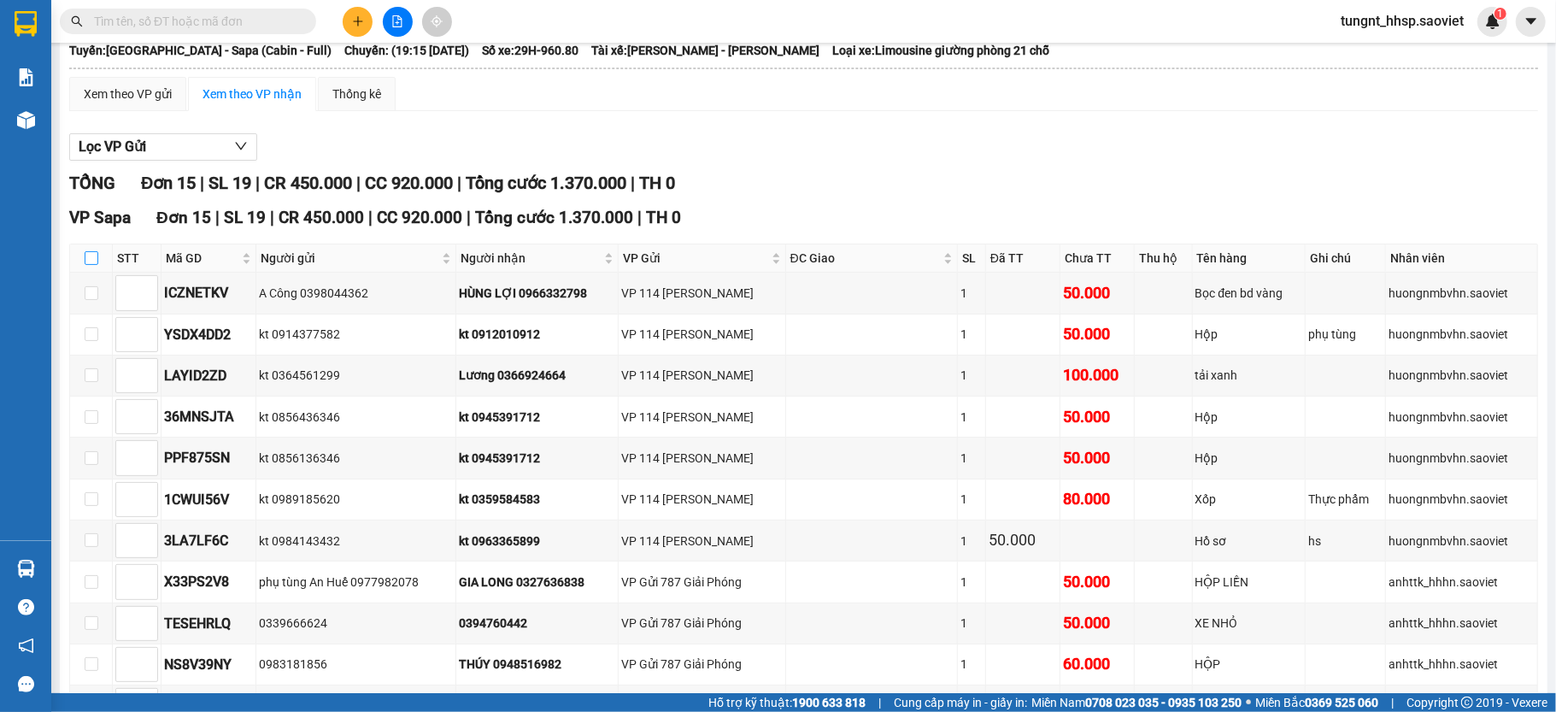
checkbox input "true"
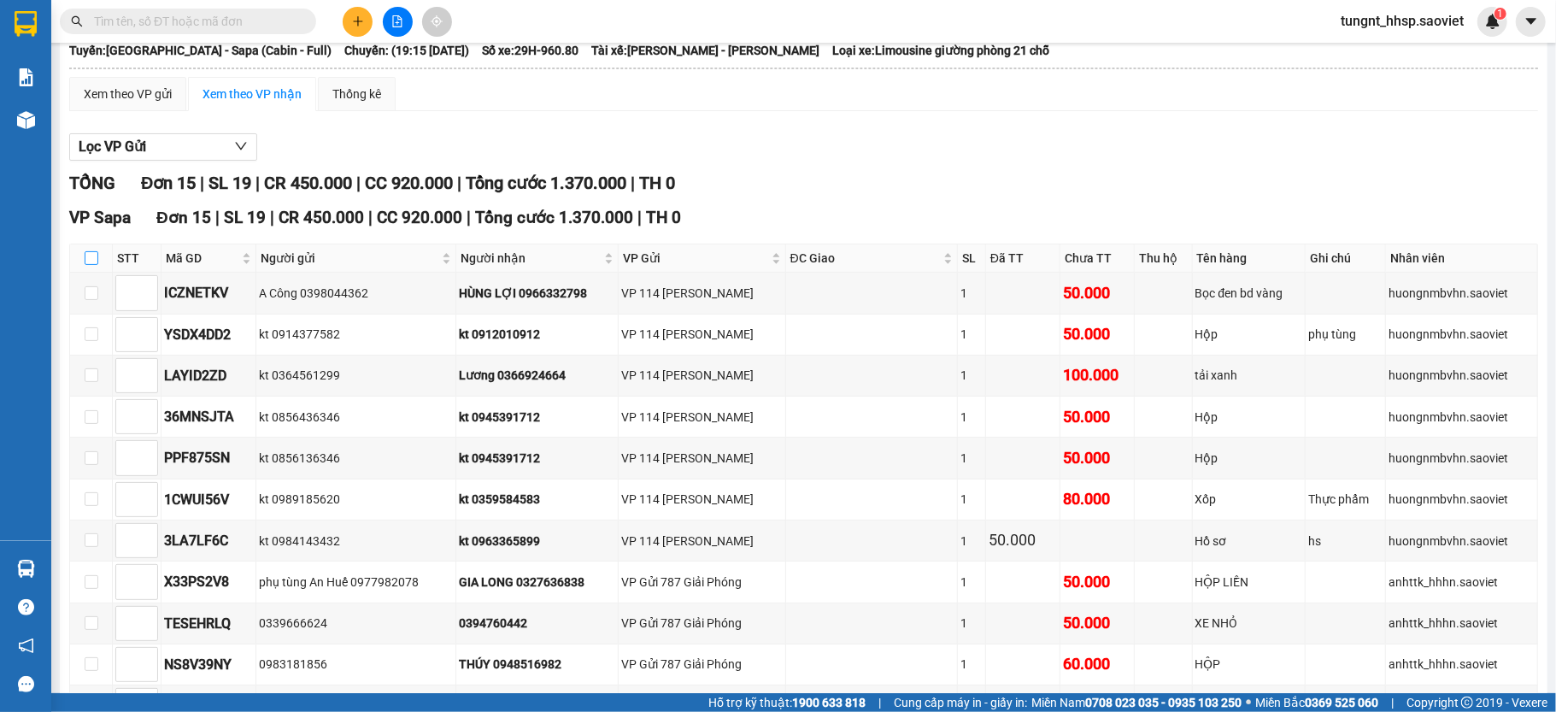
checkbox input "true"
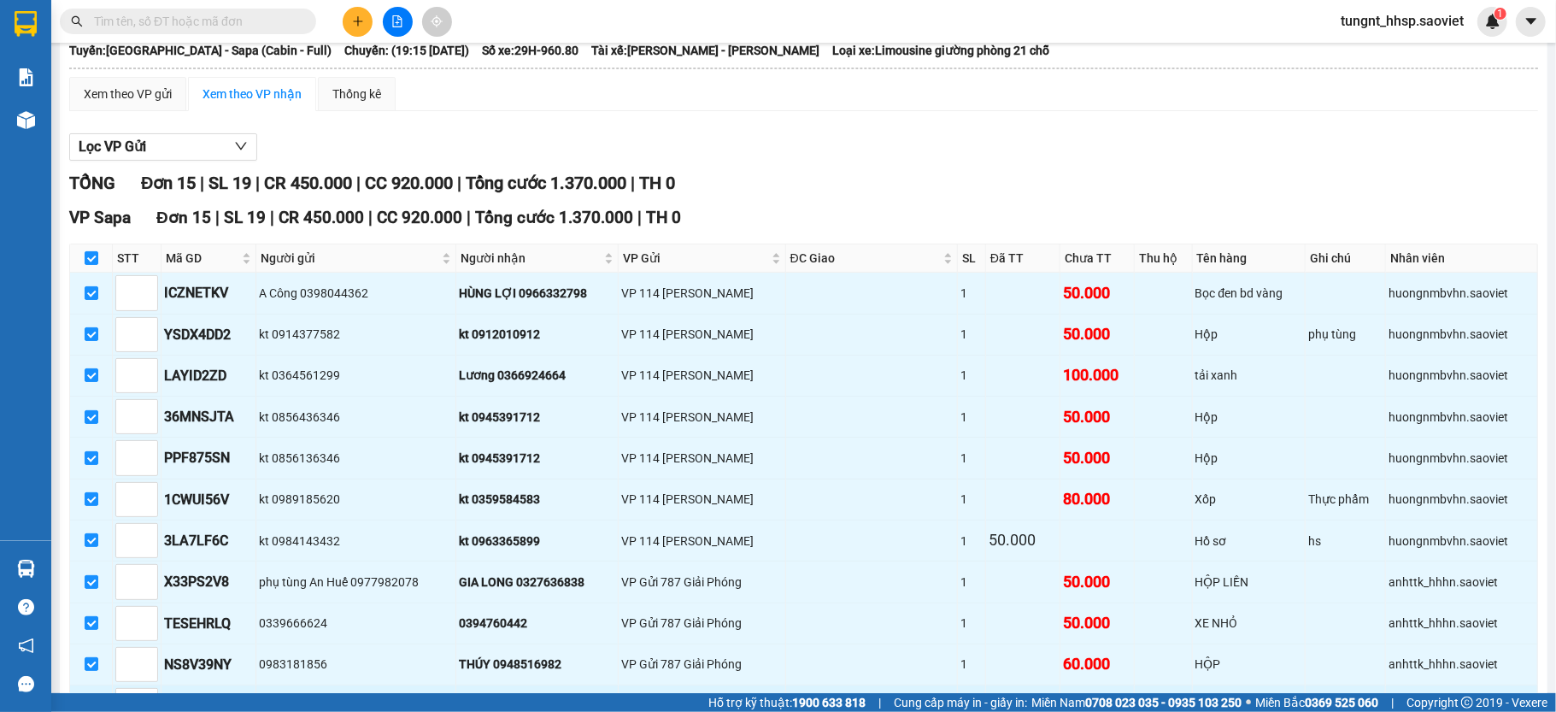
scroll to position [414, 0]
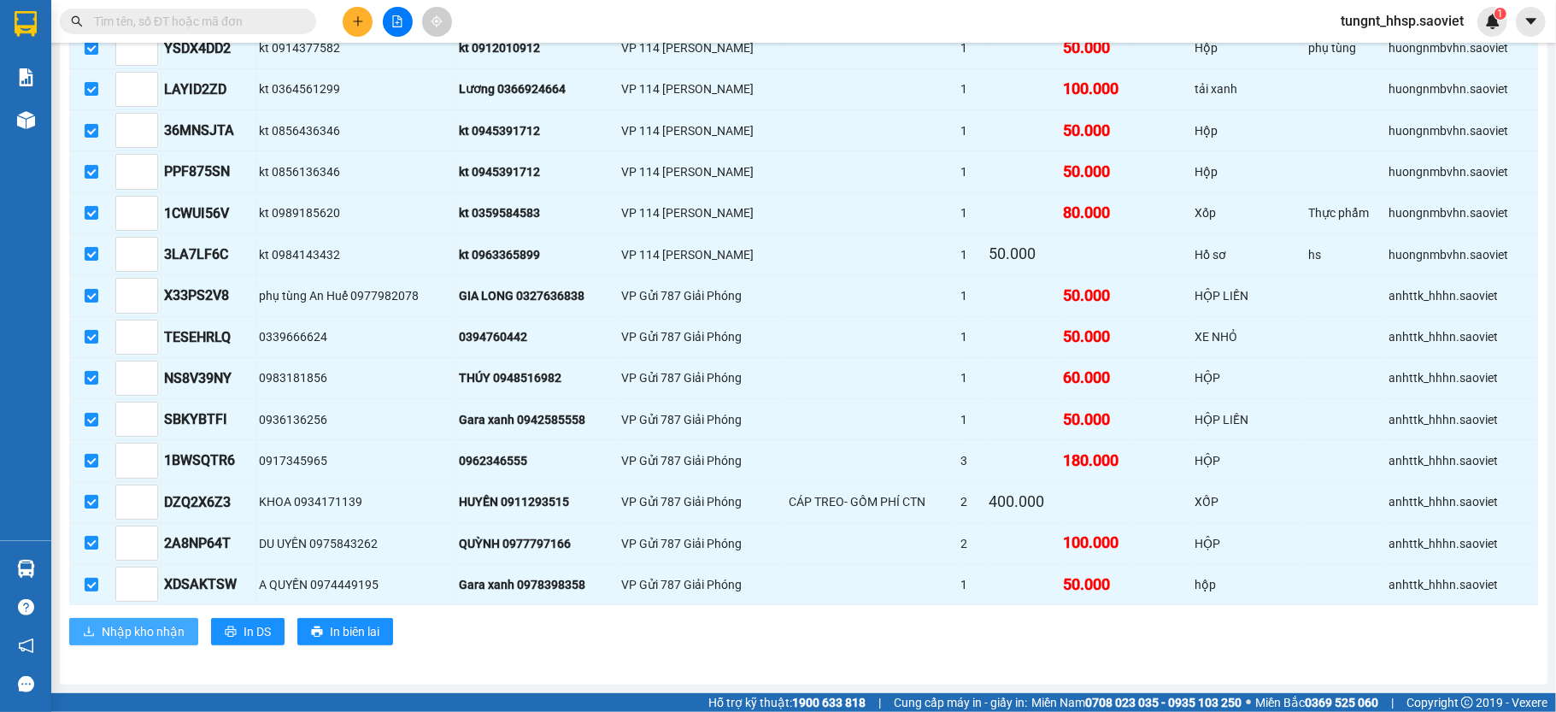
click at [118, 638] on span "Nhập kho nhận" at bounding box center [143, 631] width 83 height 19
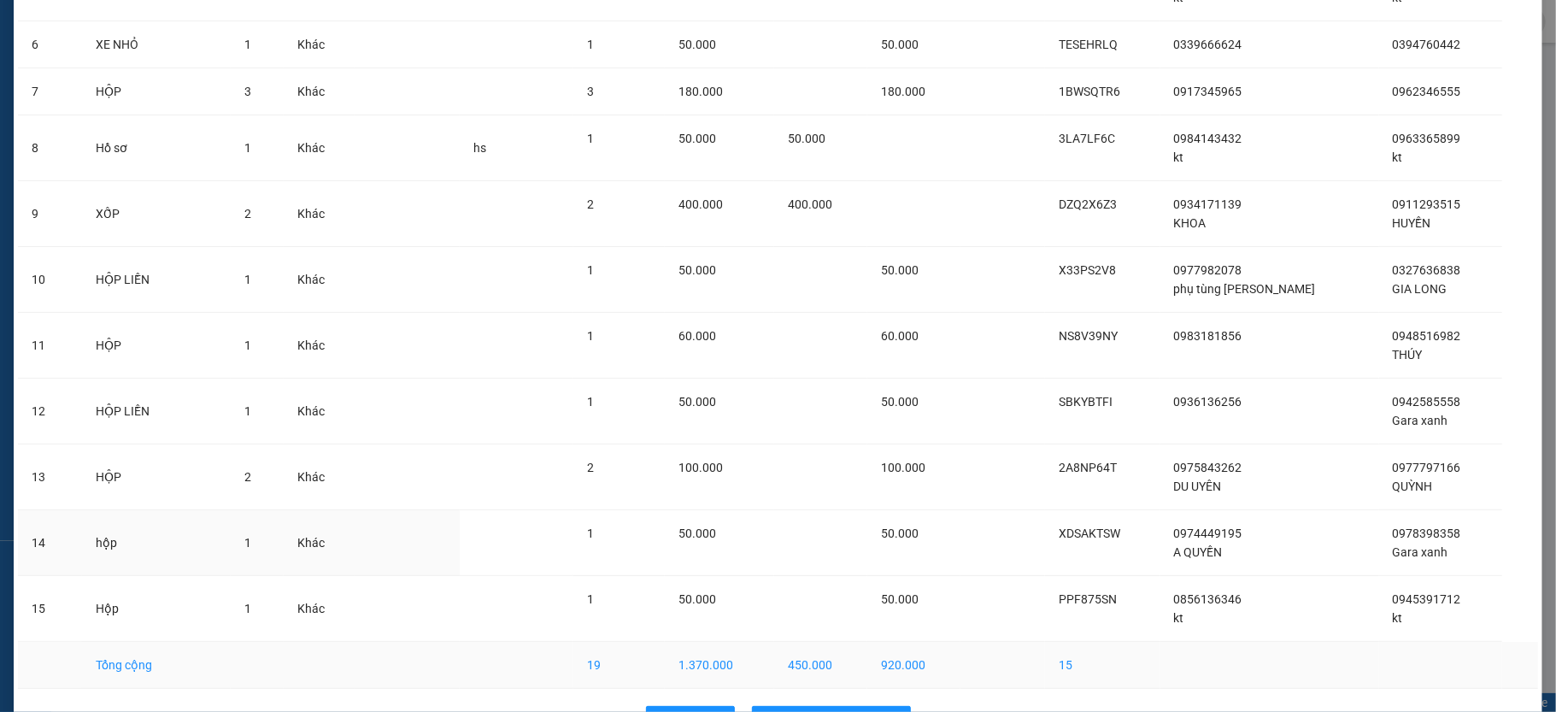
scroll to position [510, 0]
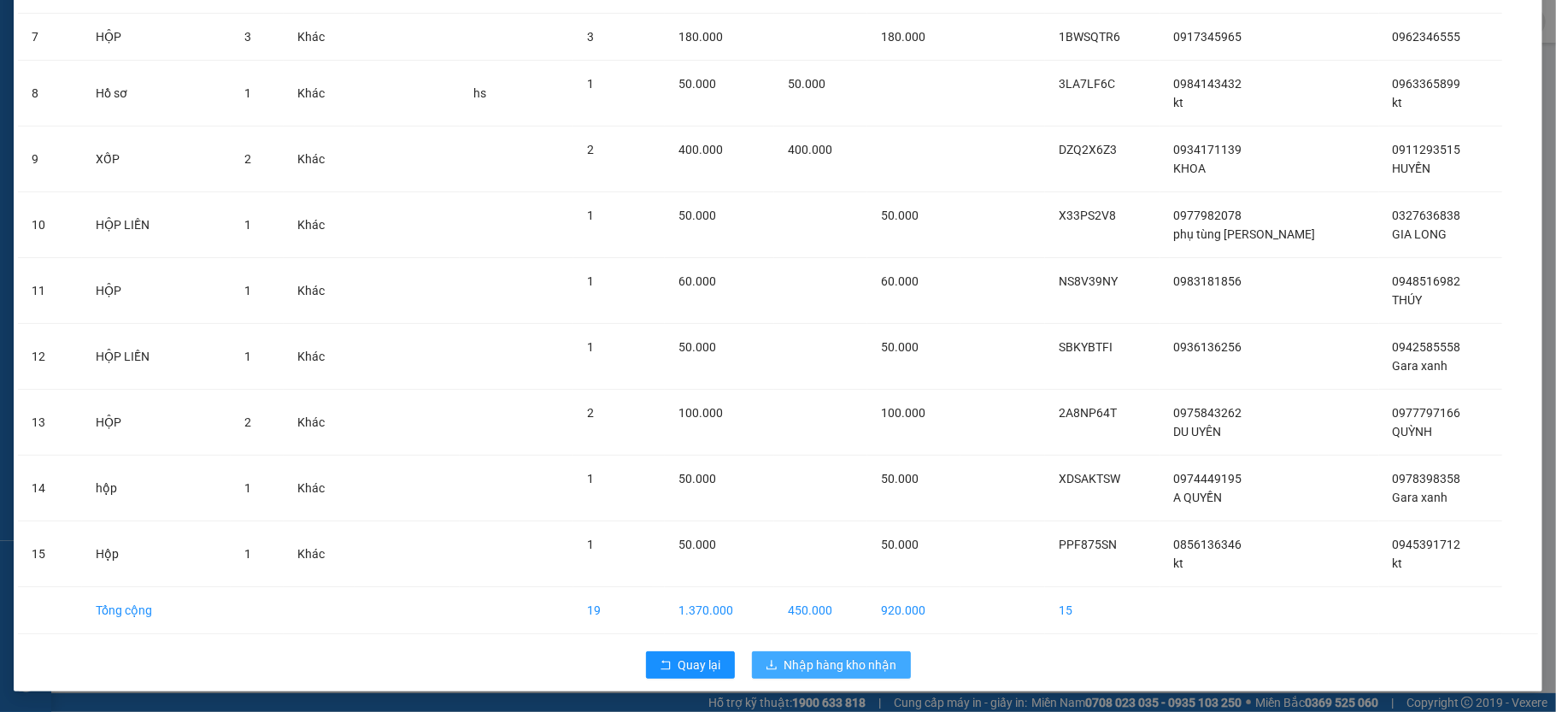
click at [858, 663] on span "Nhập hàng kho nhận" at bounding box center [841, 665] width 113 height 19
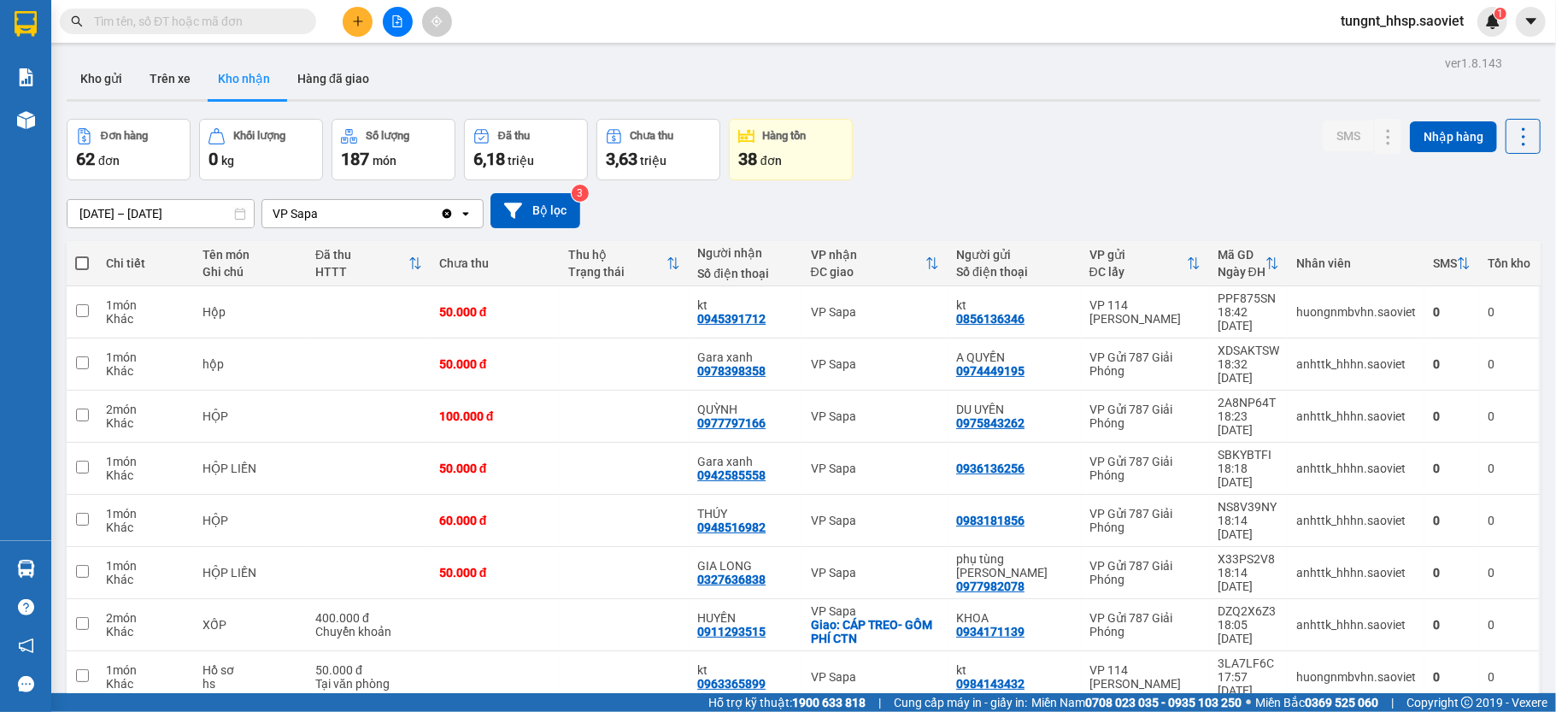
scroll to position [79, 0]
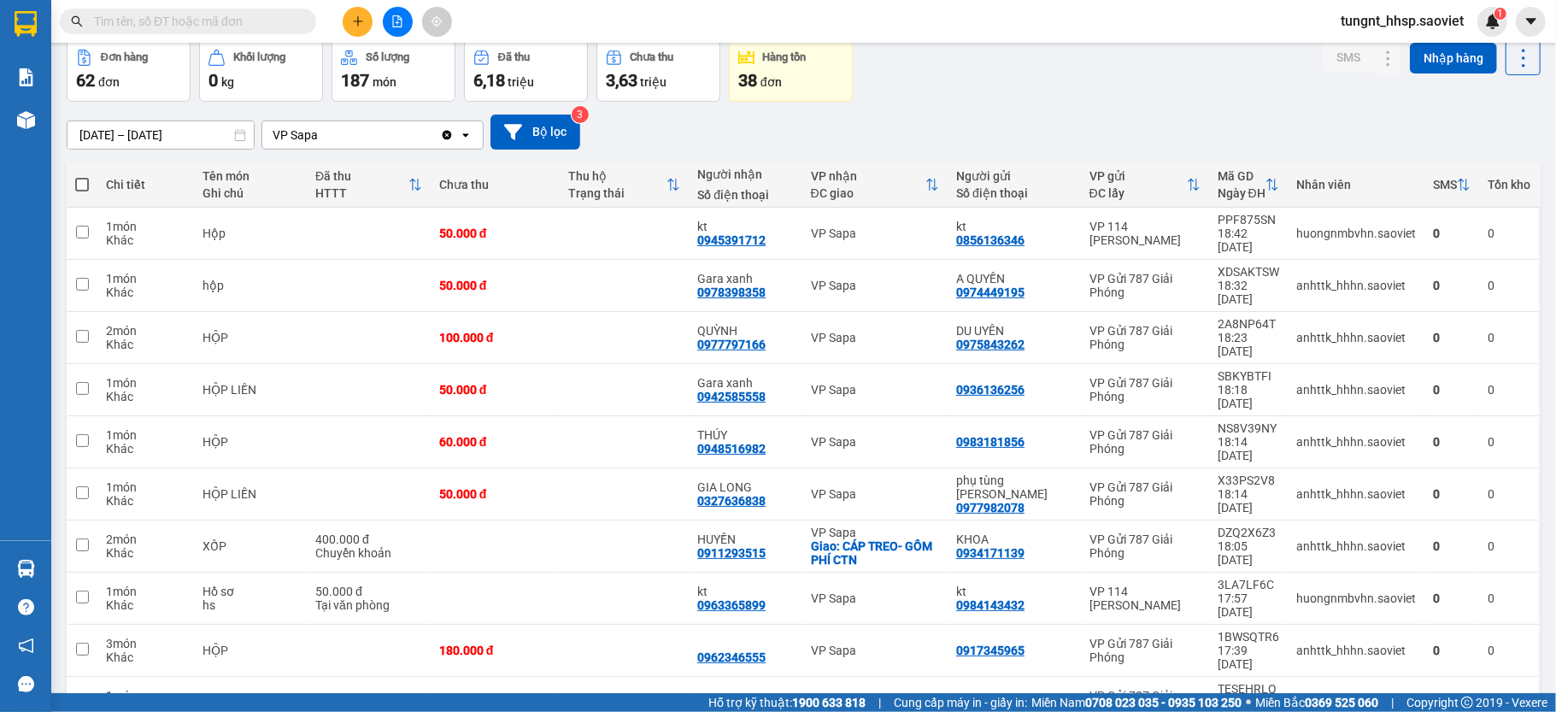
click at [1468, 619] on ul "5 / trang 10 / trang 20 / trang 50 / trang 80 / trang 100 / trang" at bounding box center [1463, 524] width 103 height 198
click at [1467, 609] on span "100 / trang" at bounding box center [1457, 600] width 62 height 17
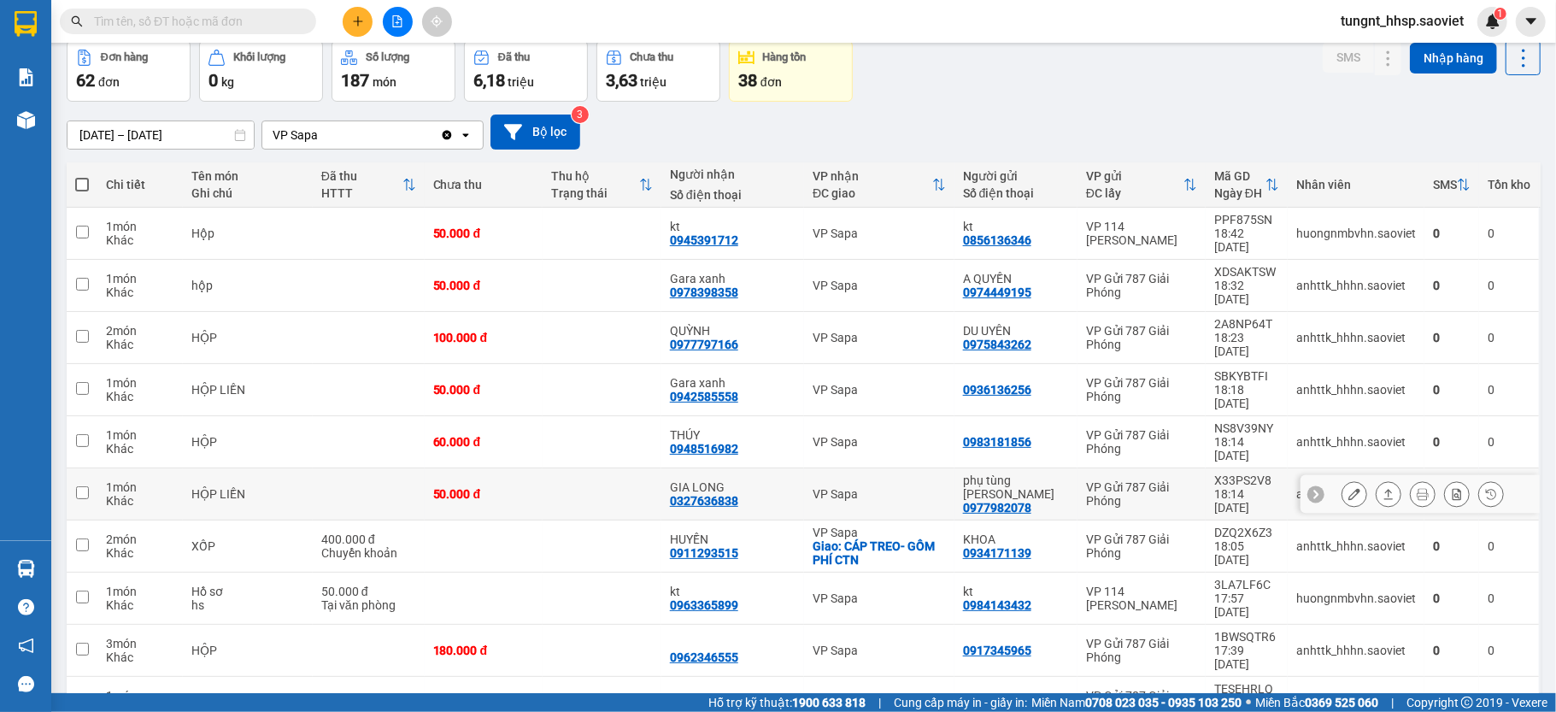
click at [425, 468] on td at bounding box center [369, 494] width 112 height 52
checkbox input "true"
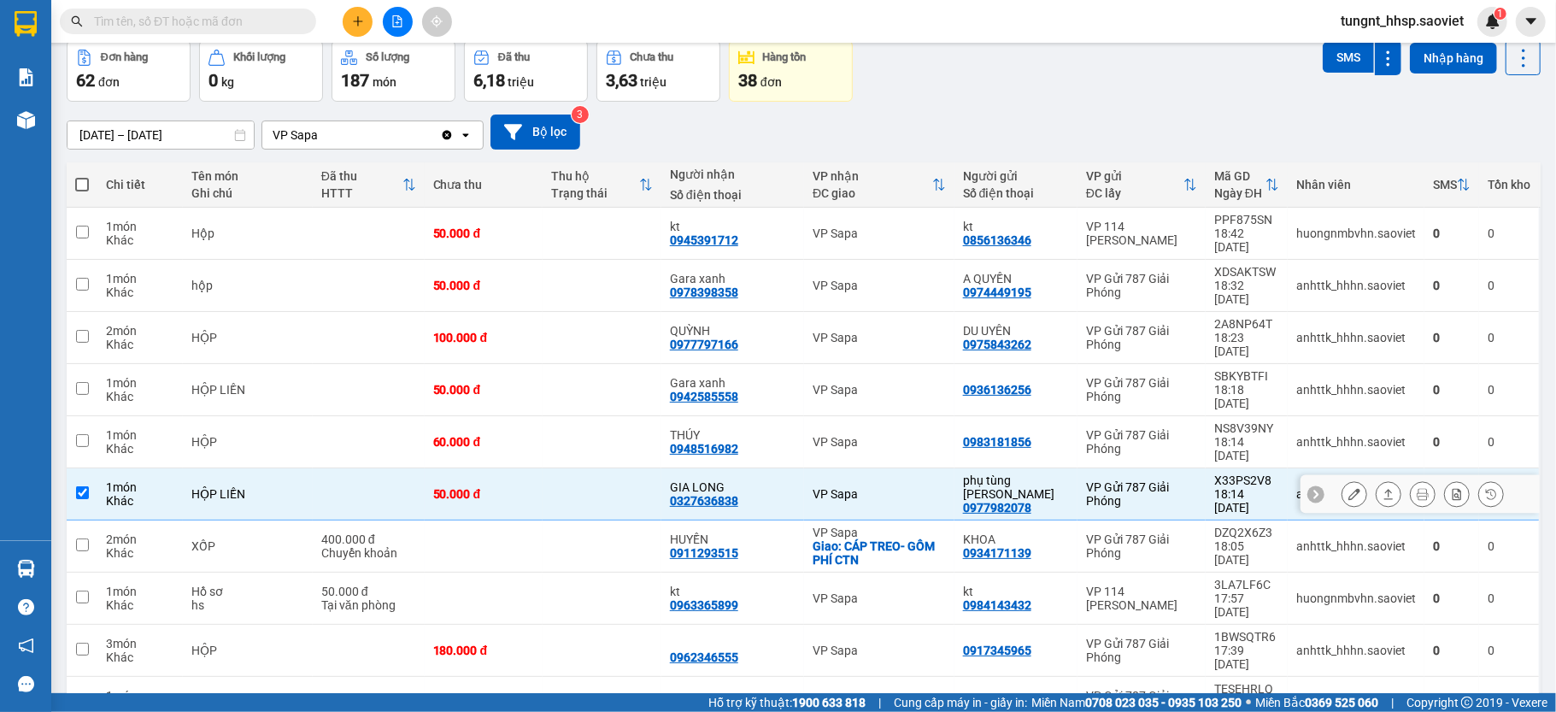
click at [386, 416] on td at bounding box center [369, 442] width 112 height 52
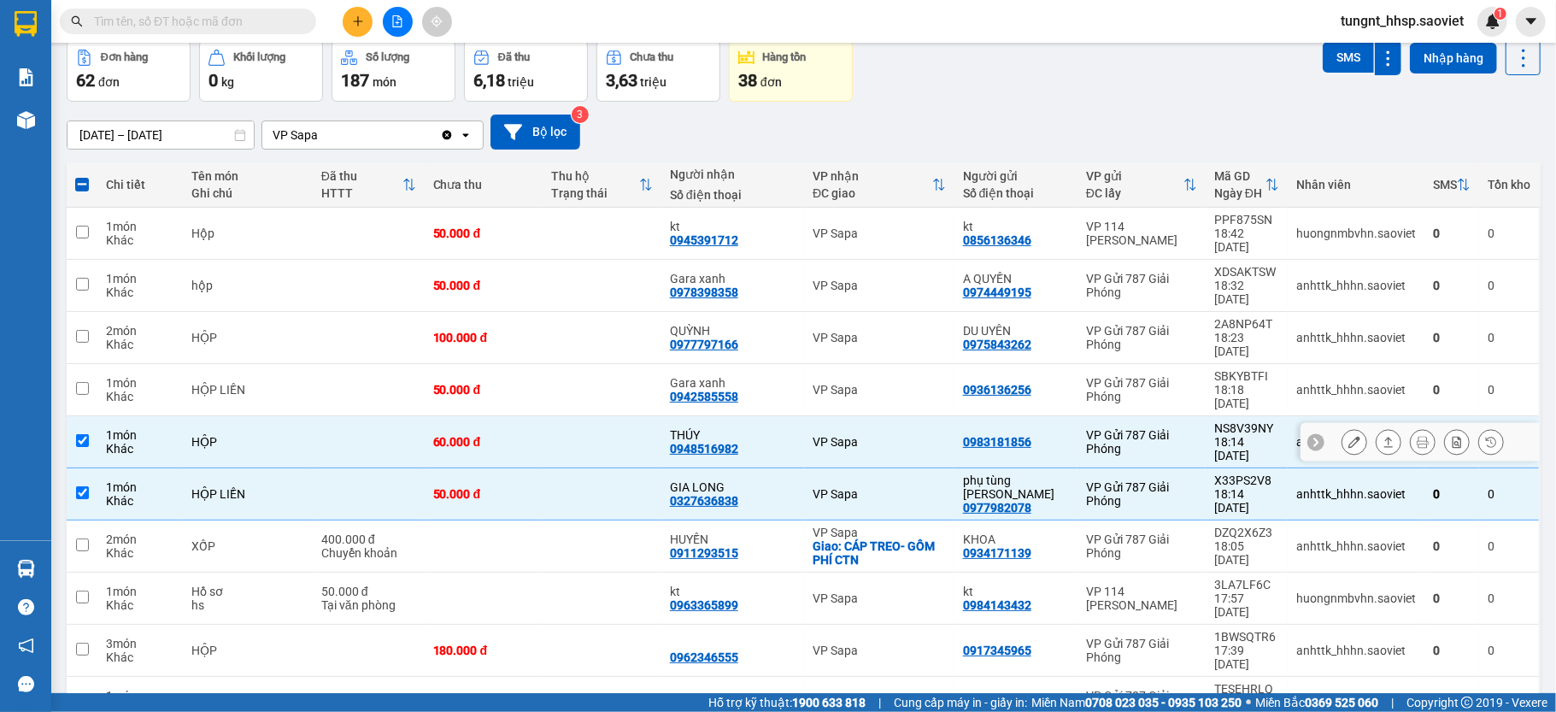
checkbox input "true"
click at [296, 383] on div "HỘP LIỀN" at bounding box center [247, 390] width 113 height 14
checkbox input "true"
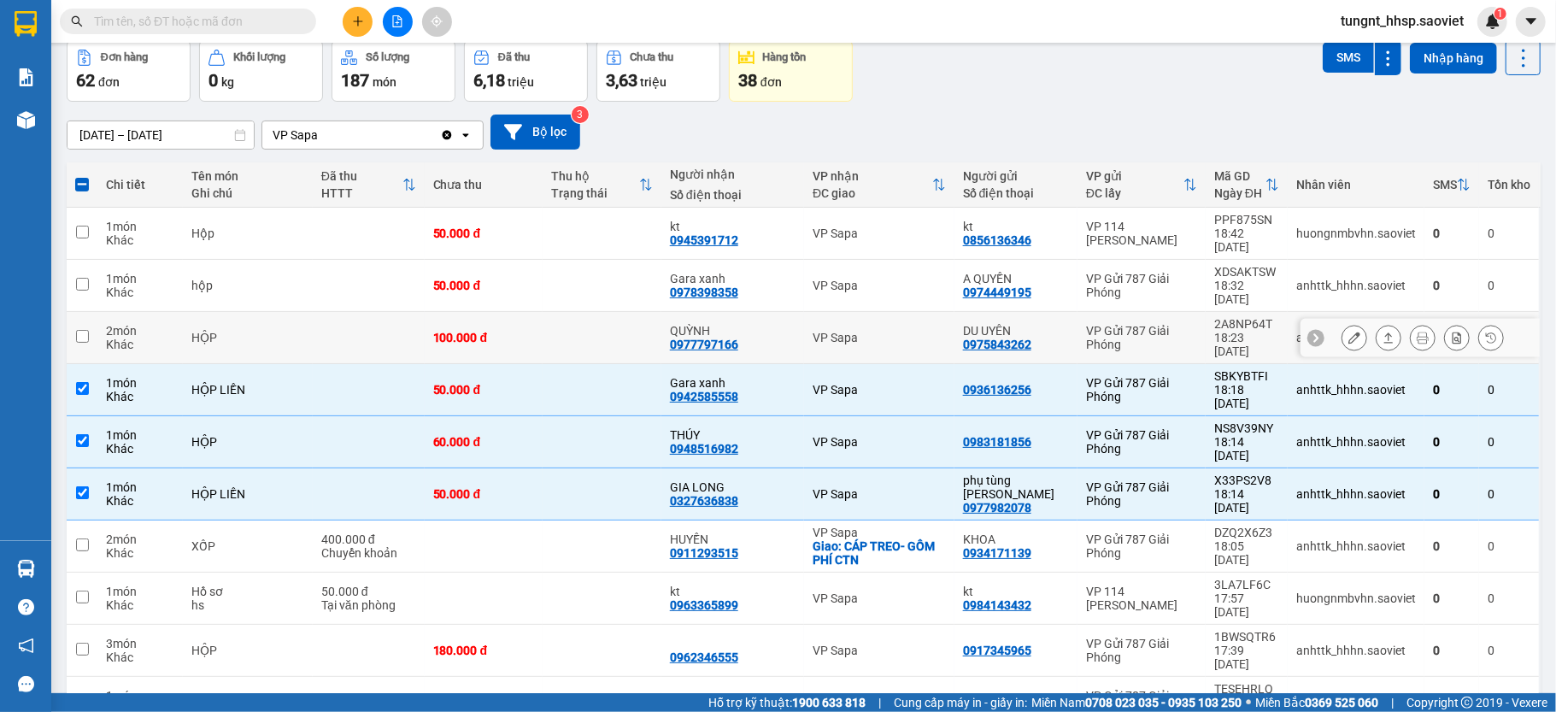
drag, startPoint x: 250, startPoint y: 306, endPoint x: 232, endPoint y: 273, distance: 37.1
click at [250, 331] on div "HỘP" at bounding box center [247, 338] width 113 height 14
checkbox input "true"
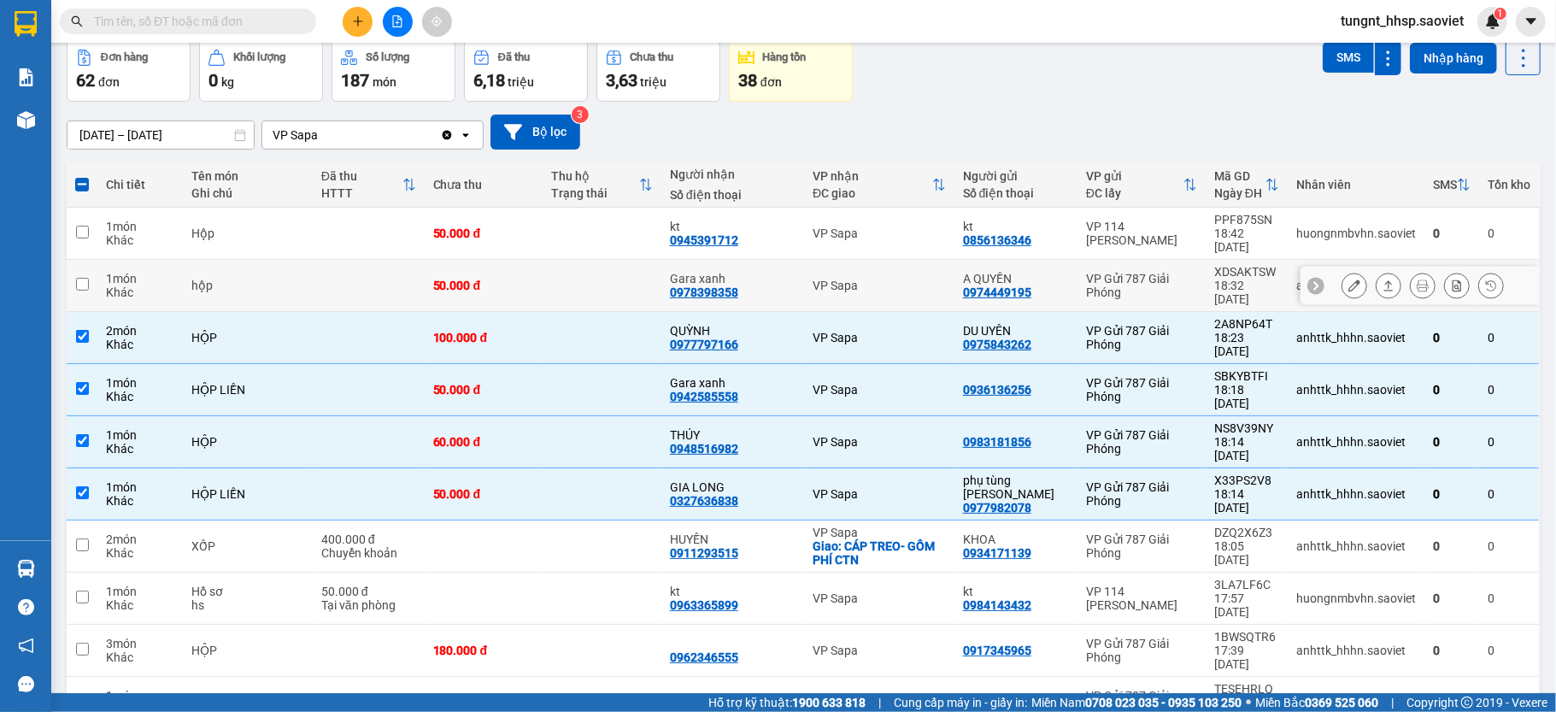
click at [232, 279] on div "hộp" at bounding box center [247, 286] width 113 height 14
checkbox input "true"
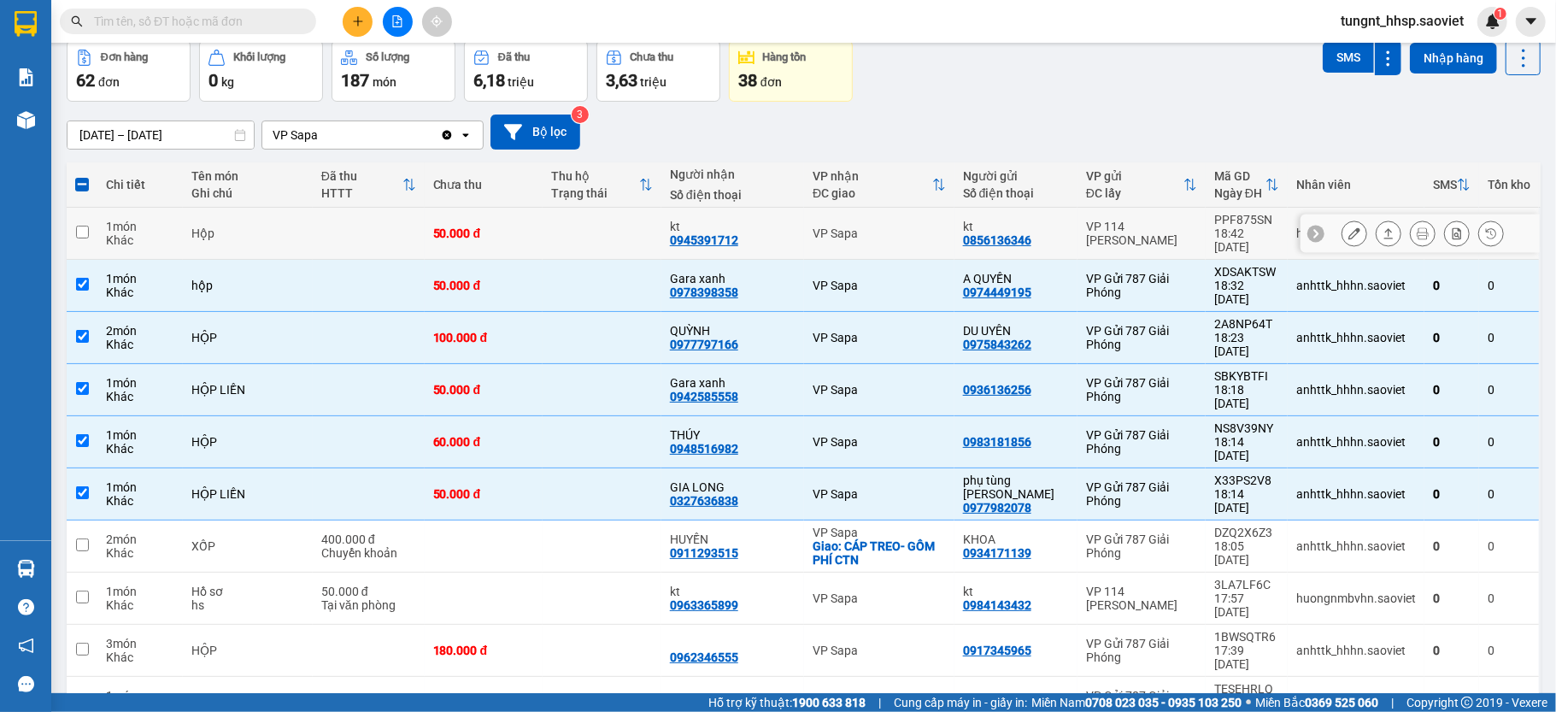
click at [226, 232] on div "Hộp" at bounding box center [247, 233] width 113 height 14
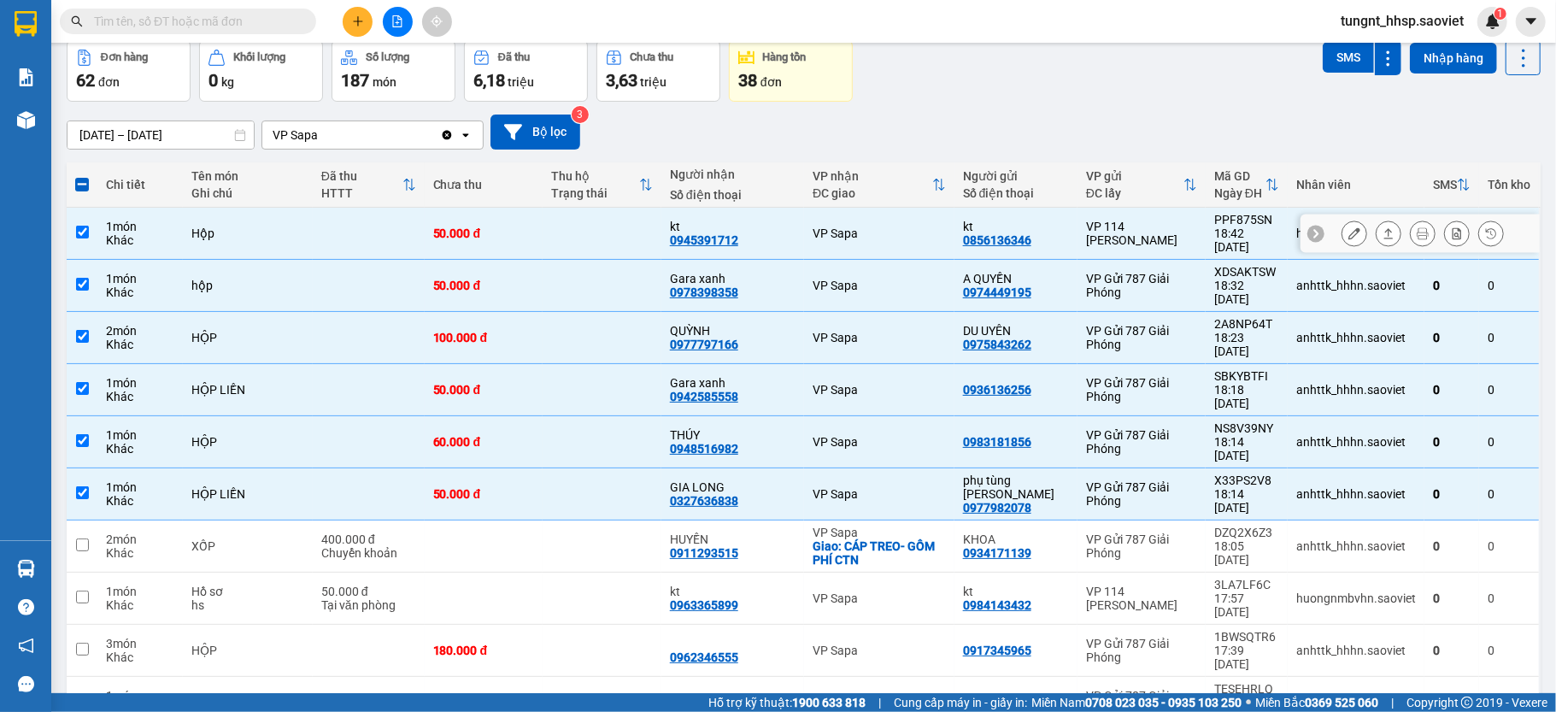
checkbox input "true"
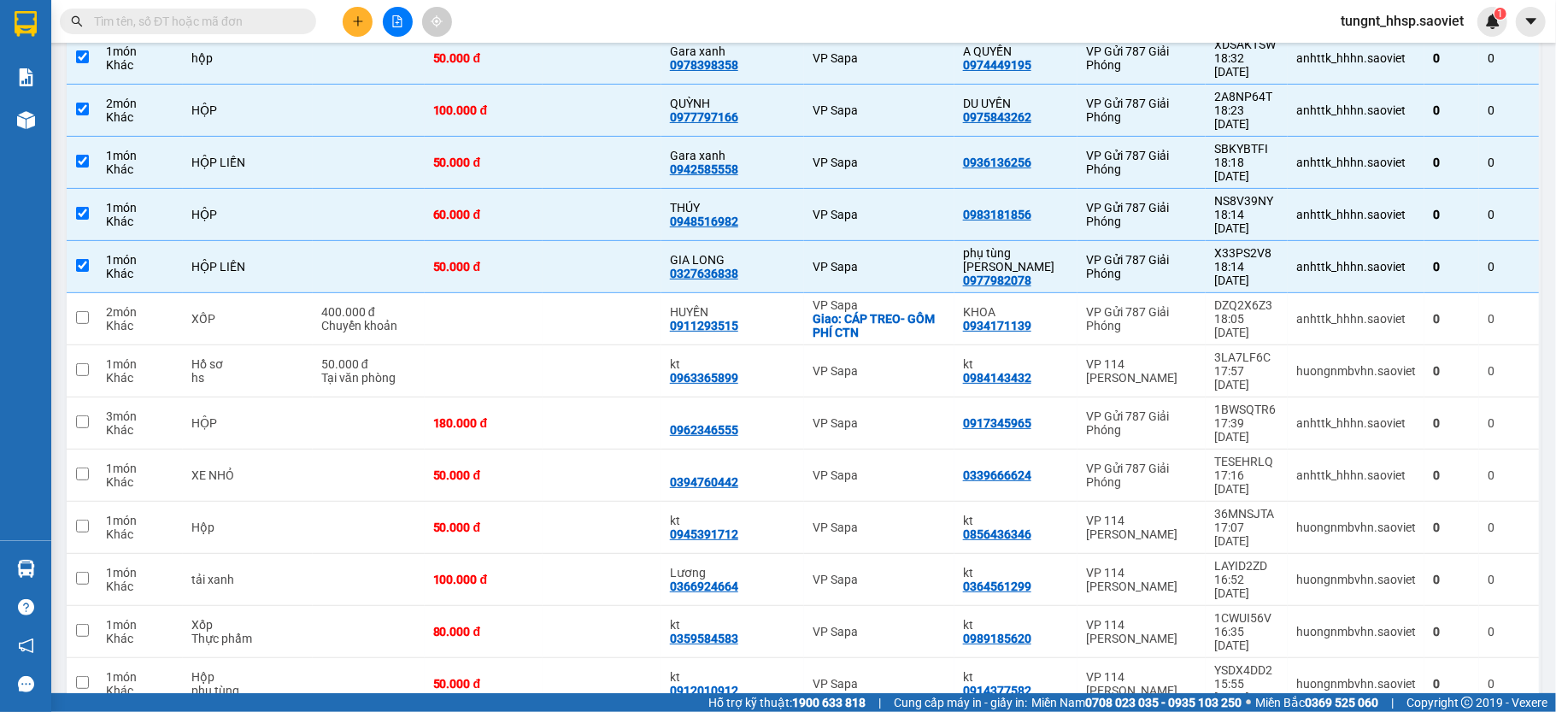
scroll to position [420, 0]
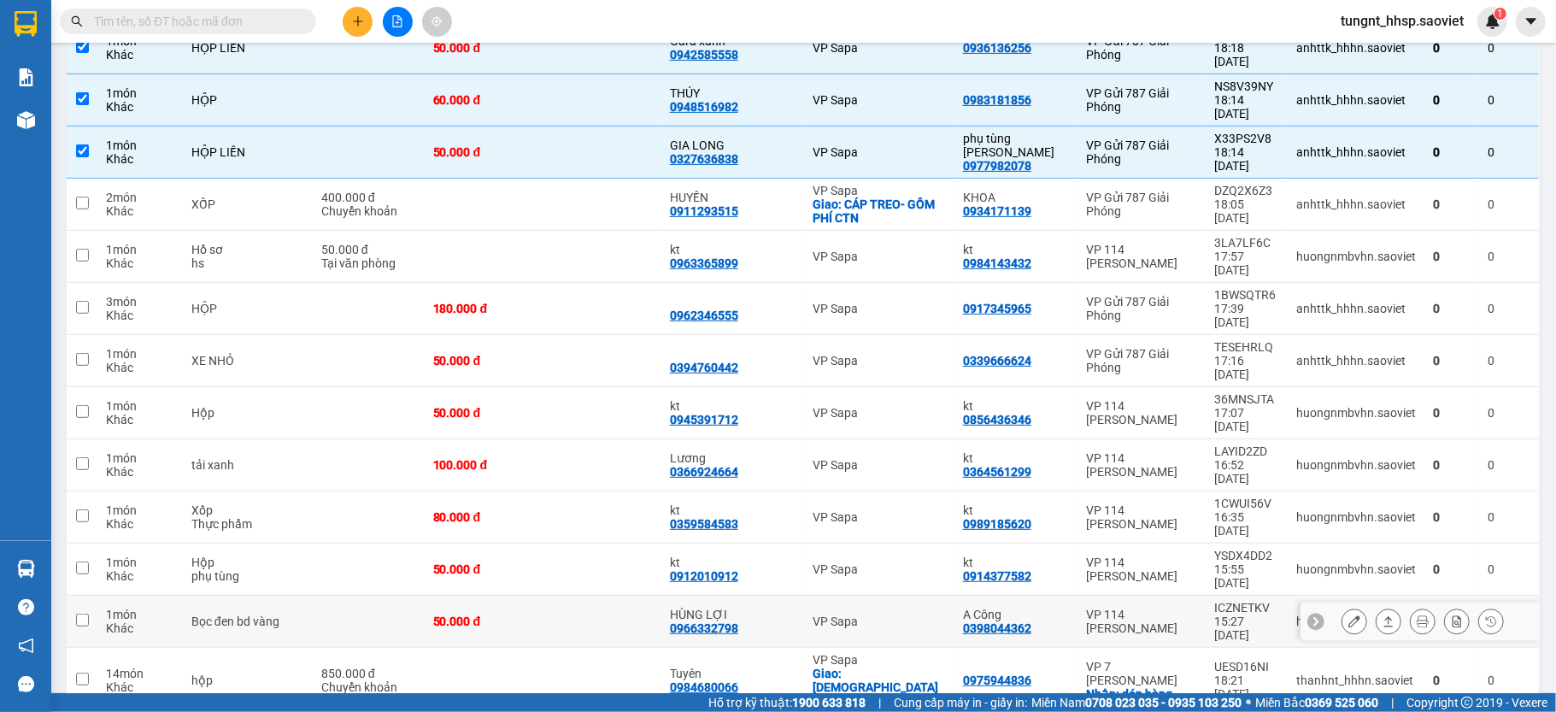
drag, startPoint x: 315, startPoint y: 446, endPoint x: 281, endPoint y: 435, distance: 35.1
click at [313, 596] on td "Bọc đen bd vàng" at bounding box center [248, 622] width 130 height 52
checkbox input "true"
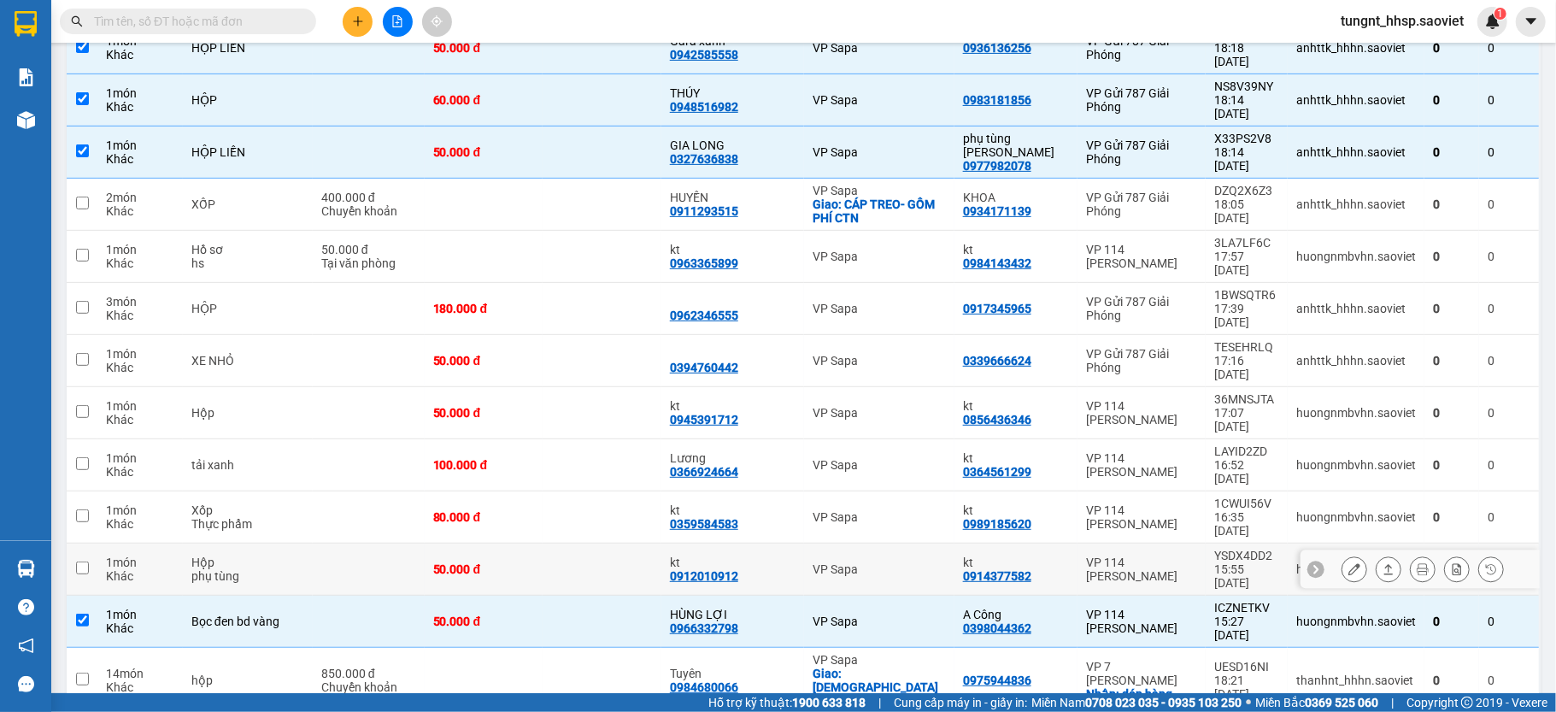
drag, startPoint x: 237, startPoint y: 407, endPoint x: 227, endPoint y: 369, distance: 38.8
click at [236, 569] on div "phụ tùng" at bounding box center [247, 576] width 113 height 14
checkbox input "true"
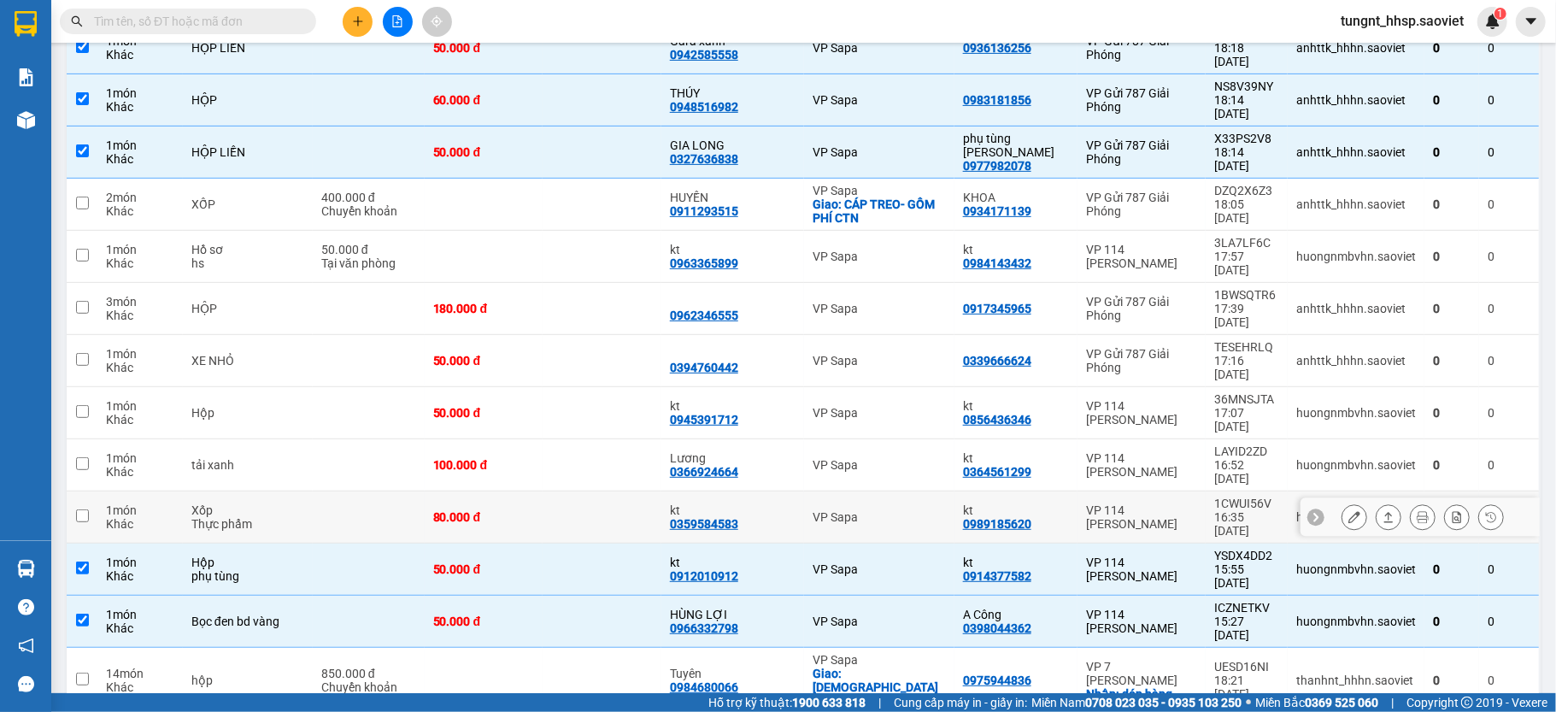
click at [226, 503] on div "Xốp" at bounding box center [247, 510] width 113 height 14
checkbox input "true"
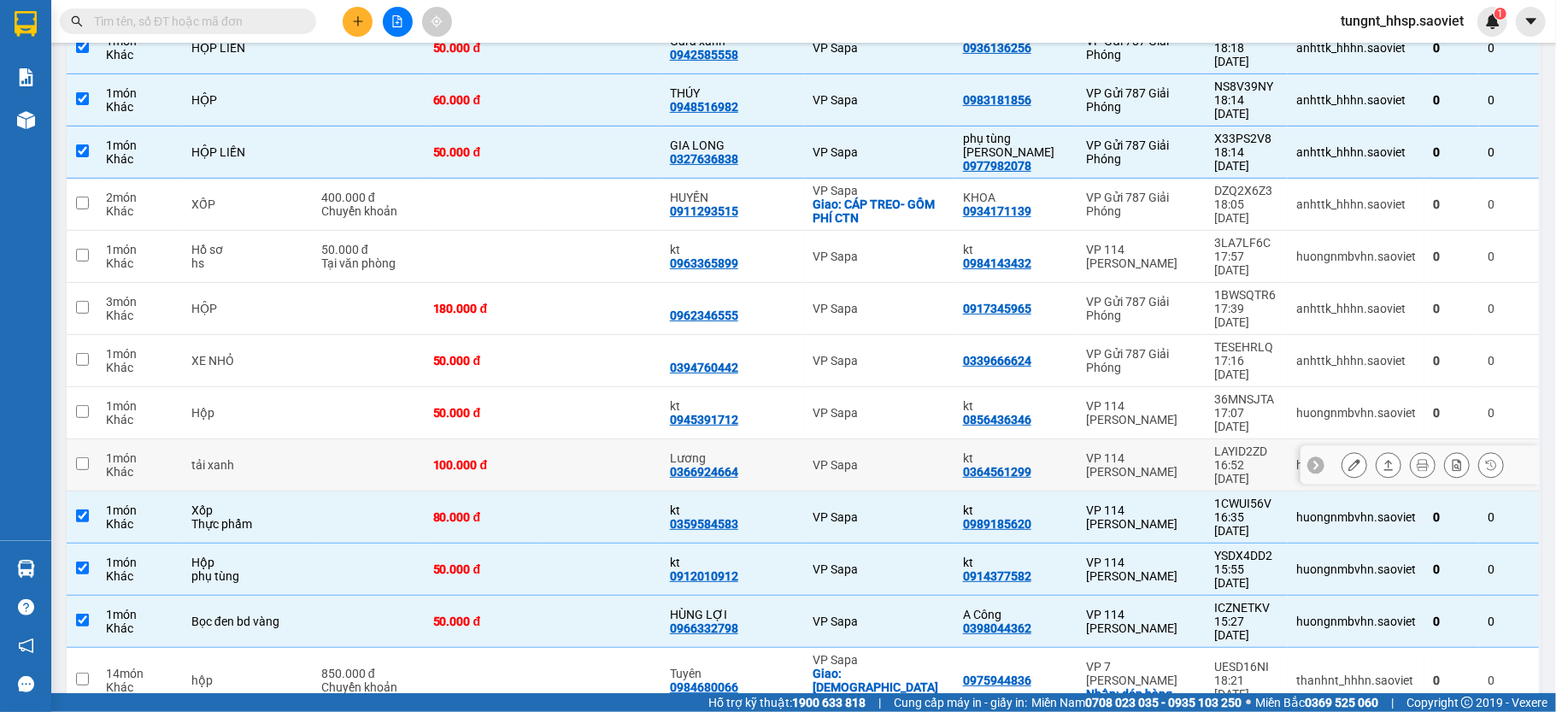
click at [226, 458] on div "tải xanh" at bounding box center [247, 465] width 113 height 14
checkbox input "true"
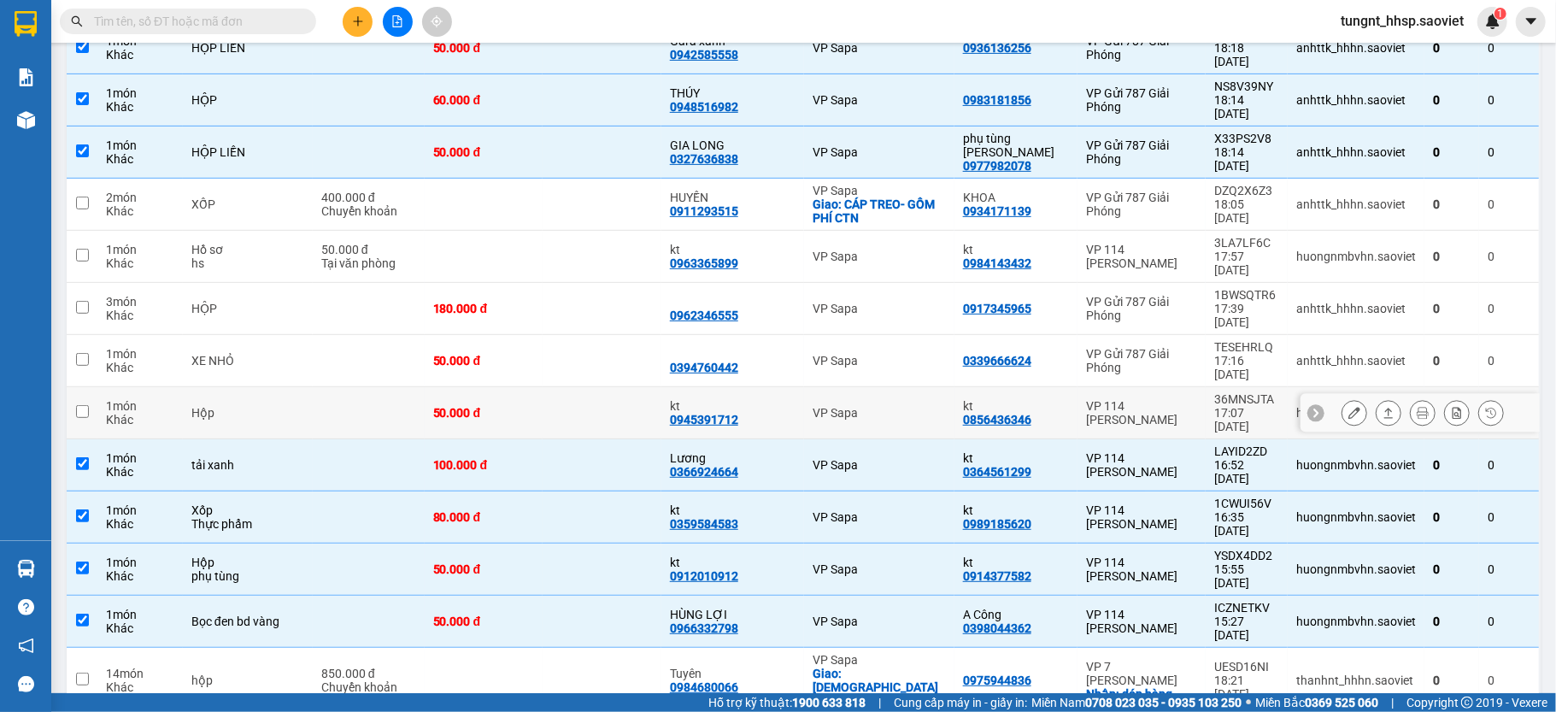
click at [230, 406] on div "Hộp" at bounding box center [247, 413] width 113 height 14
checkbox input "true"
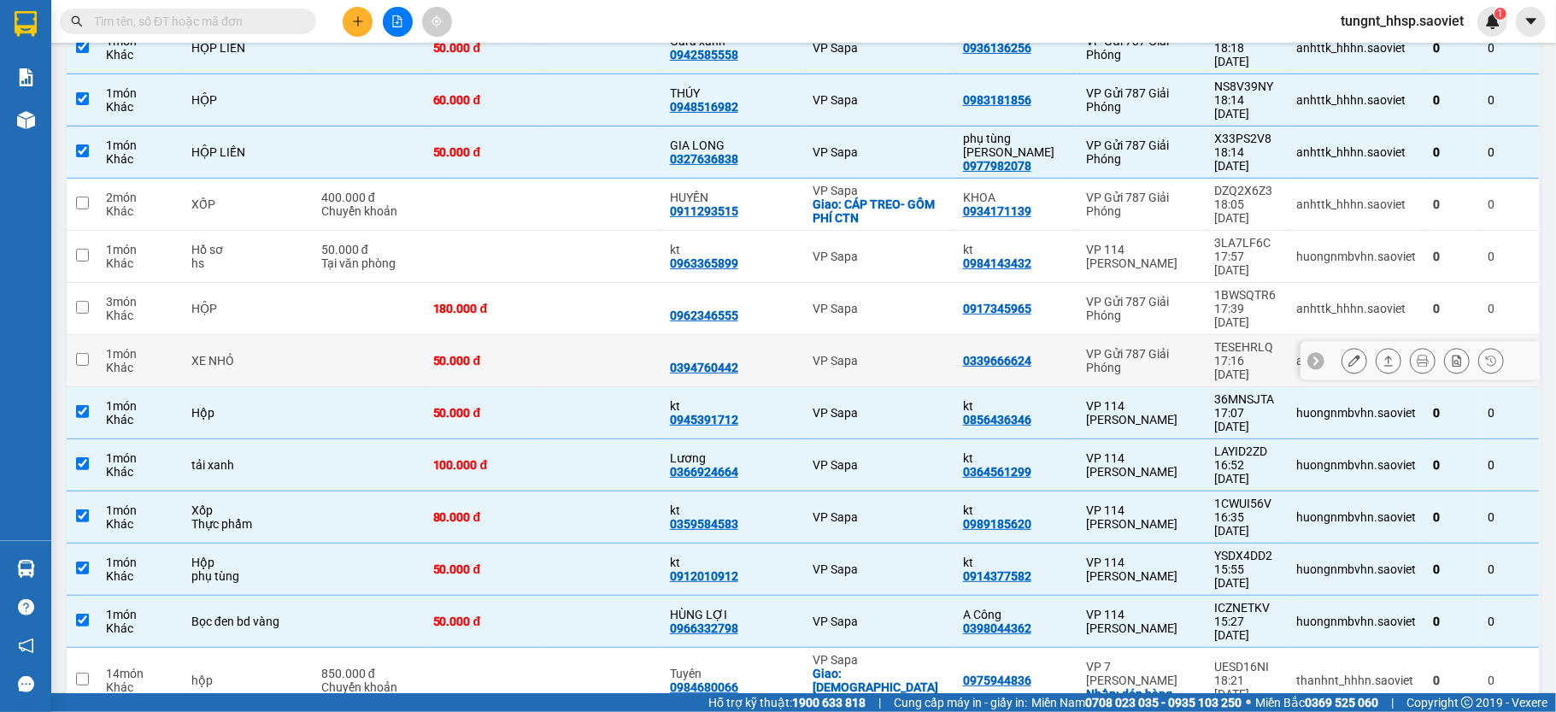
click at [233, 354] on div "XE NHỎ" at bounding box center [247, 361] width 113 height 14
checkbox input "true"
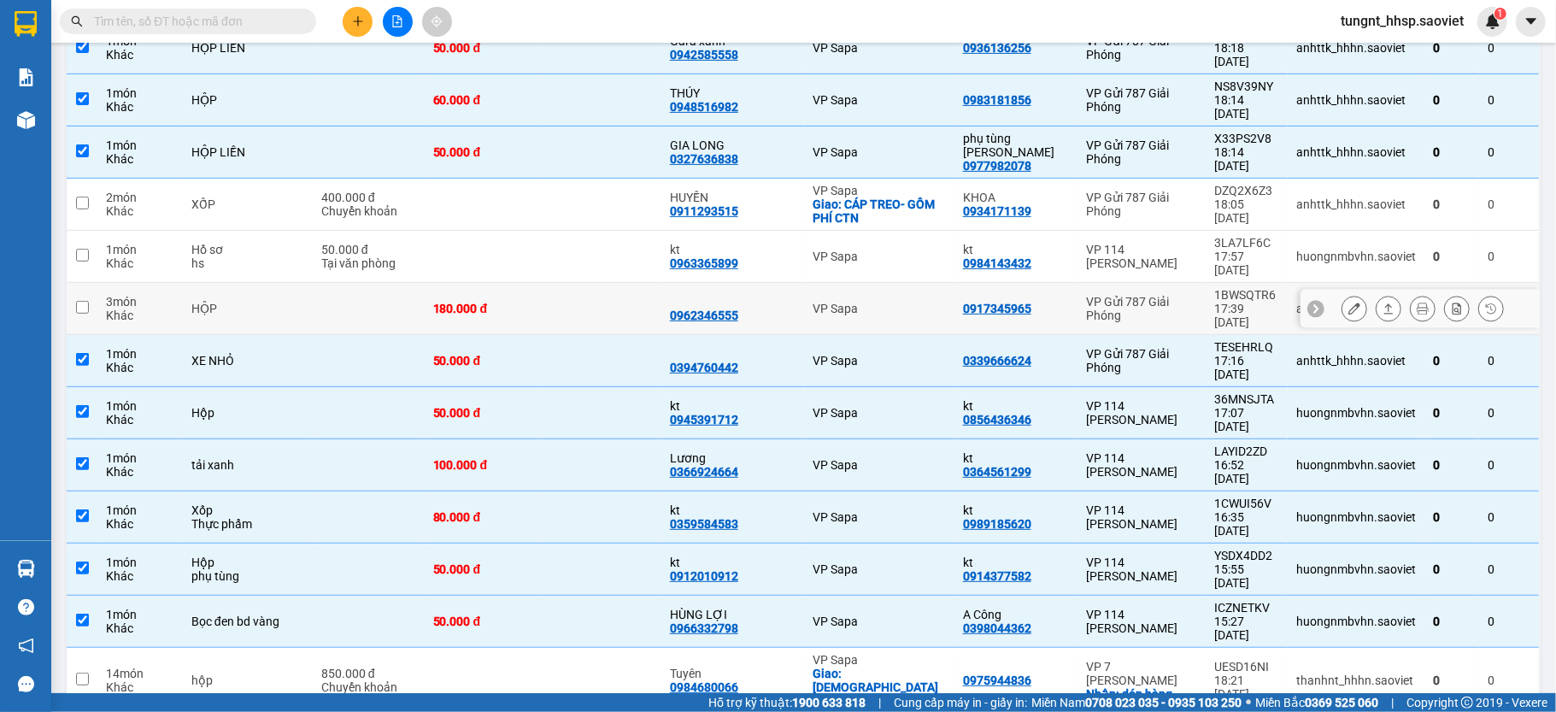
click at [227, 302] on div "HỘP" at bounding box center [247, 309] width 113 height 14
checkbox input "true"
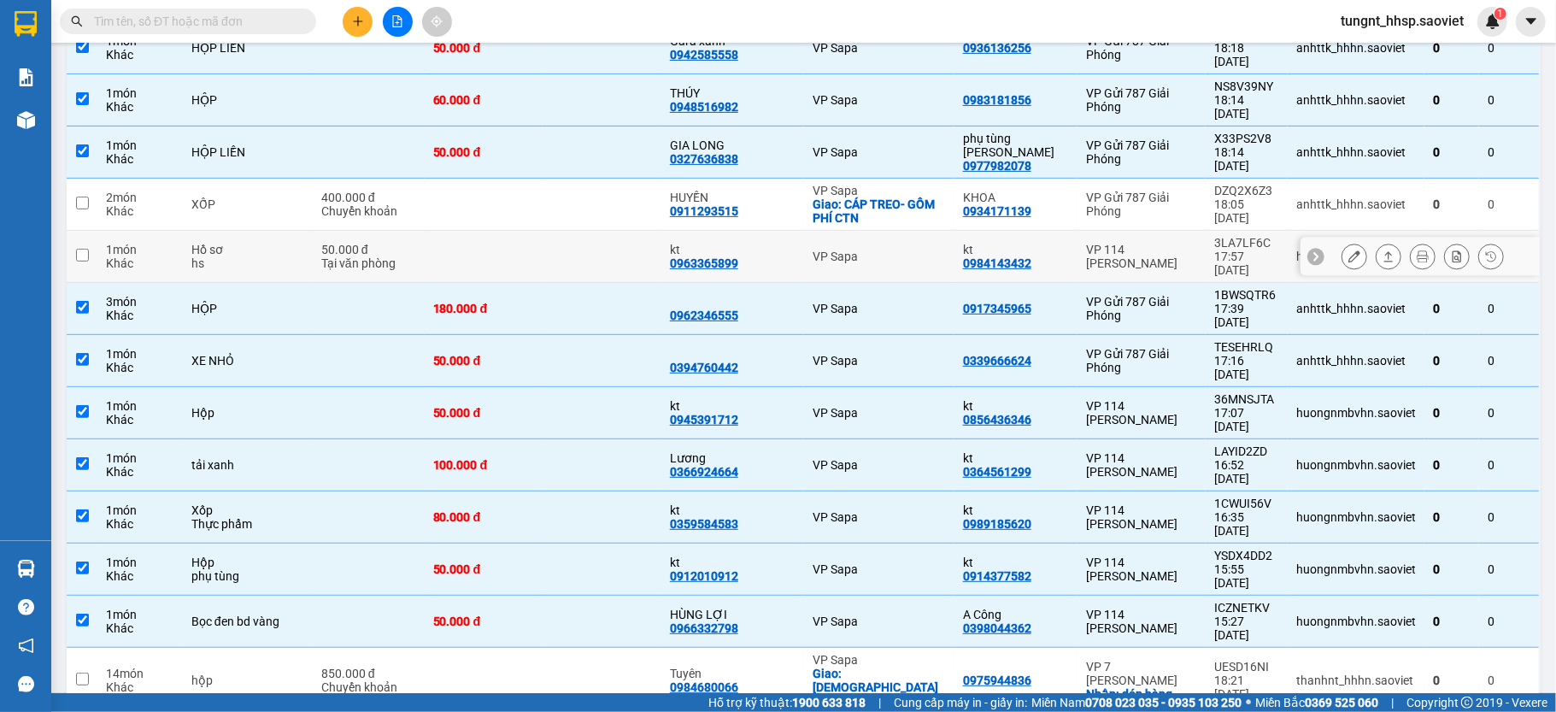
drag, startPoint x: 226, startPoint y: 174, endPoint x: 223, endPoint y: 134, distance: 40.3
click at [226, 256] on div "hs" at bounding box center [247, 263] width 113 height 14
checkbox input "true"
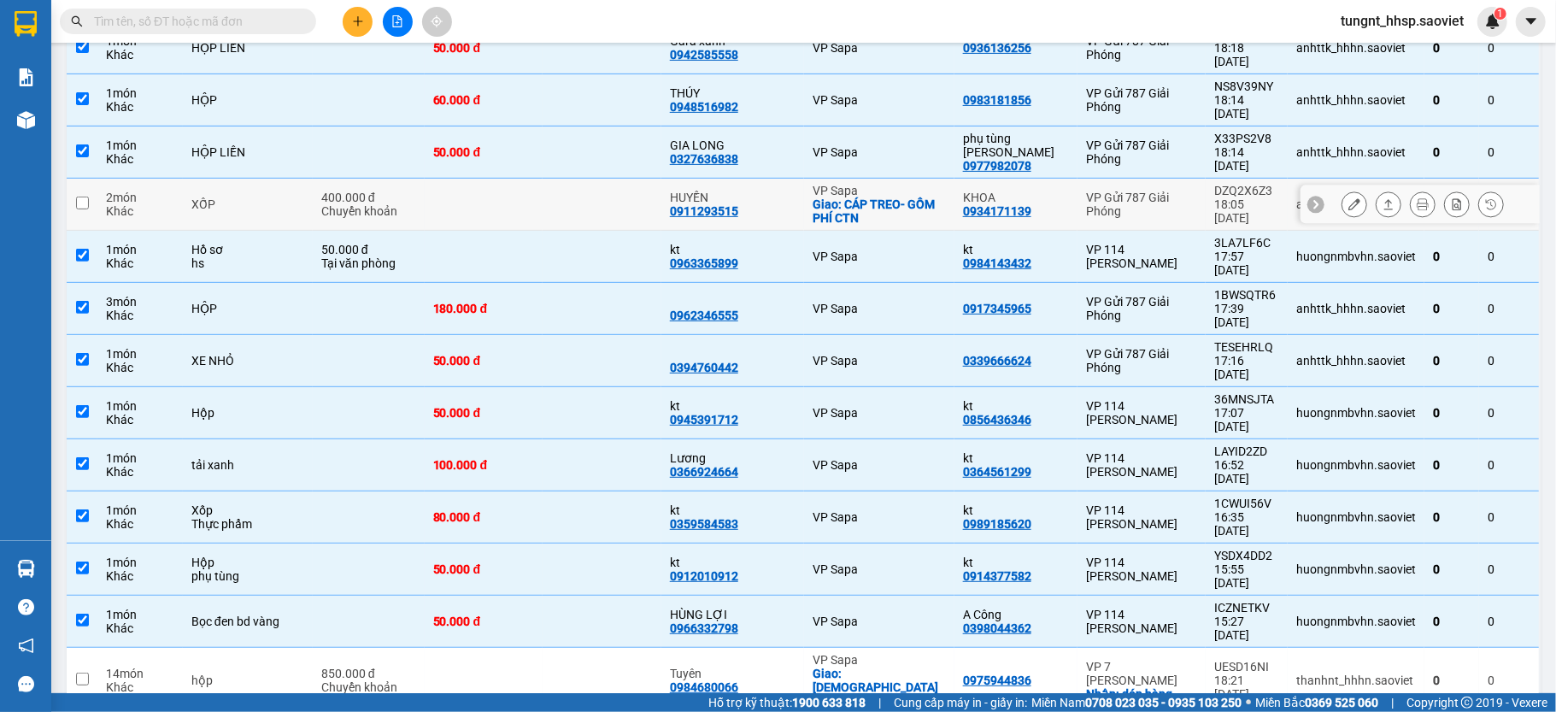
click at [221, 197] on div "XỐP" at bounding box center [247, 204] width 113 height 14
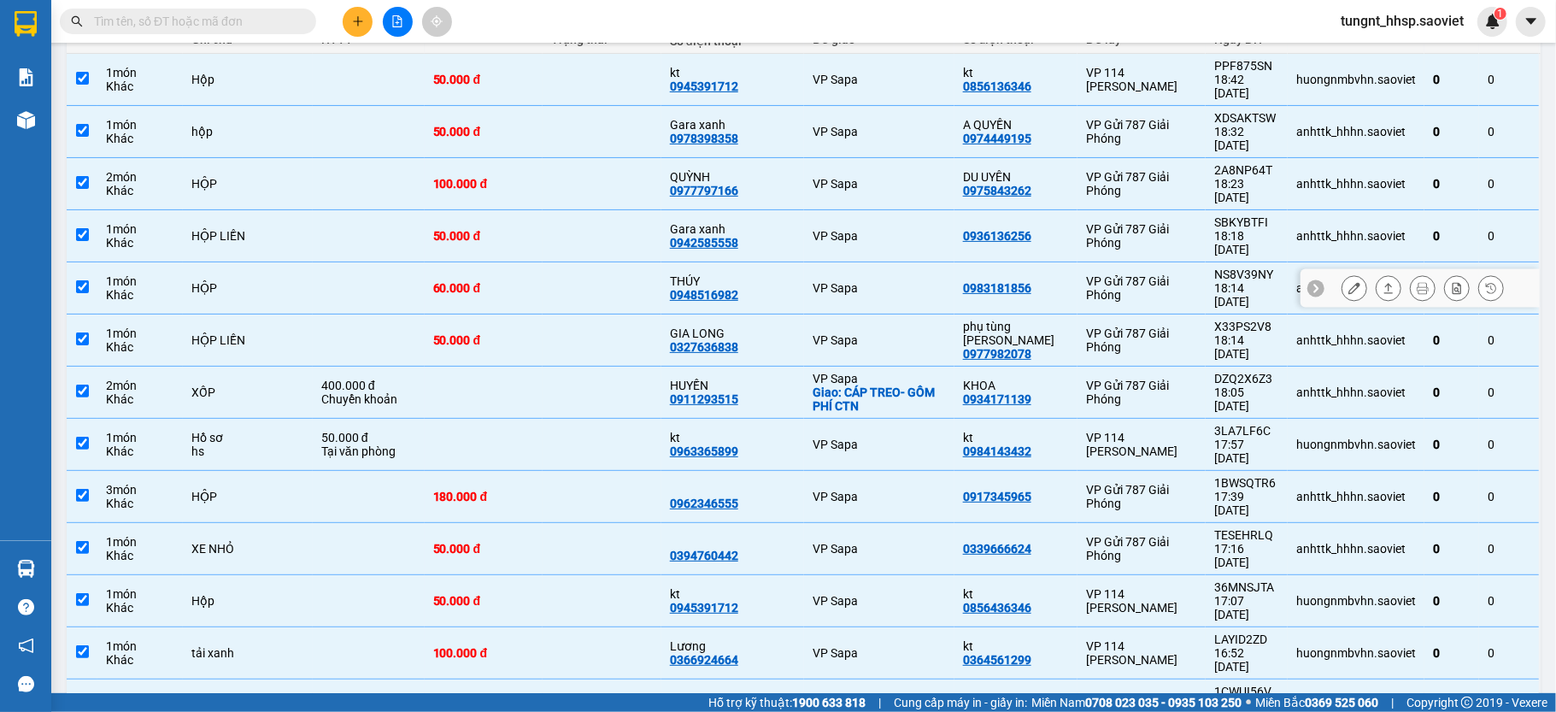
scroll to position [0, 0]
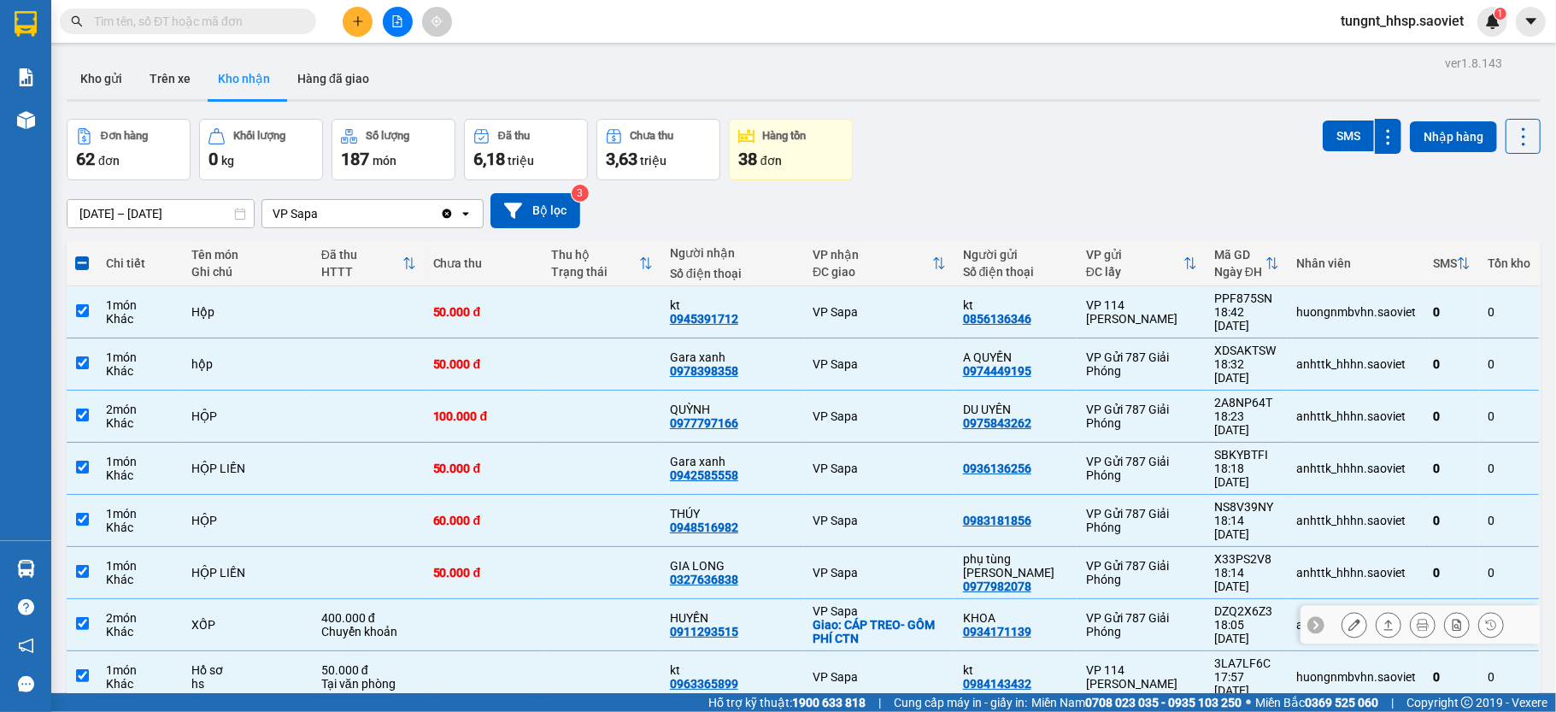
click at [115, 611] on div "2 món" at bounding box center [140, 618] width 68 height 14
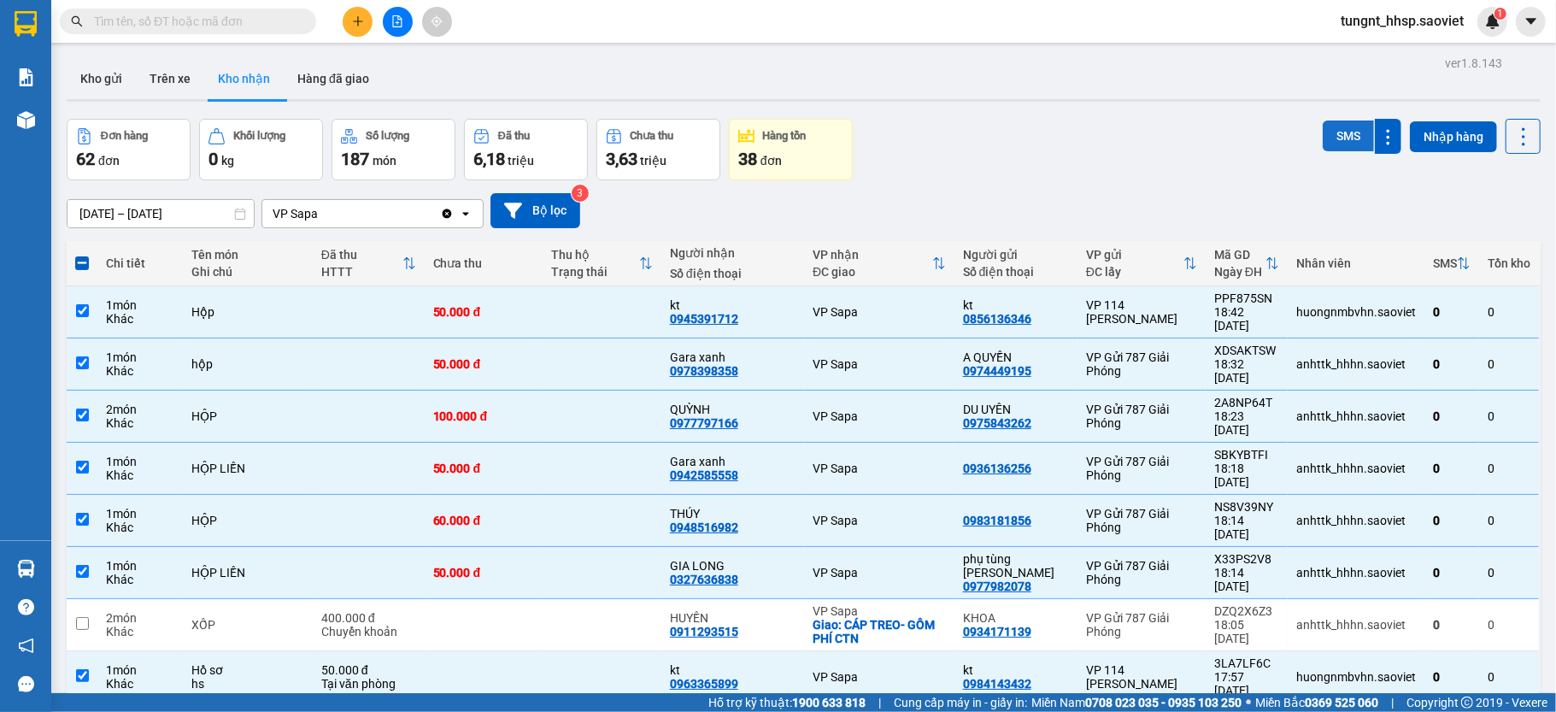
click at [1325, 127] on button "SMS" at bounding box center [1348, 136] width 51 height 31
click at [1512, 134] on icon at bounding box center [1524, 137] width 24 height 24
click at [1484, 209] on span "Làm mới" at bounding box center [1480, 212] width 47 height 17
click at [1512, 127] on icon at bounding box center [1524, 137] width 24 height 24
click at [1494, 210] on span "Làm mới" at bounding box center [1480, 212] width 47 height 17
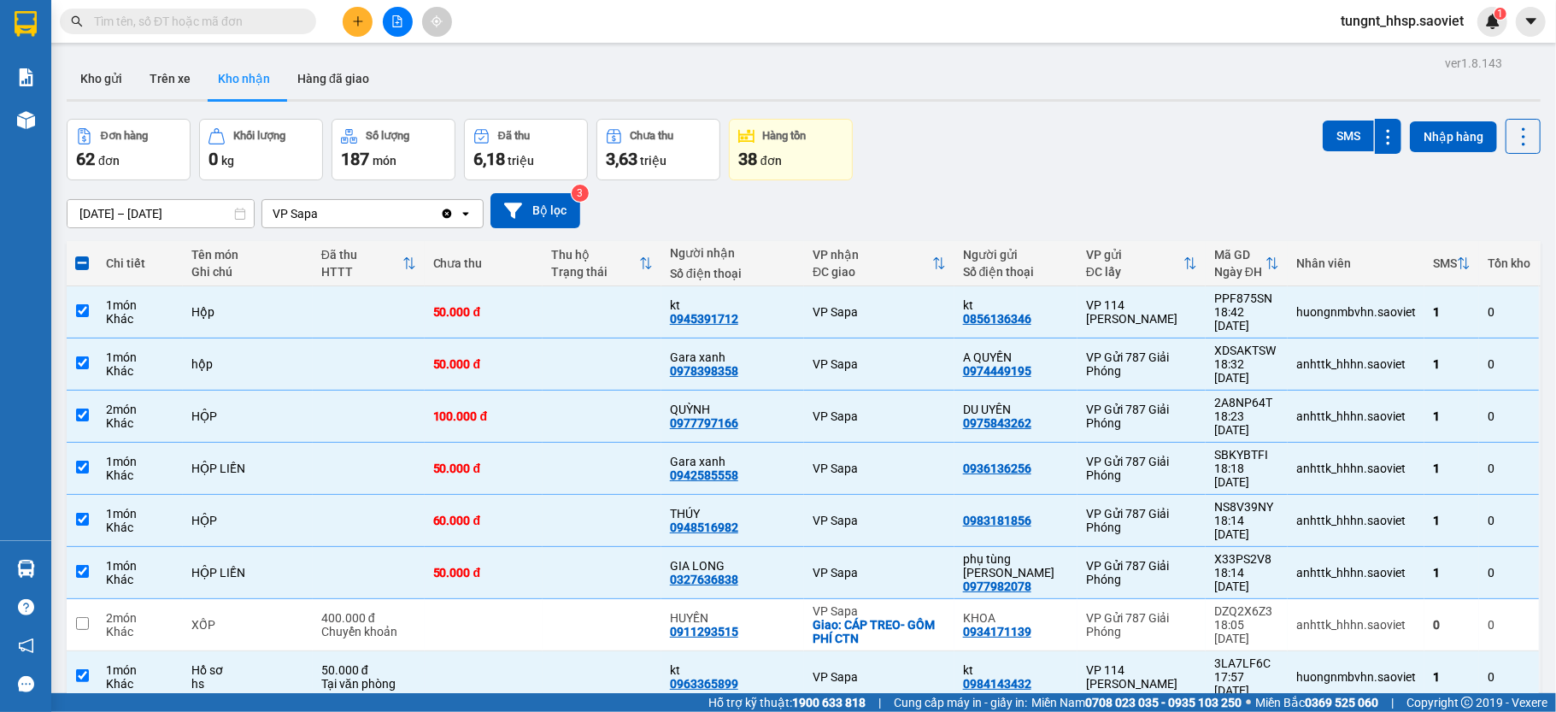
click at [84, 260] on span at bounding box center [82, 263] width 14 height 14
click at [82, 255] on input "checkbox" at bounding box center [82, 255] width 0 height 0
checkbox input "true"
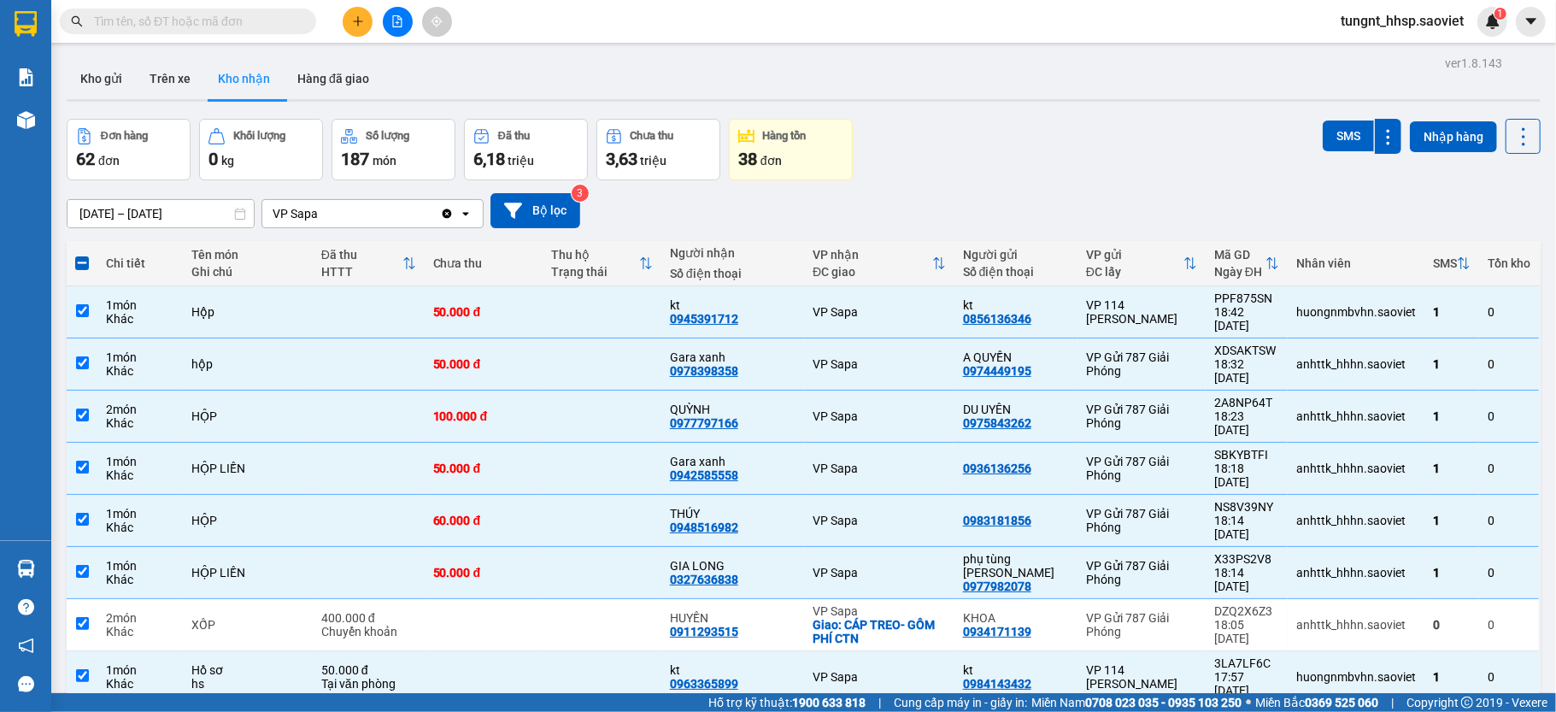
checkbox input "true"
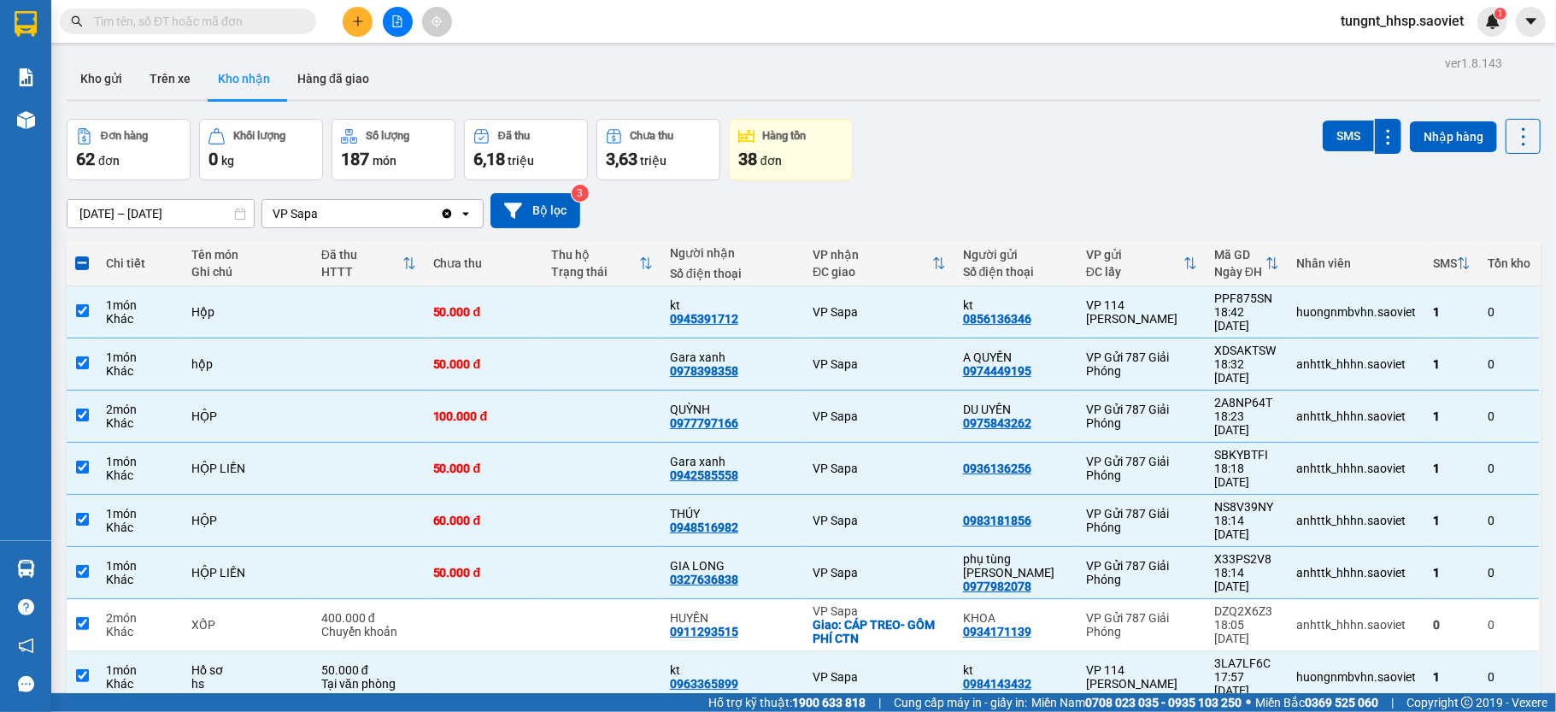
checkbox input "true"
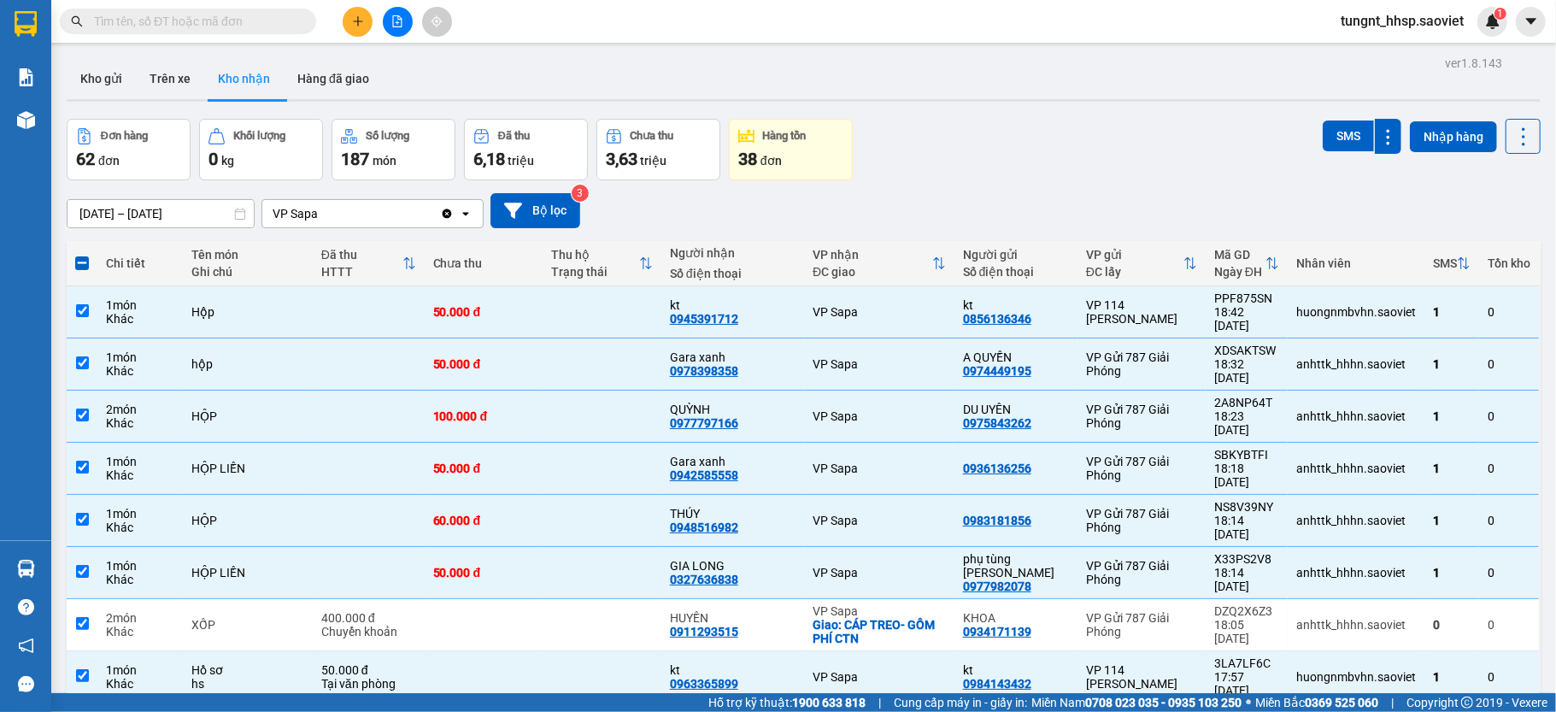
checkbox input "true"
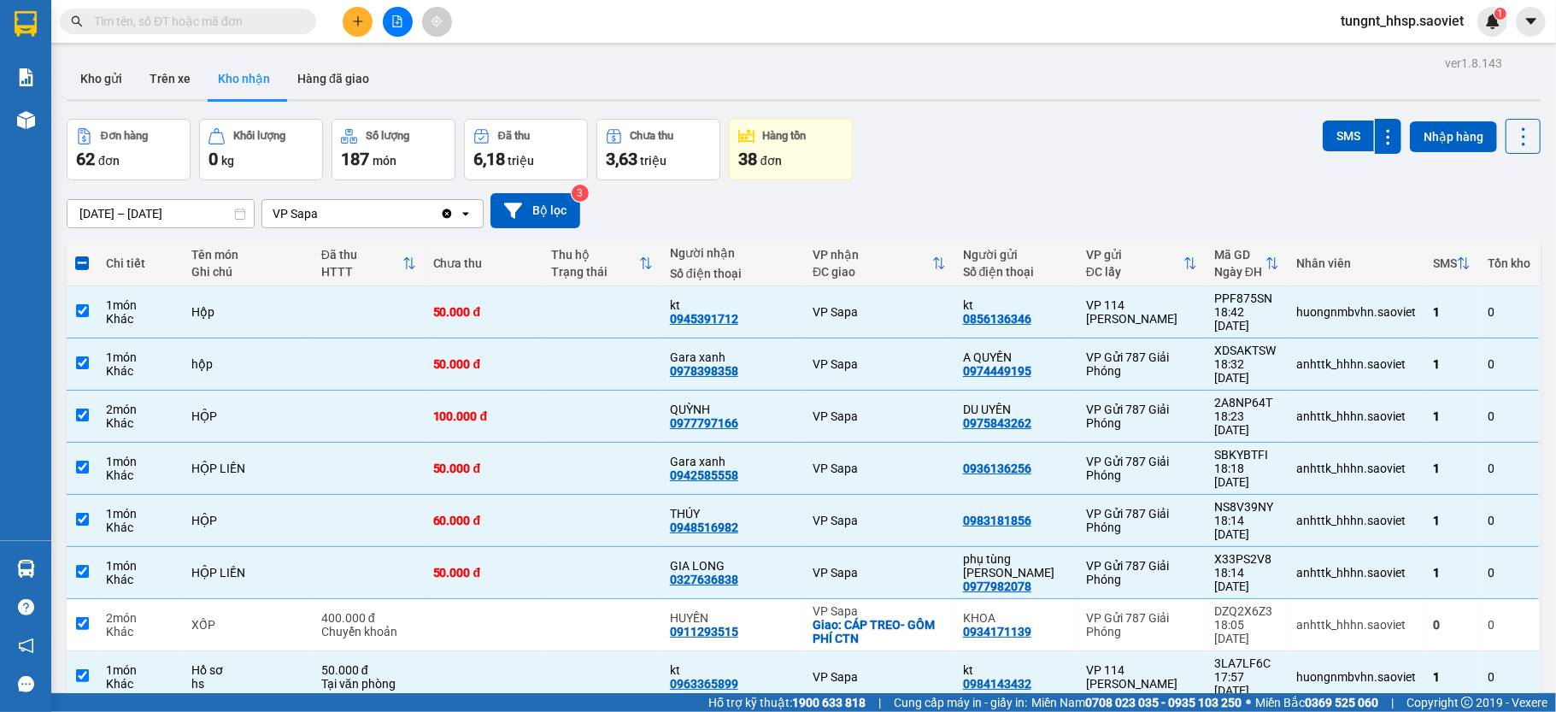
checkbox input "true"
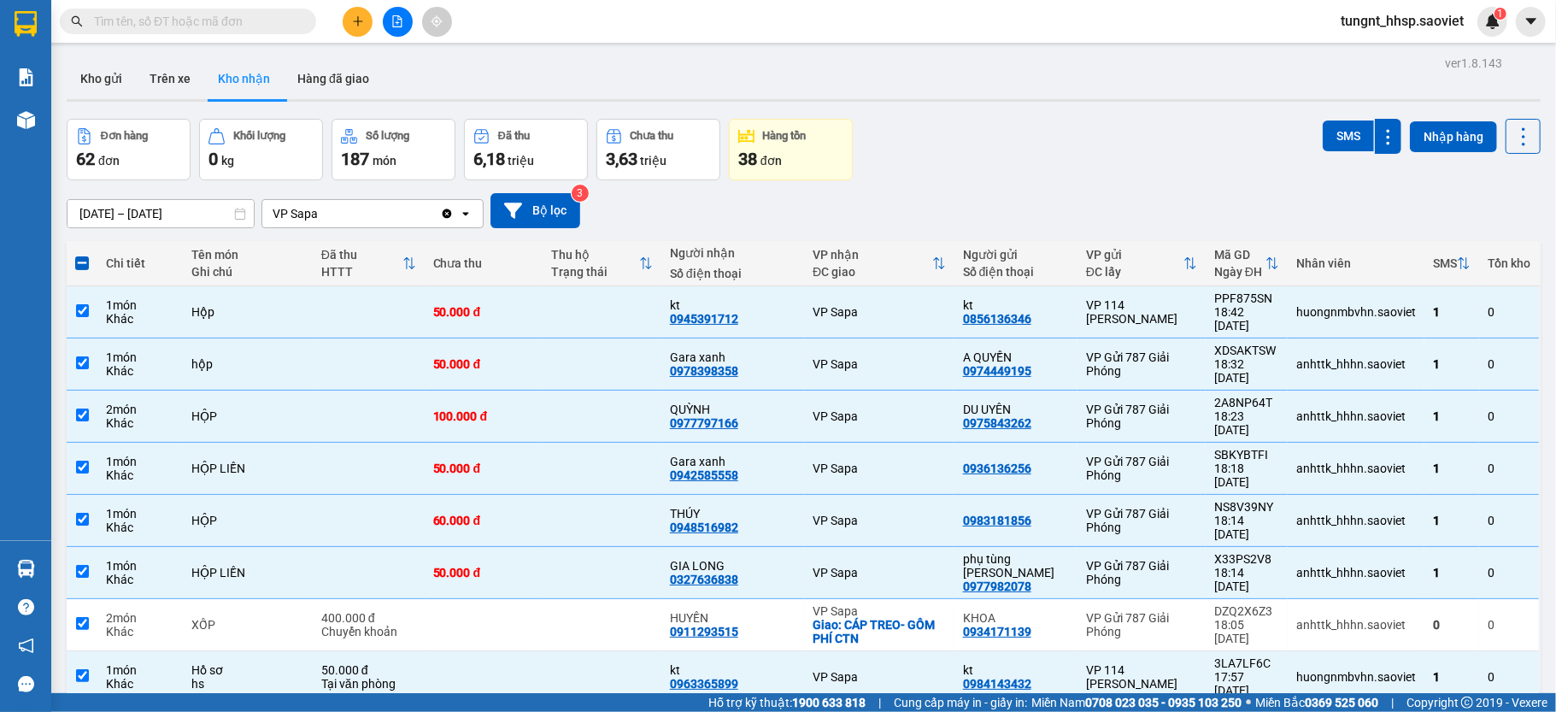
checkbox input "true"
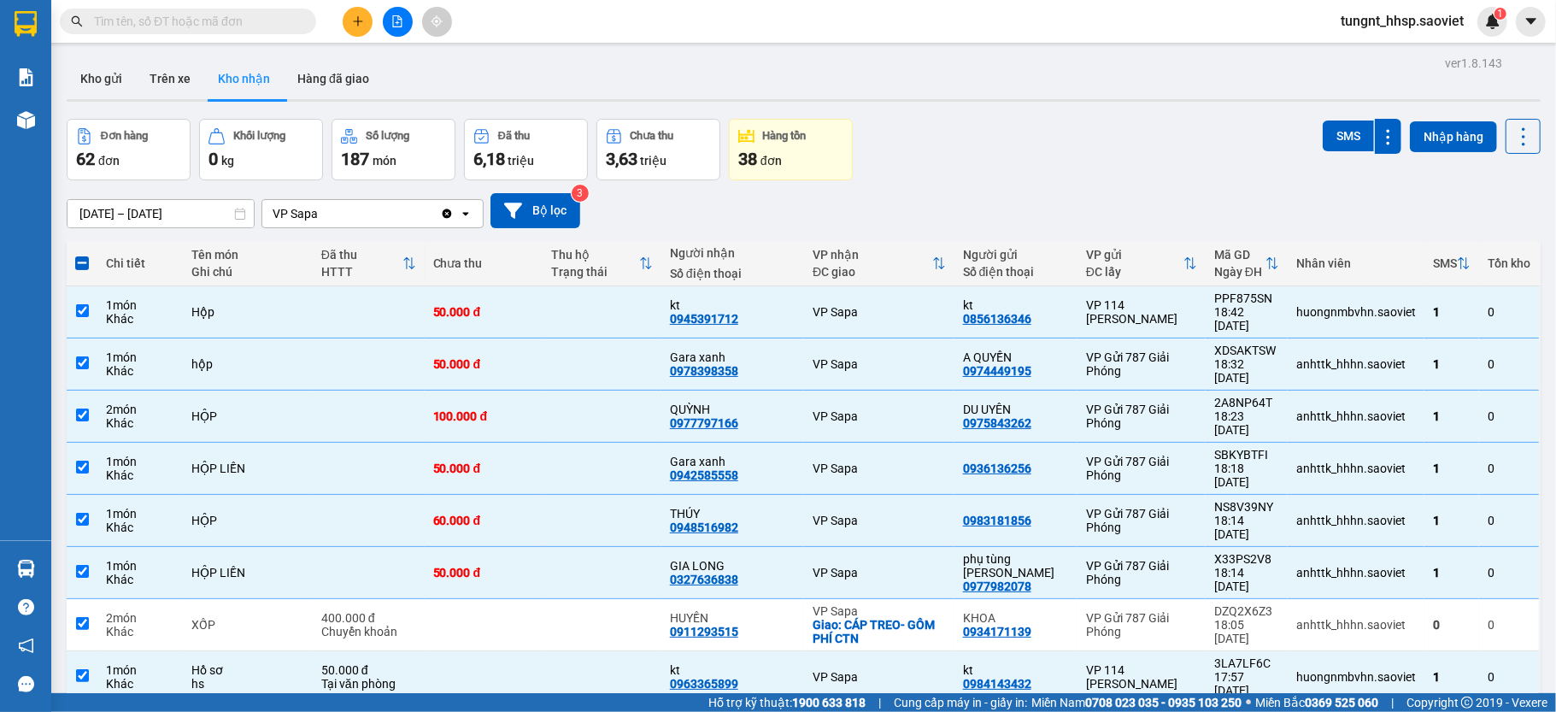
checkbox input "true"
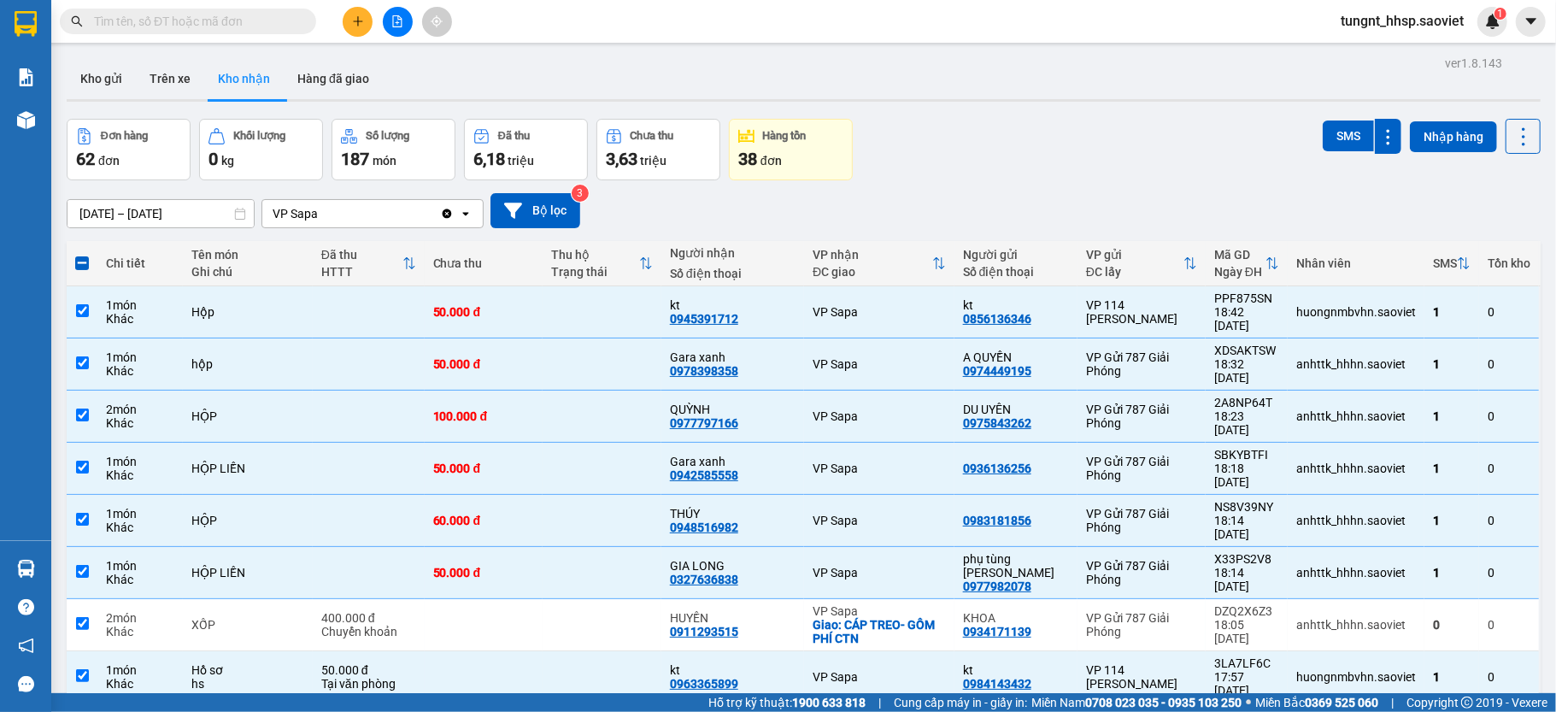
checkbox input "true"
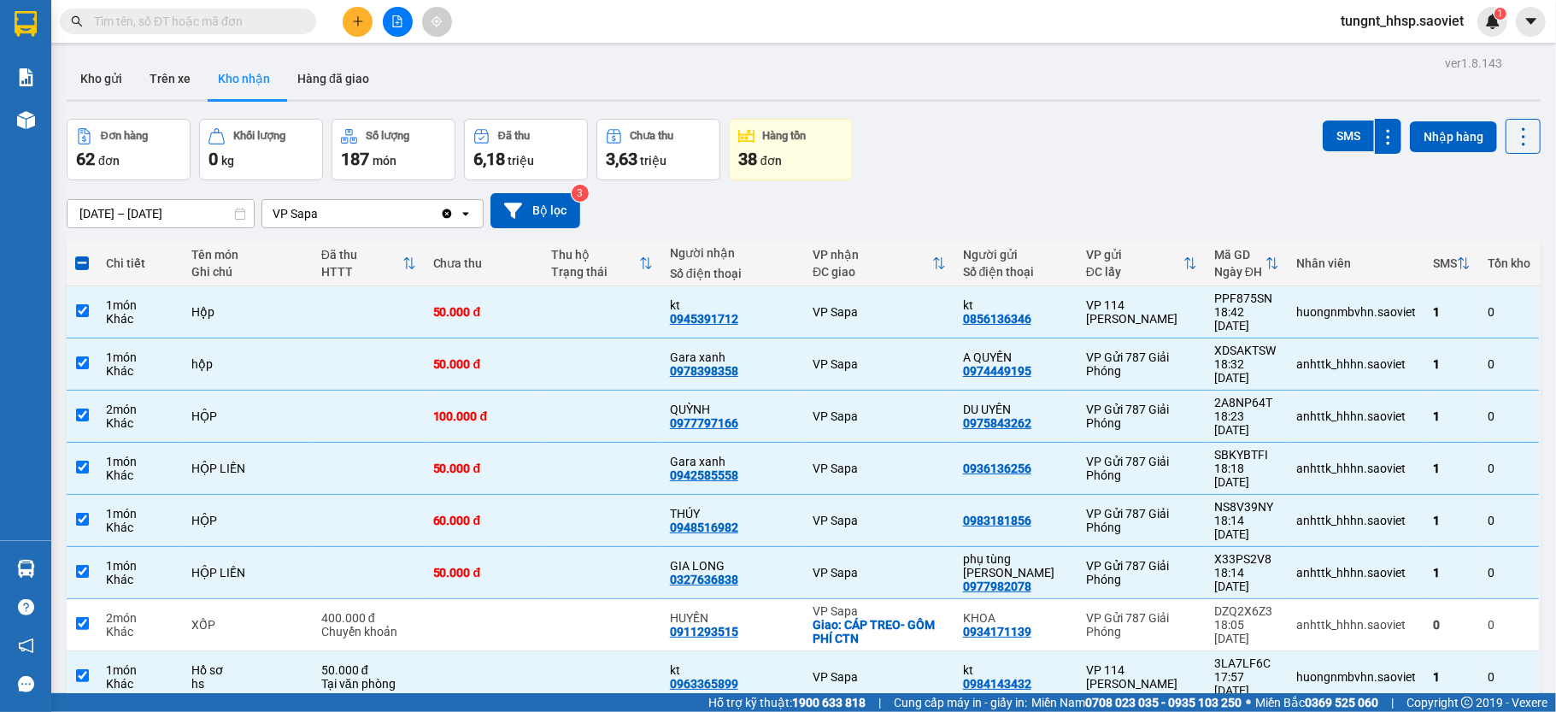
checkbox input "true"
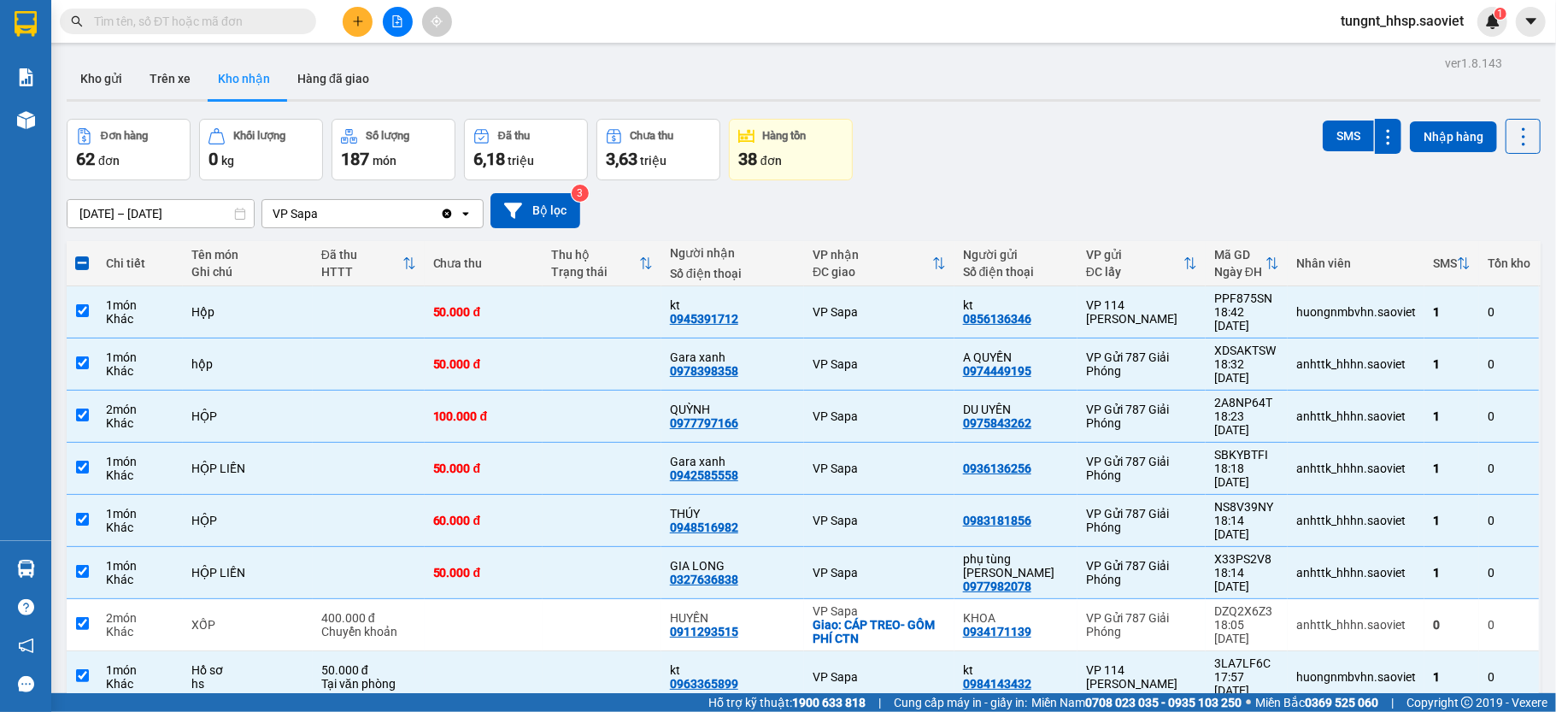
checkbox input "true"
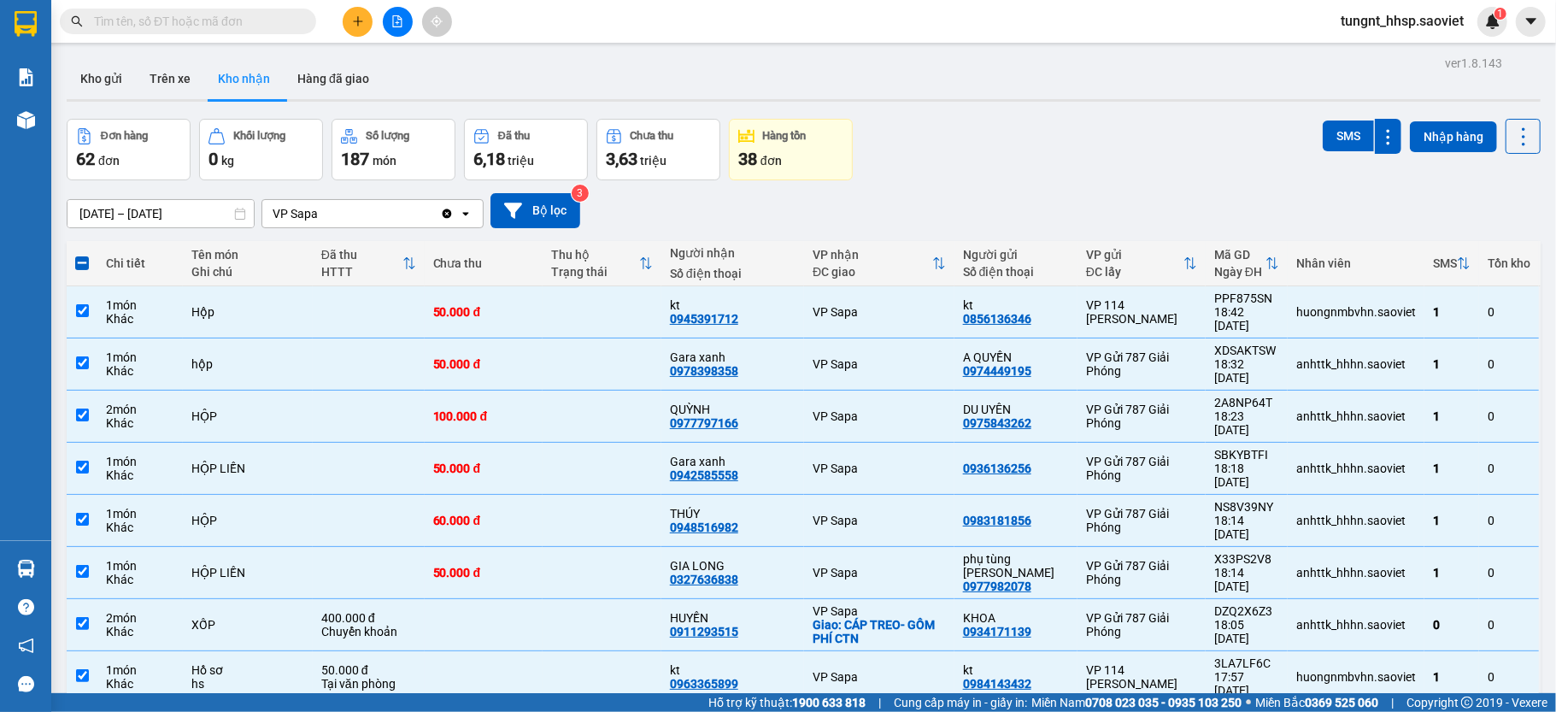
click at [84, 260] on span at bounding box center [82, 263] width 14 height 14
click at [82, 255] on input "checkbox" at bounding box center [82, 255] width 0 height 0
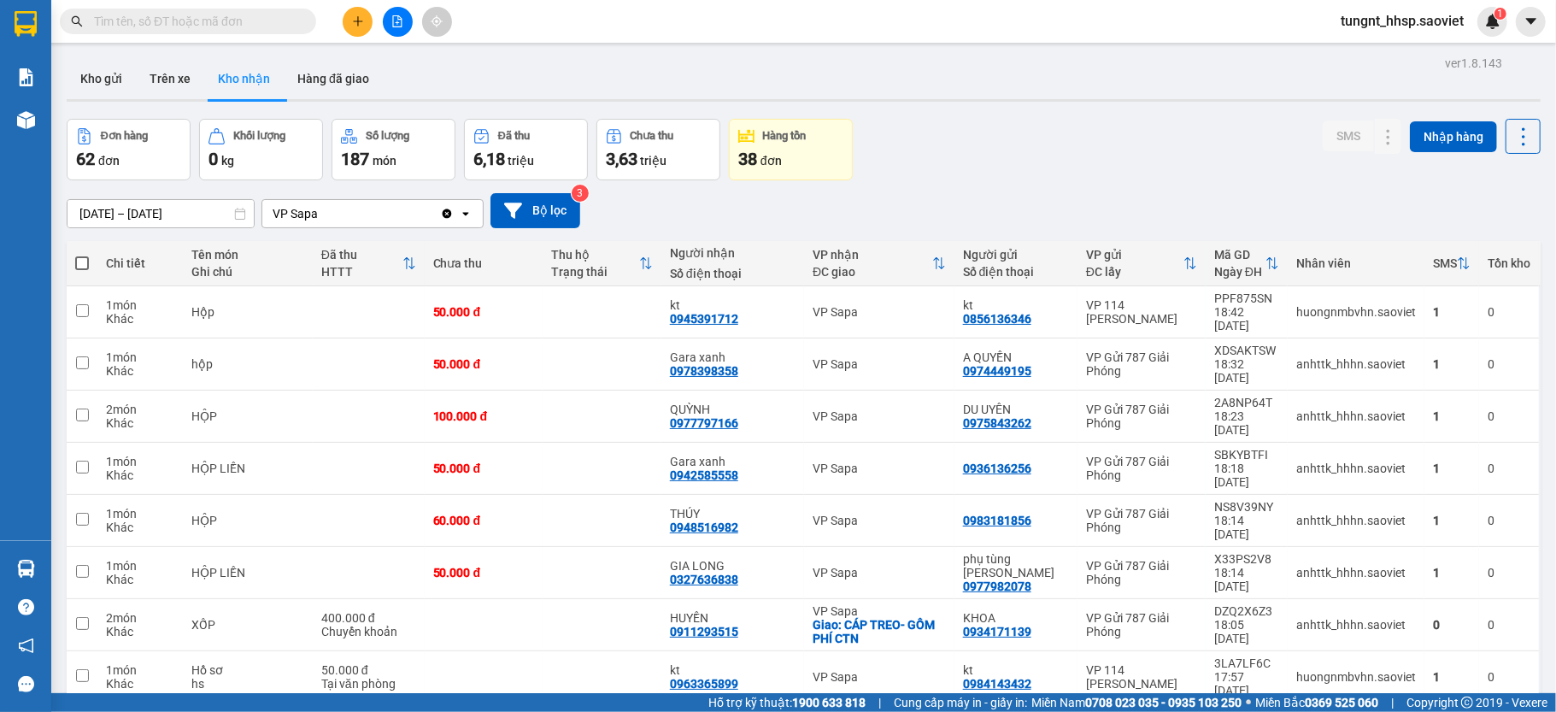
checkbox input "false"
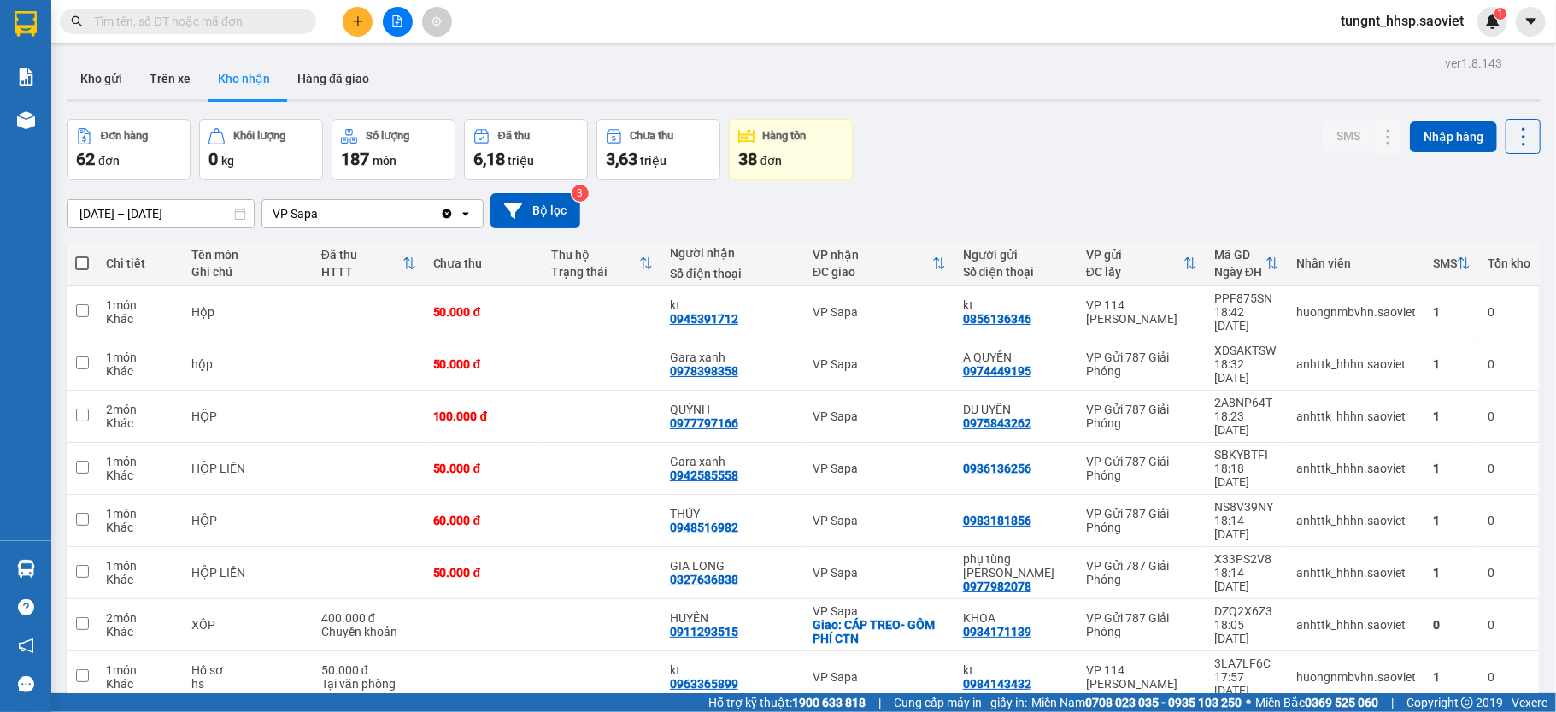
checkbox input "false"
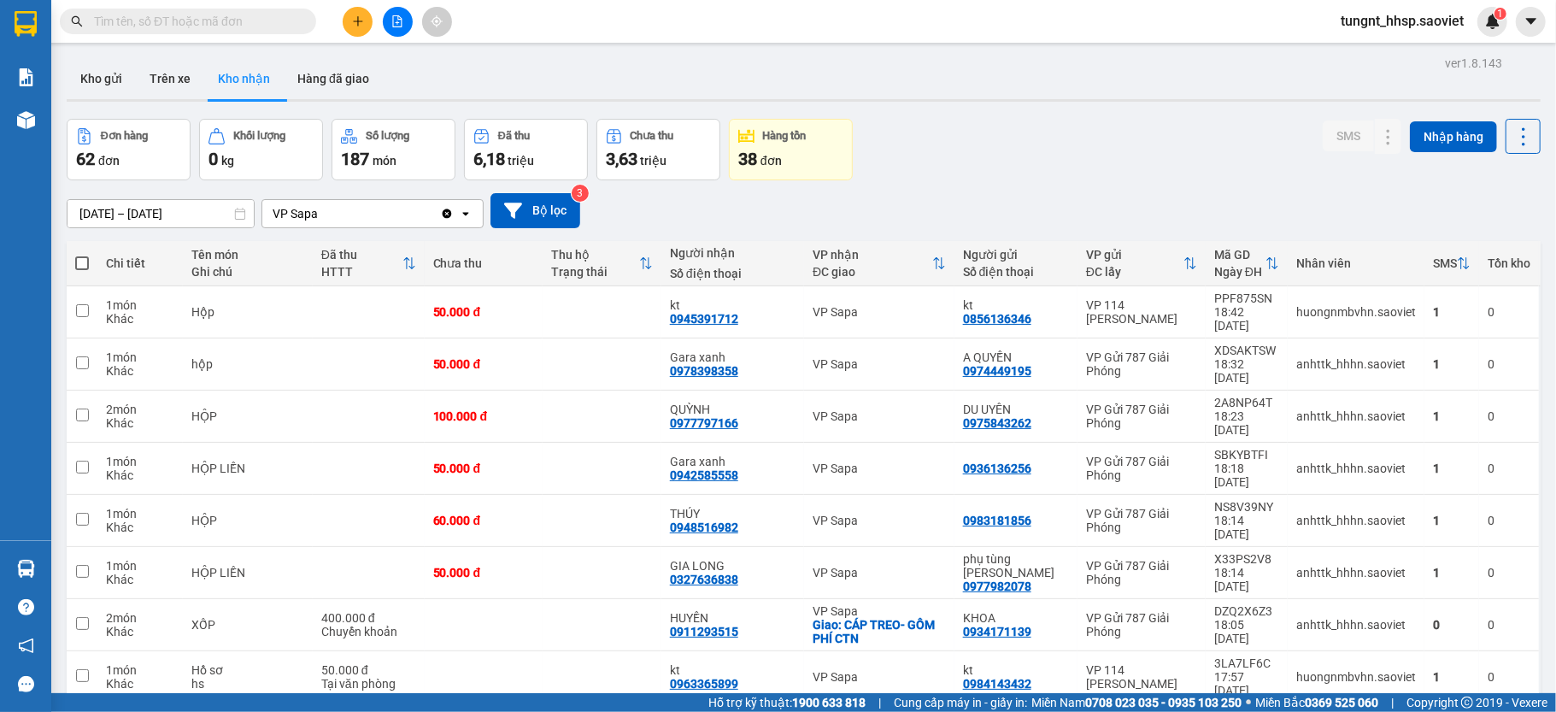
checkbox input "false"
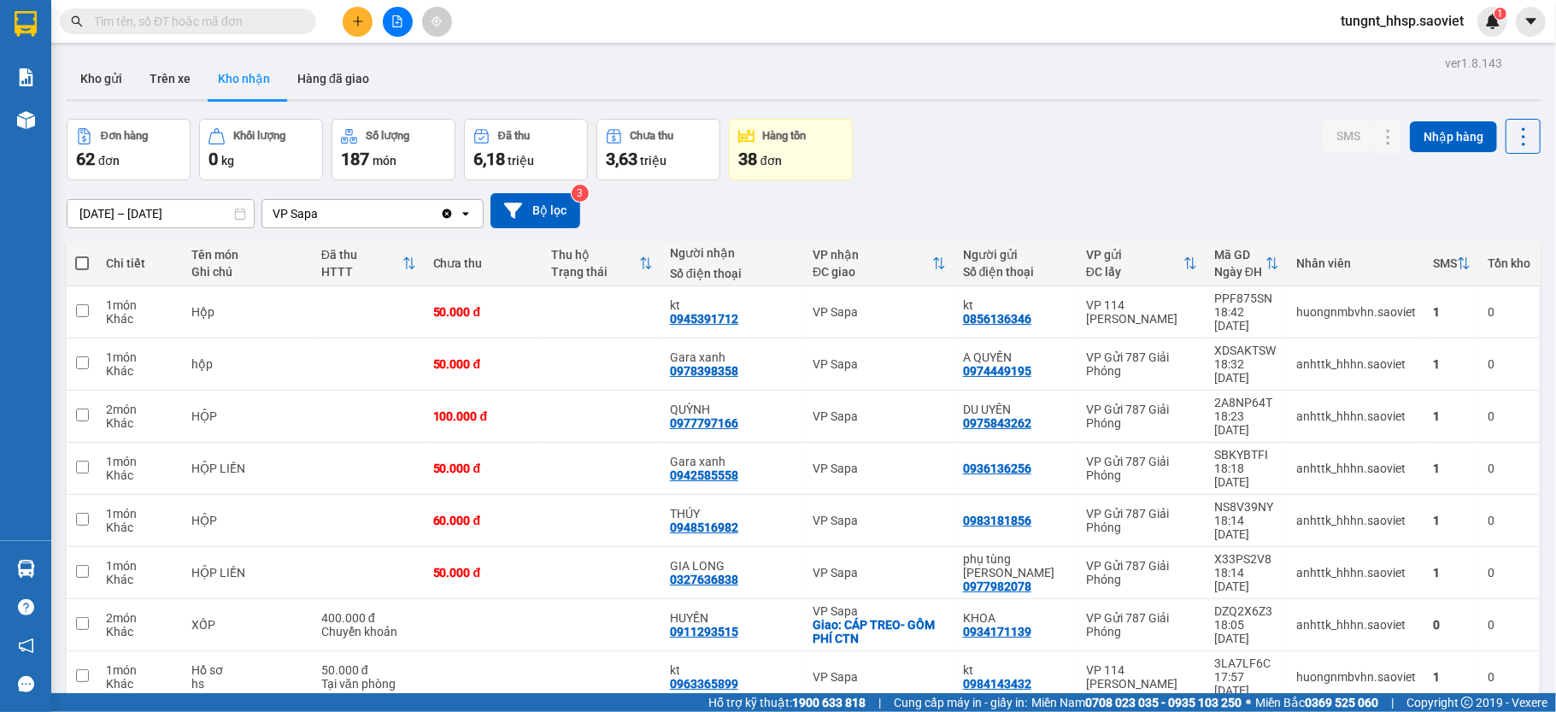
checkbox input "false"
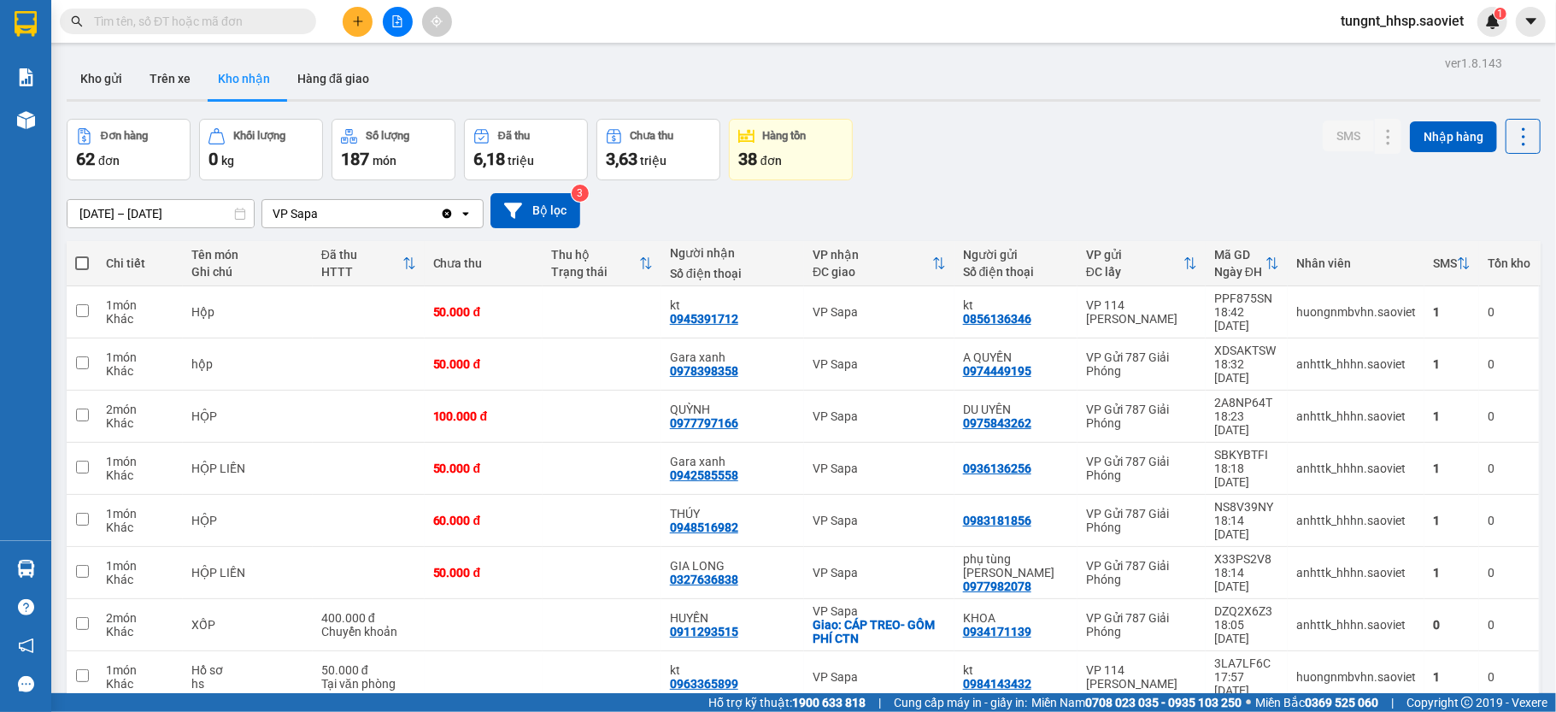
checkbox input "false"
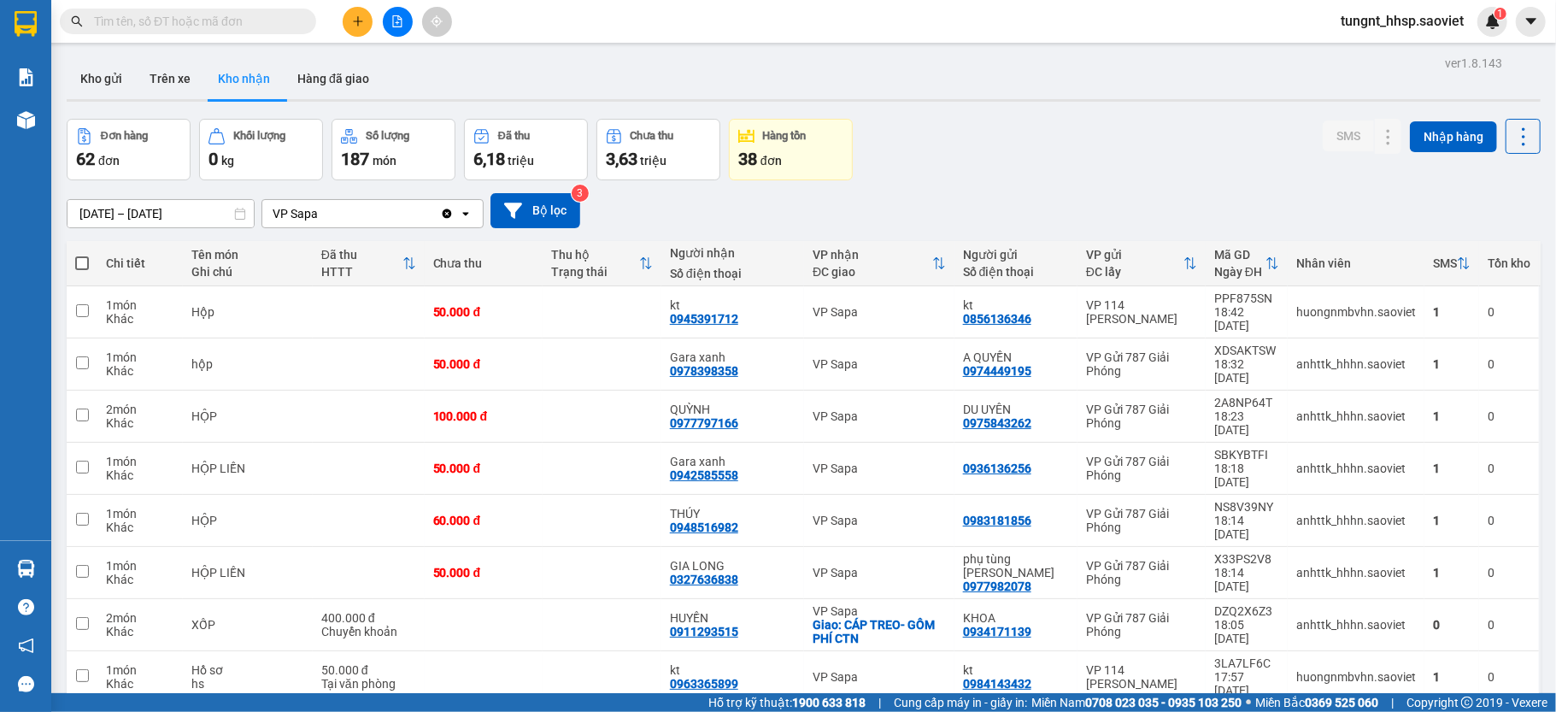
checkbox input "false"
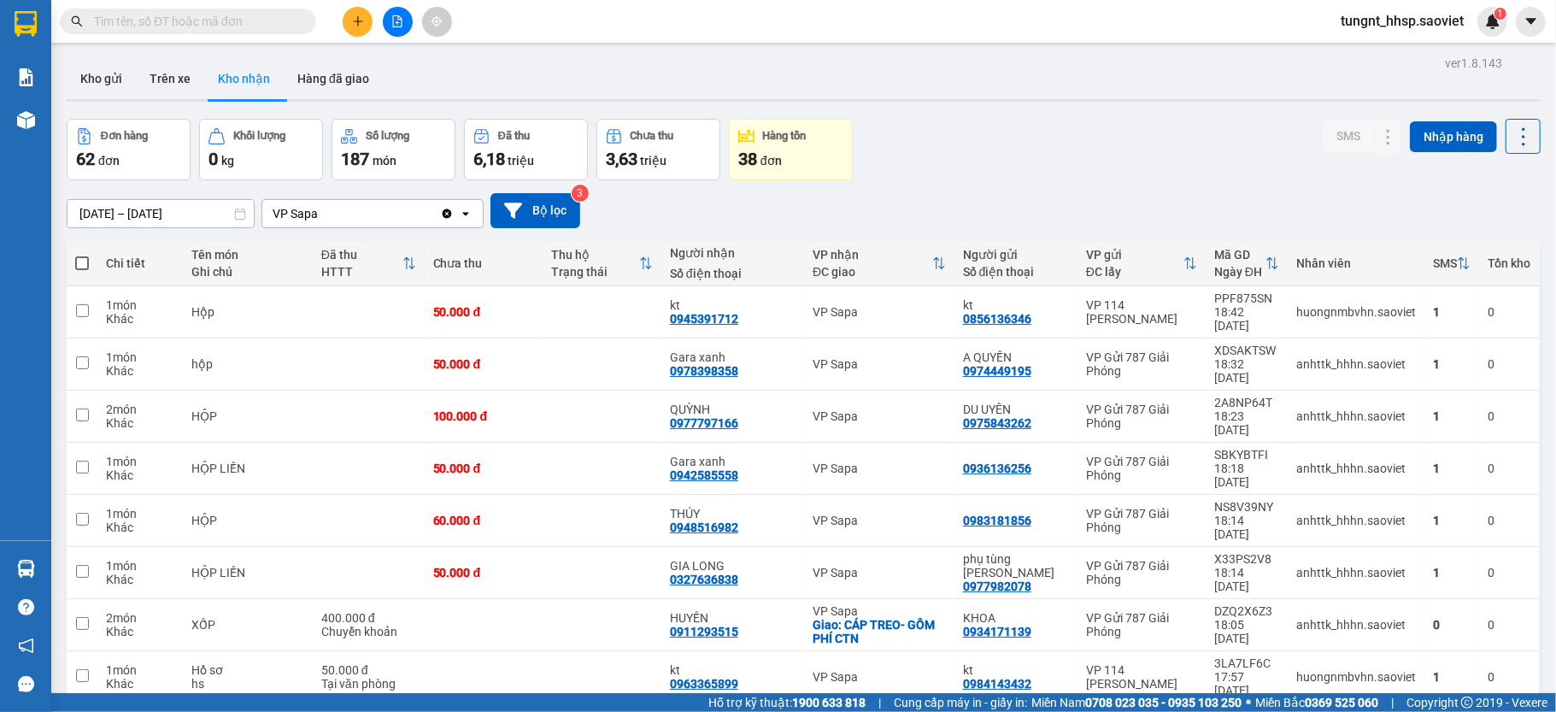
checkbox input "false"
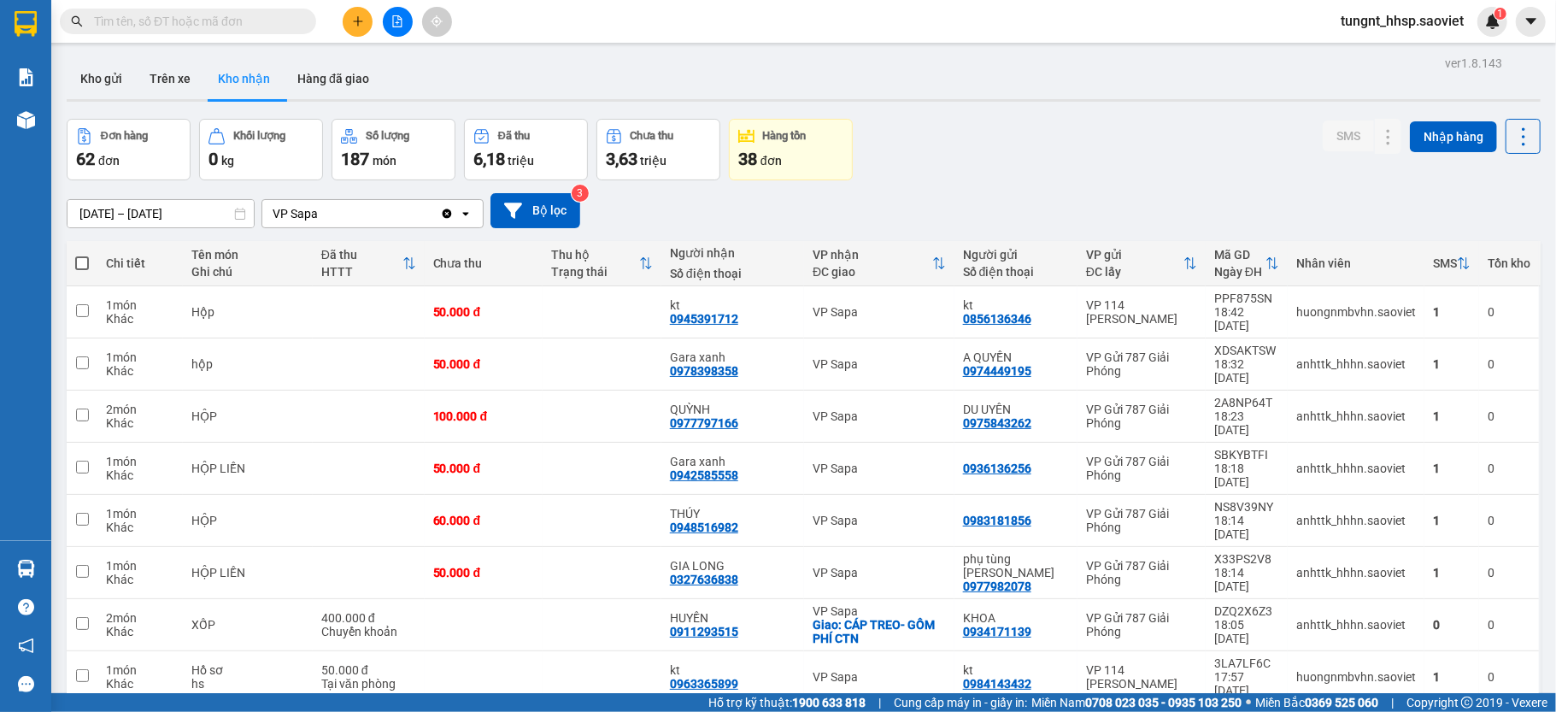
checkbox input "false"
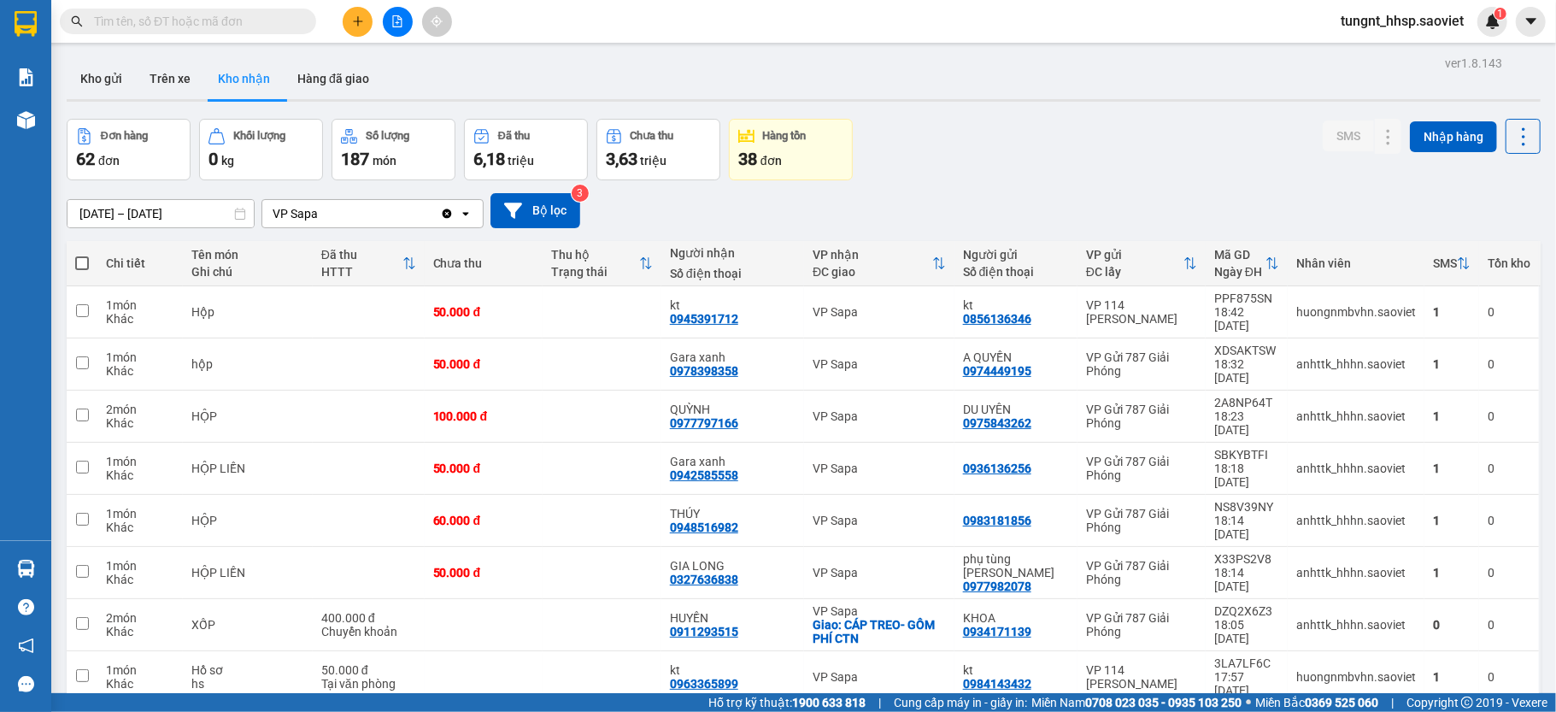
checkbox input "false"
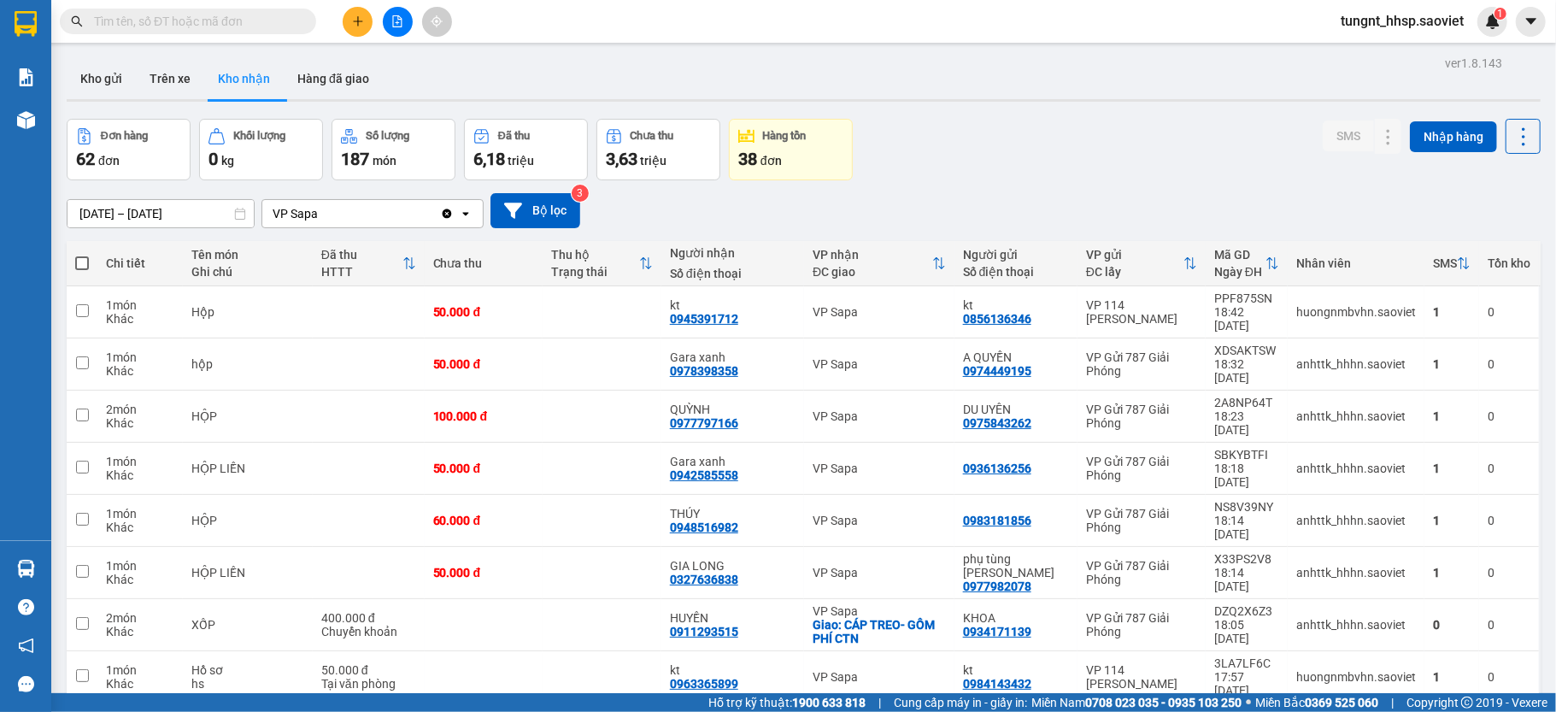
checkbox input "false"
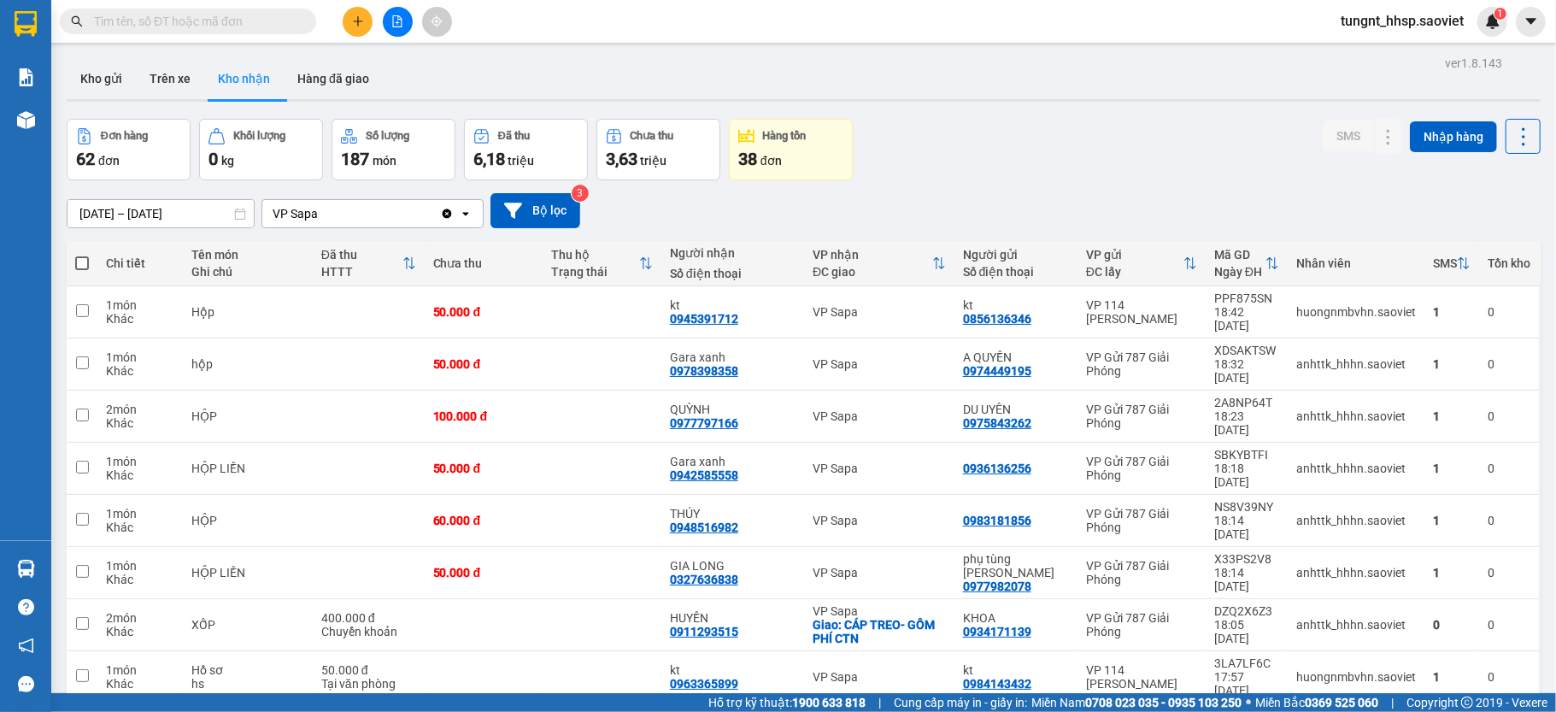
checkbox input "false"
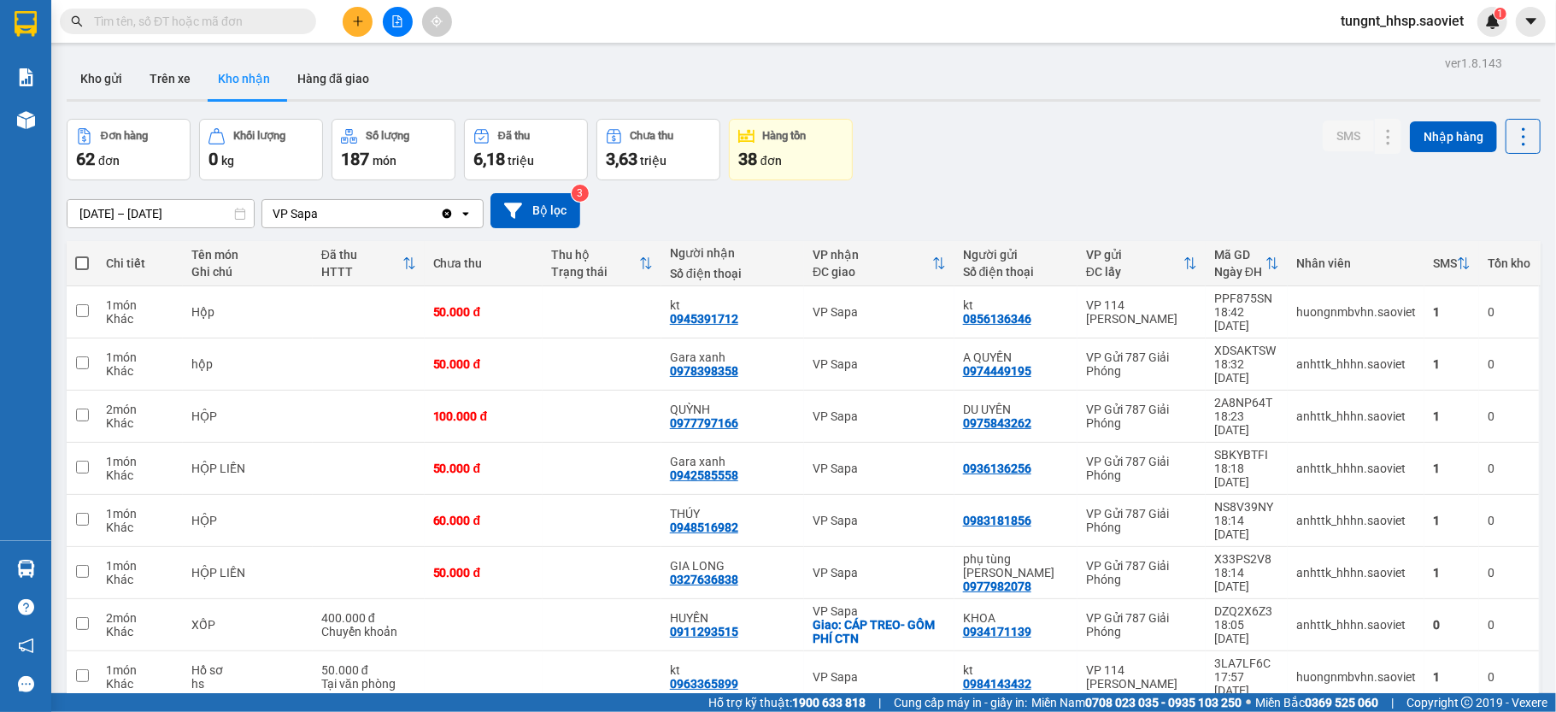
checkbox input "false"
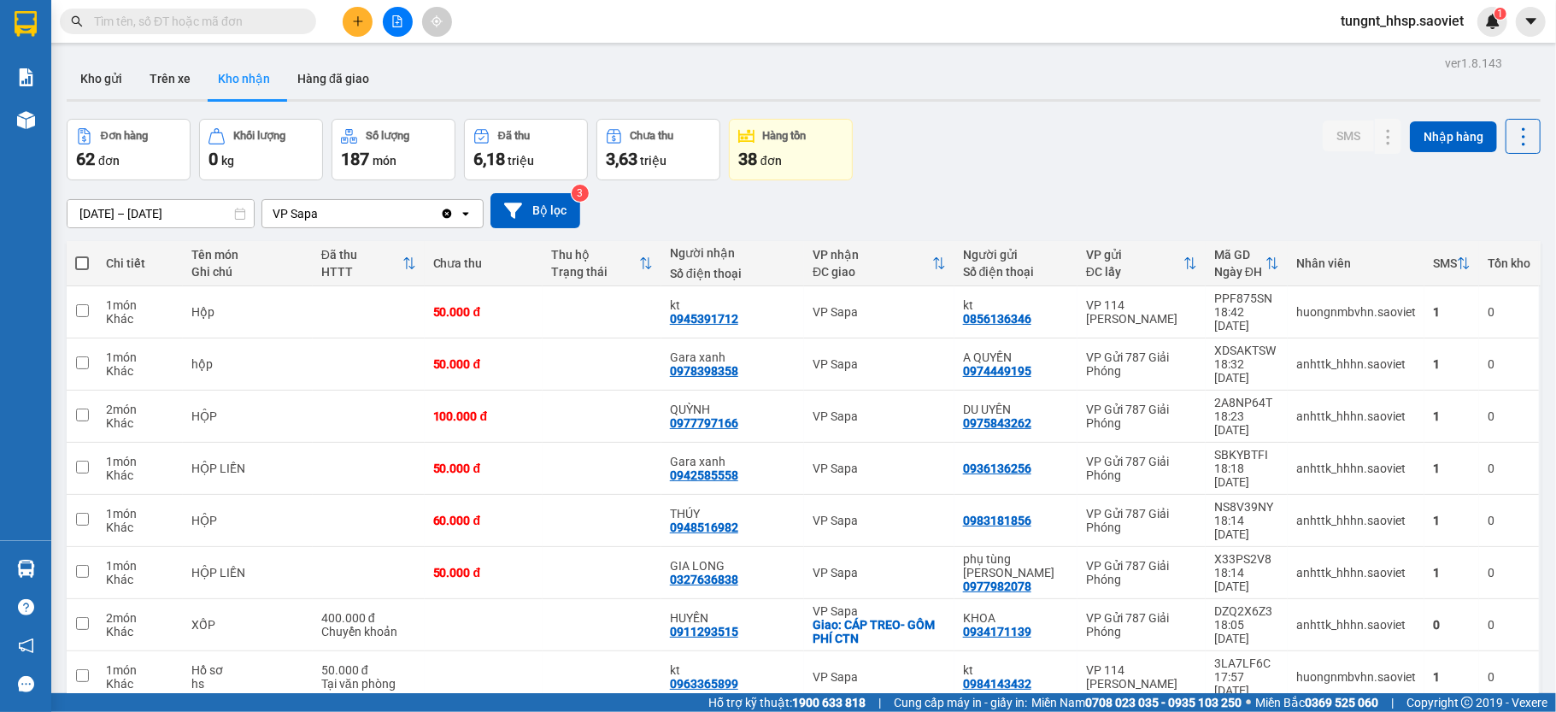
checkbox input "false"
